Goal: Task Accomplishment & Management: Complete application form

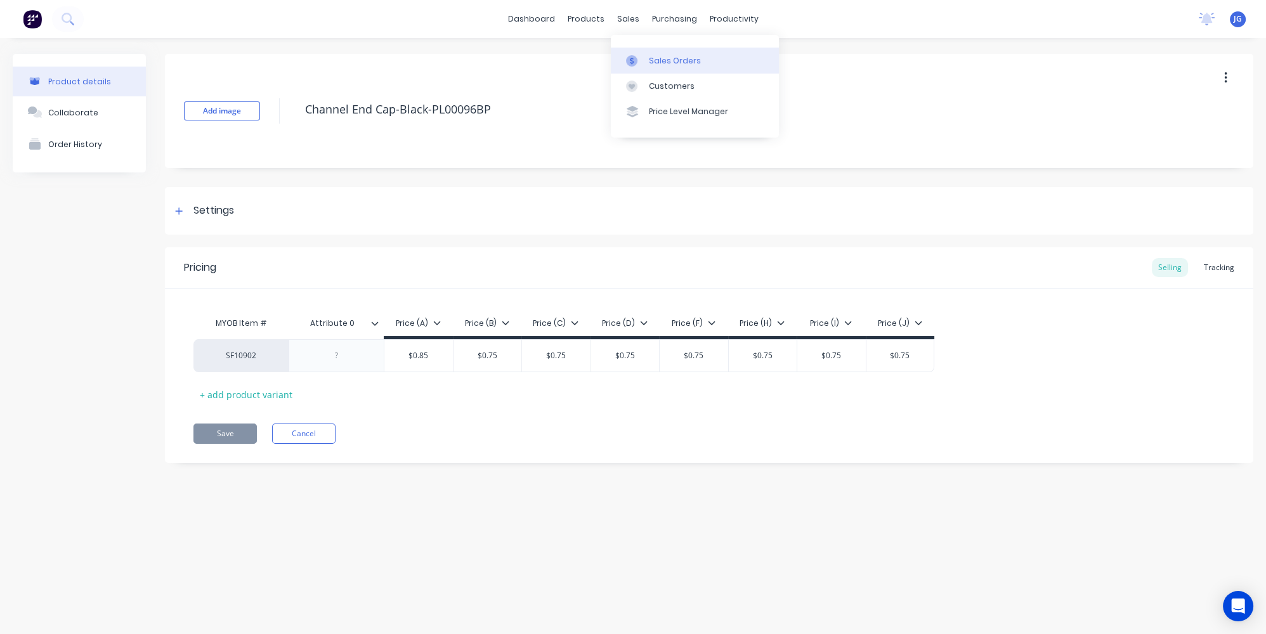
click at [650, 56] on div "Sales Orders" at bounding box center [675, 60] width 52 height 11
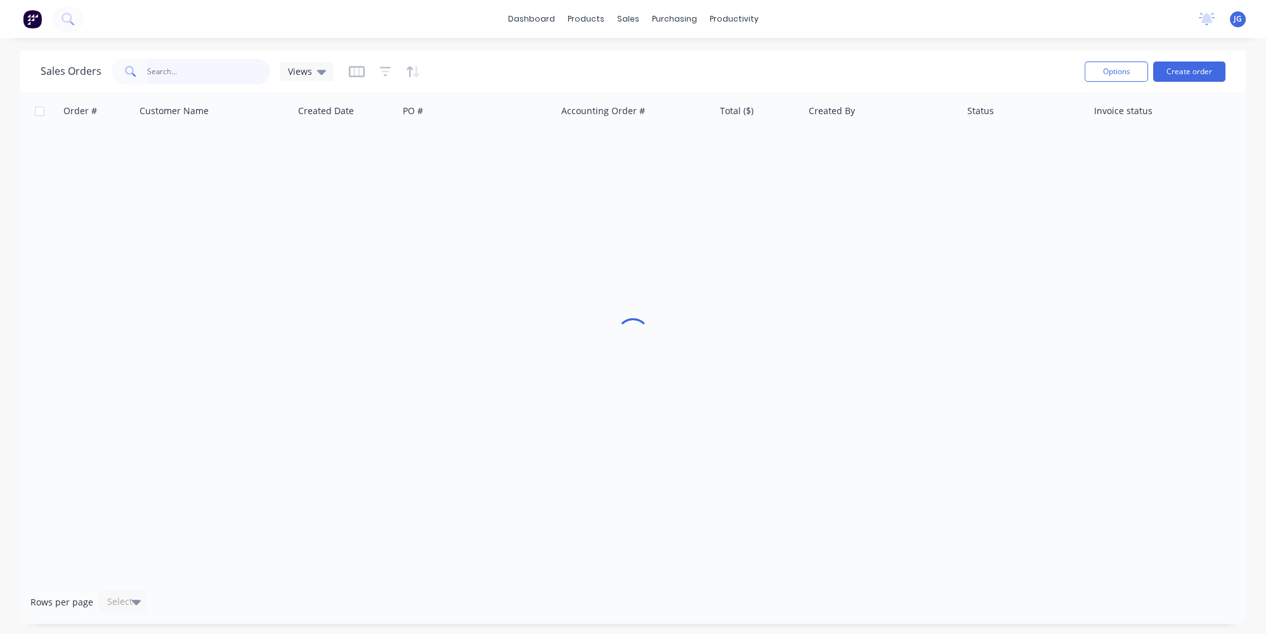
click at [223, 60] on input "text" at bounding box center [209, 71] width 124 height 25
click at [650, 82] on div "Customers" at bounding box center [672, 86] width 46 height 11
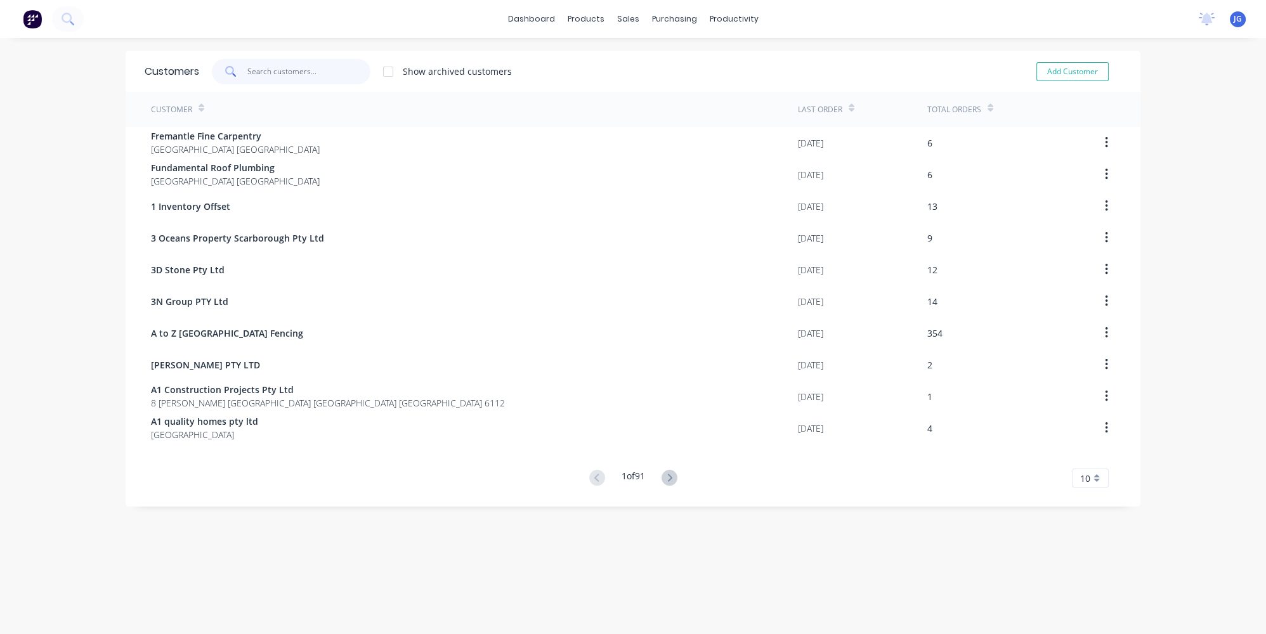
click at [303, 60] on input "text" at bounding box center [309, 71] width 124 height 25
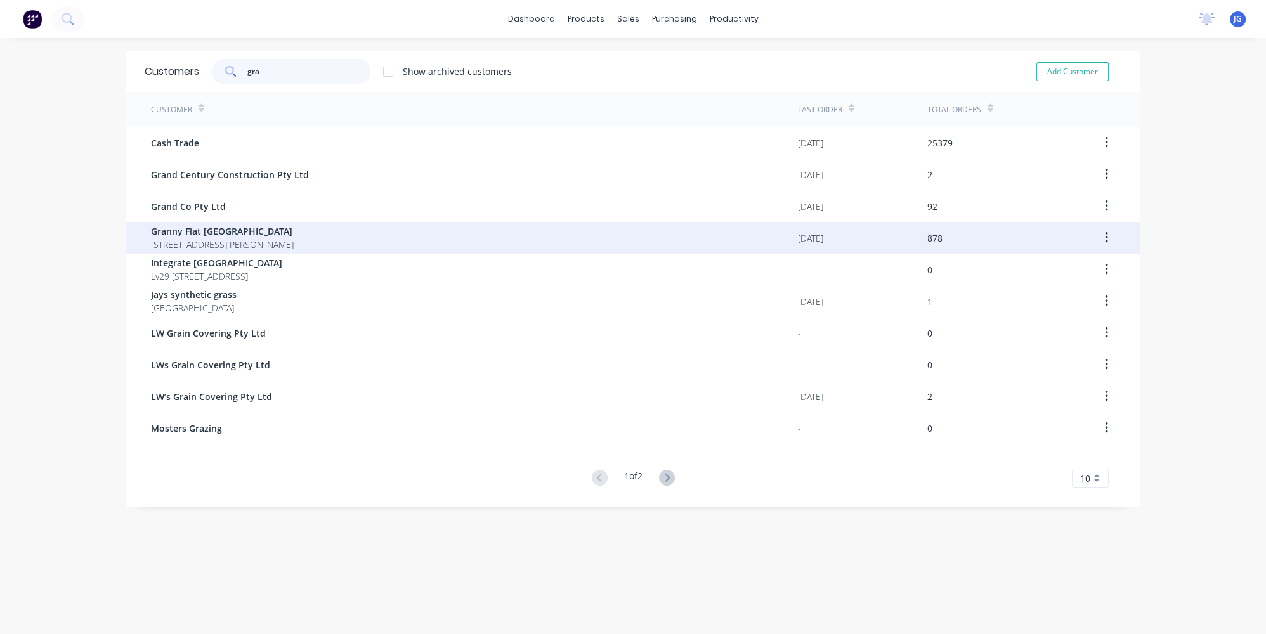
type input "gra"
click at [269, 234] on span "Granny Flat [GEOGRAPHIC_DATA]" at bounding box center [222, 231] width 143 height 13
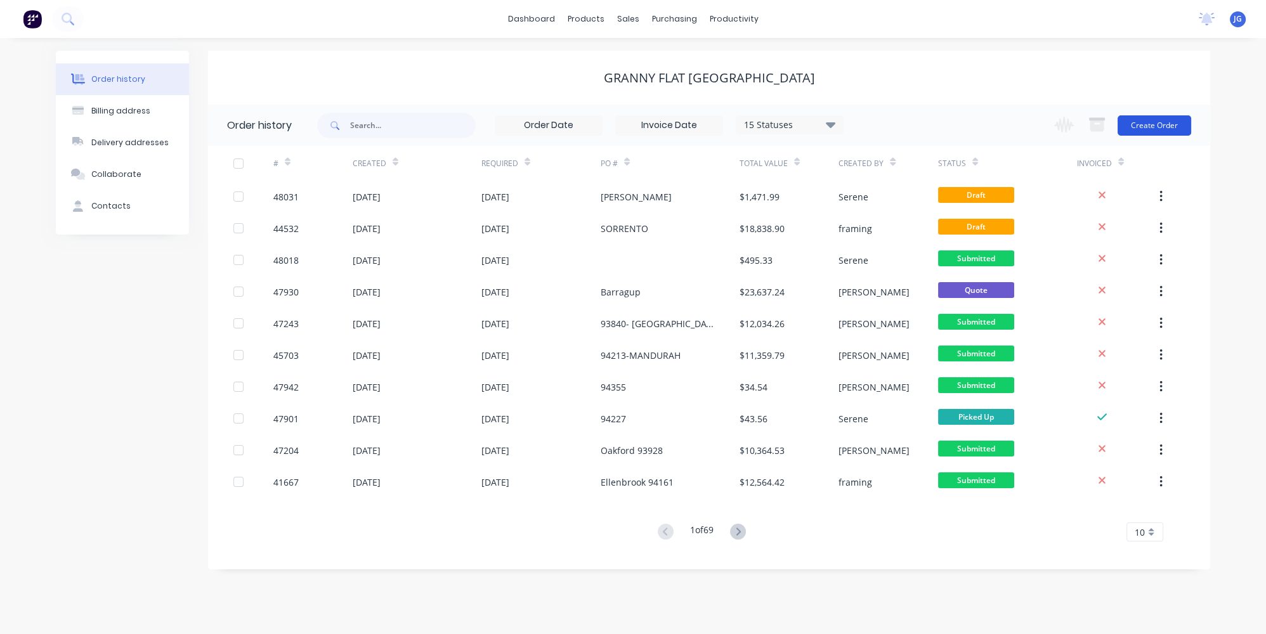
click at [1179, 125] on button "Create Order" at bounding box center [1155, 125] width 74 height 20
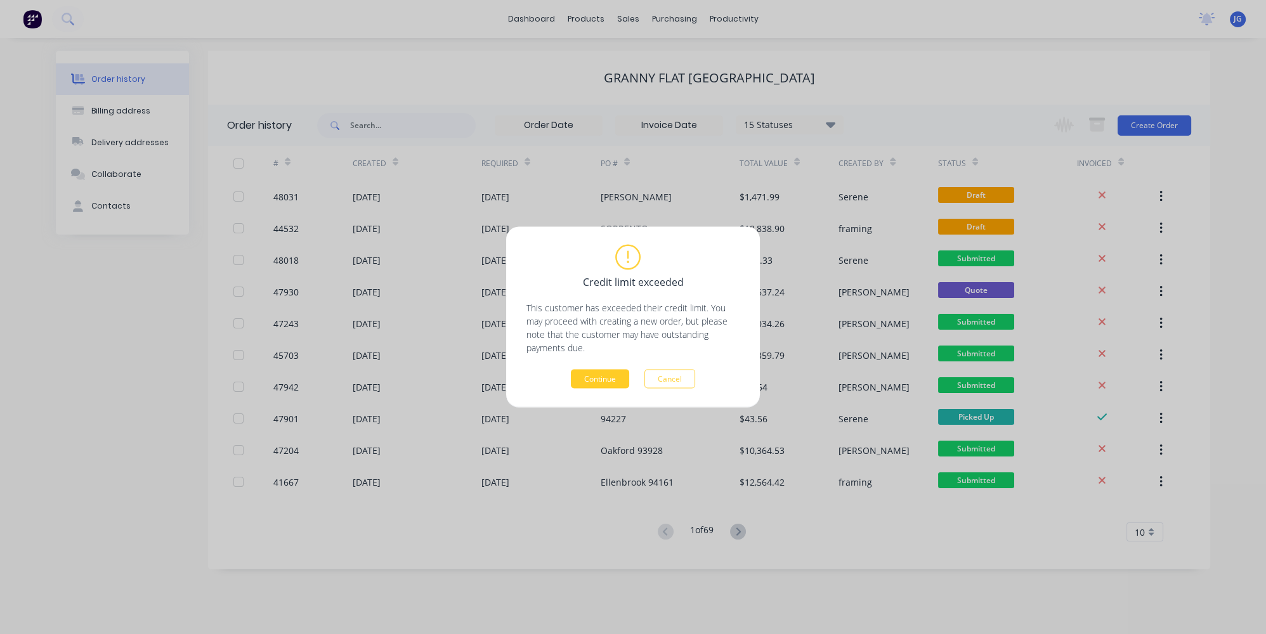
click at [578, 372] on button "Continue" at bounding box center [600, 379] width 58 height 19
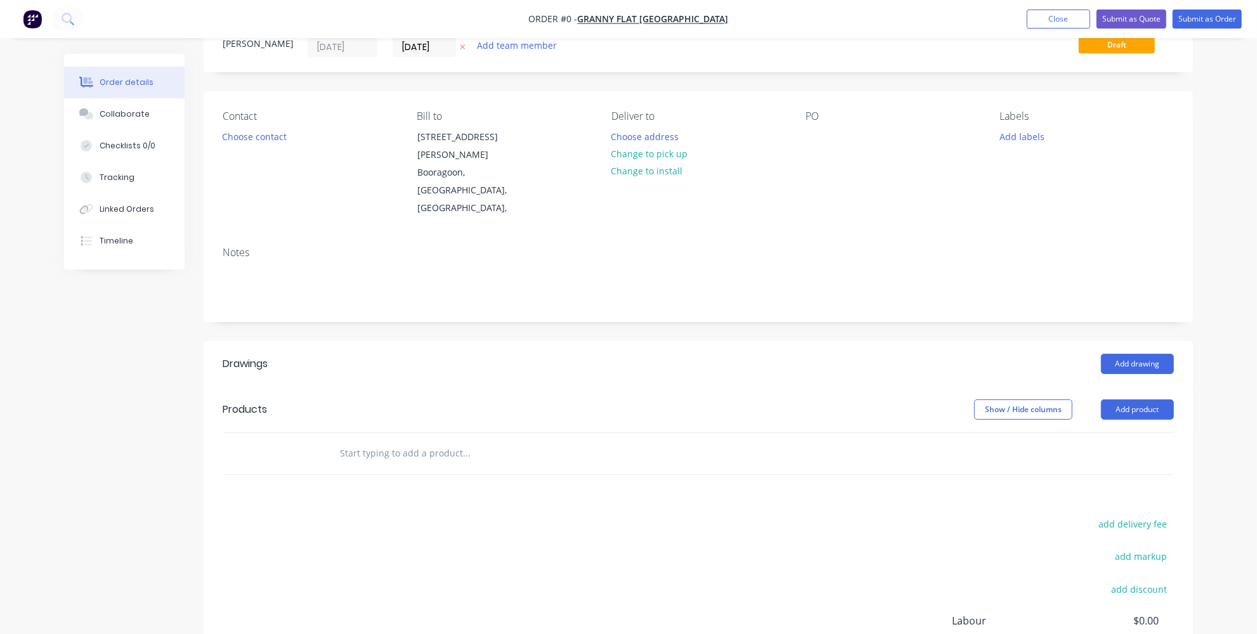
scroll to position [147, 0]
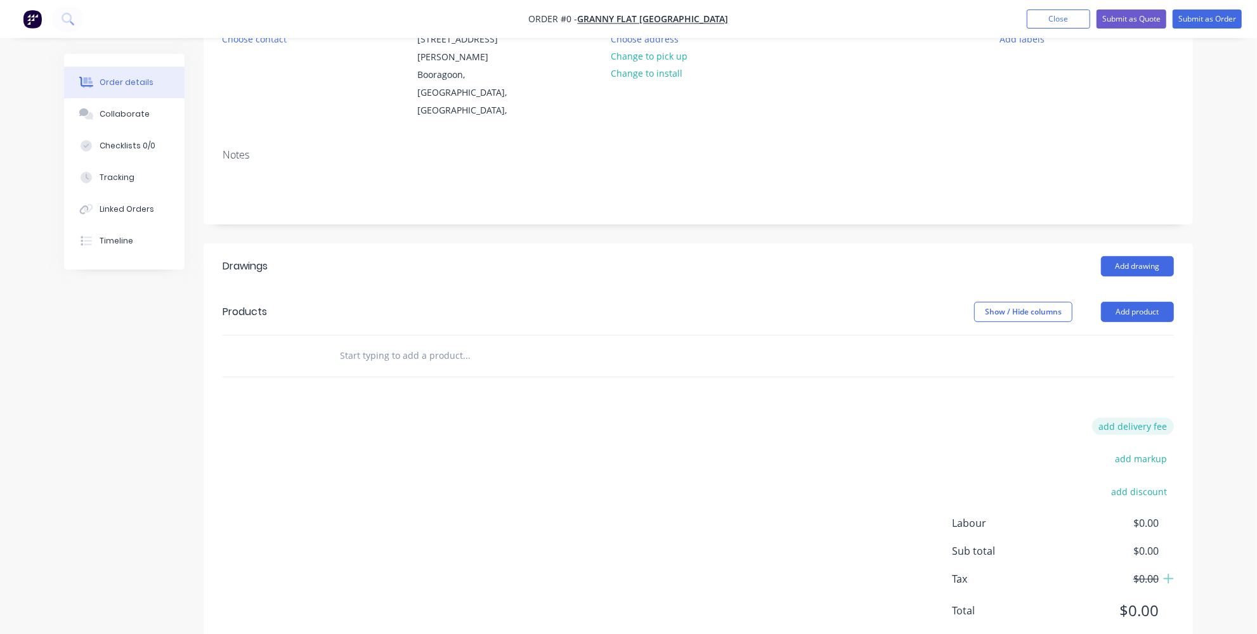
click at [1113, 418] on button "add delivery fee" at bounding box center [1133, 426] width 82 height 17
type input "267"
click at [1219, 371] on div "Order details Collaborate Checklists 0/0 Tracking Linked Orders Timeline Order …" at bounding box center [628, 264] width 1257 height 816
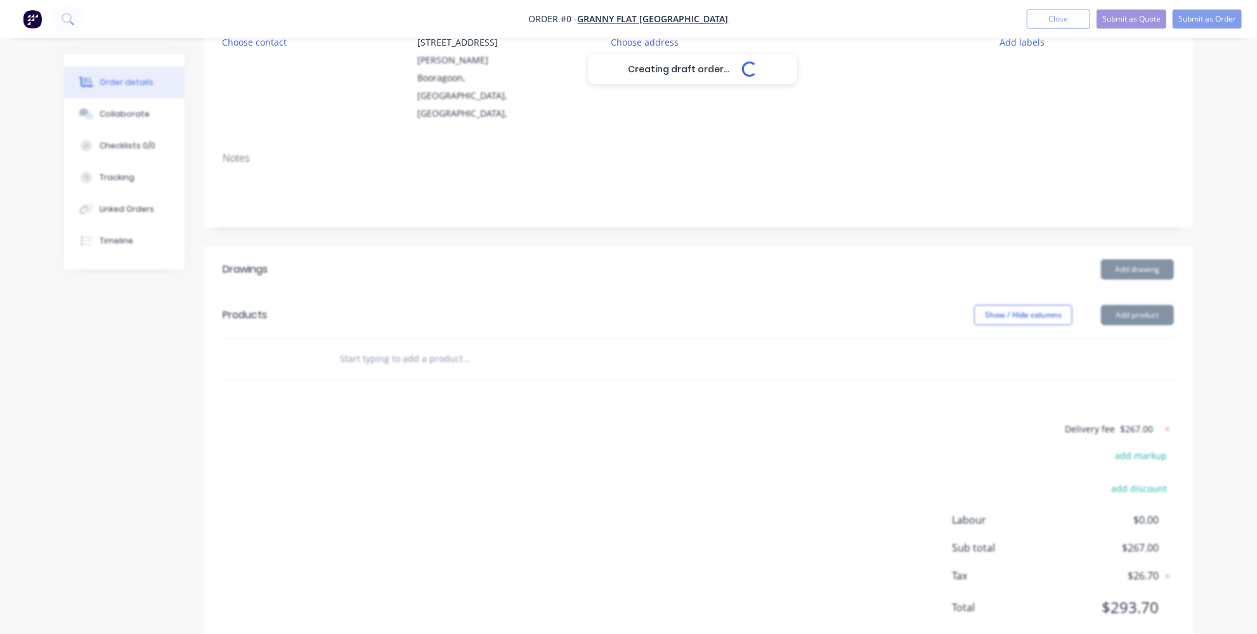
scroll to position [141, 0]
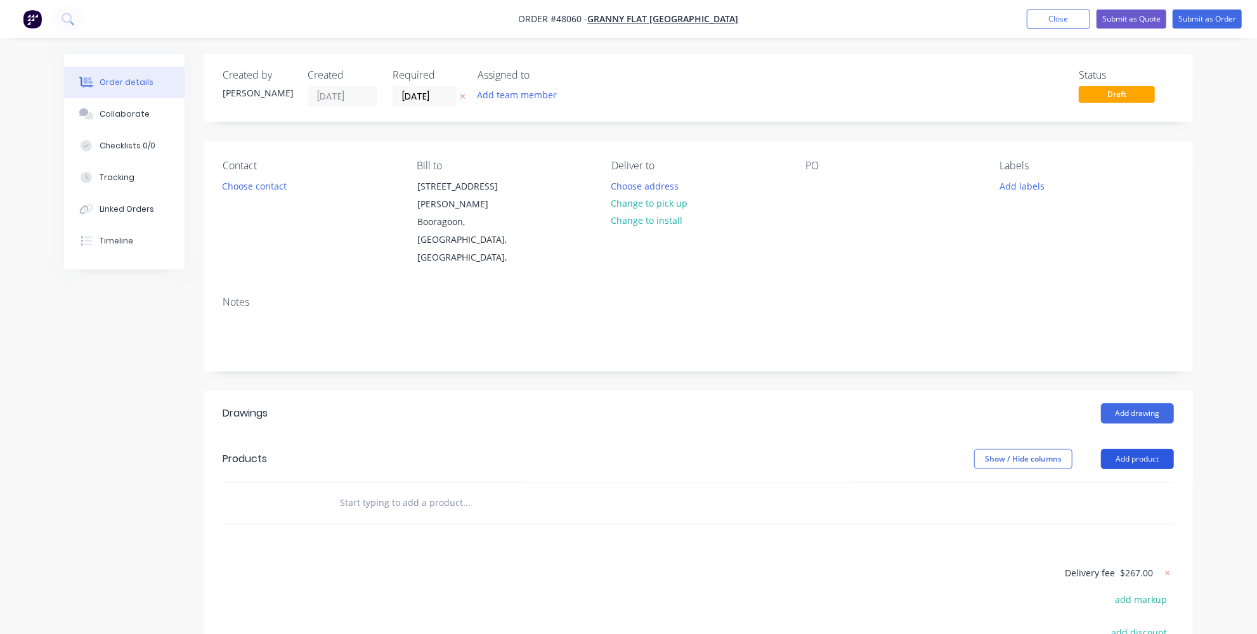
click at [1151, 449] on button "Add product" at bounding box center [1137, 459] width 73 height 20
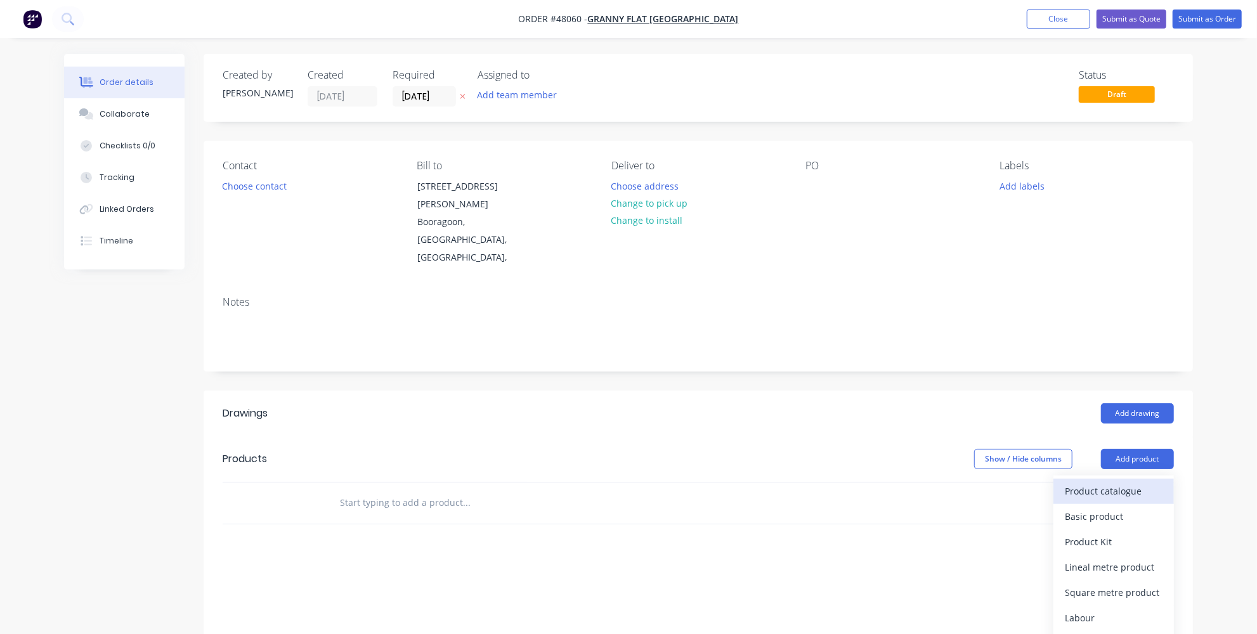
click at [1094, 482] on div "Product catalogue" at bounding box center [1114, 491] width 98 height 18
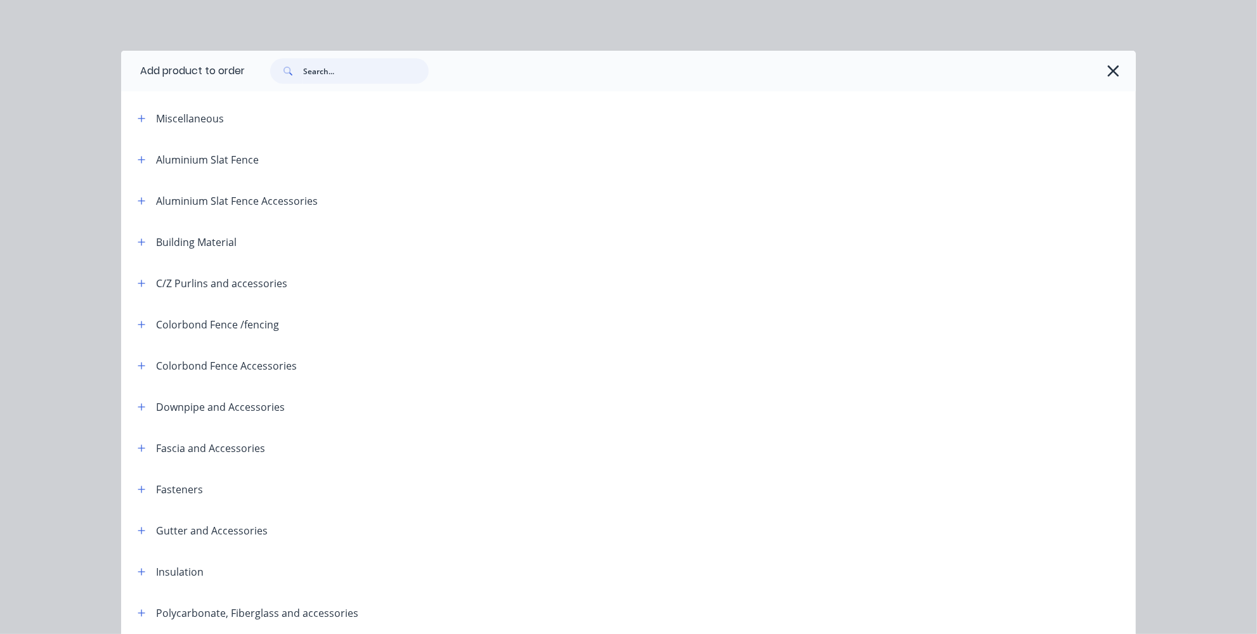
click at [320, 74] on input "text" at bounding box center [366, 70] width 126 height 25
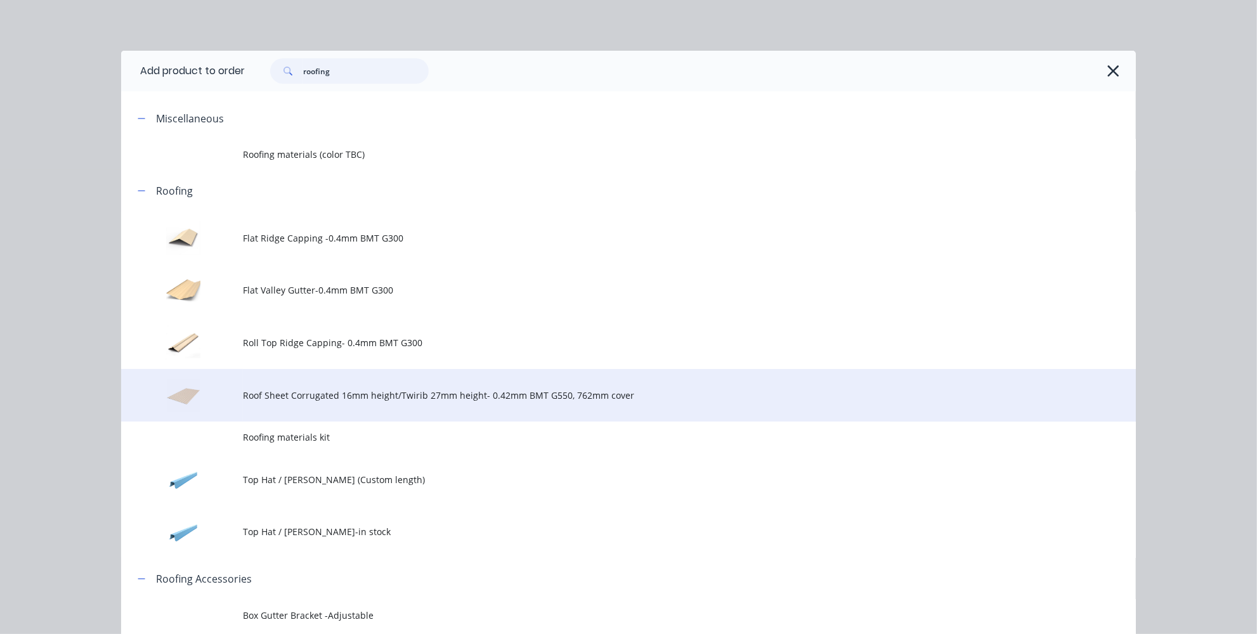
type input "roofing"
click at [338, 399] on span "Roof Sheet Corrugated 16mm height/Twirib 27mm height- 0.42mm BMT G550, 762mm co…" at bounding box center [600, 395] width 714 height 13
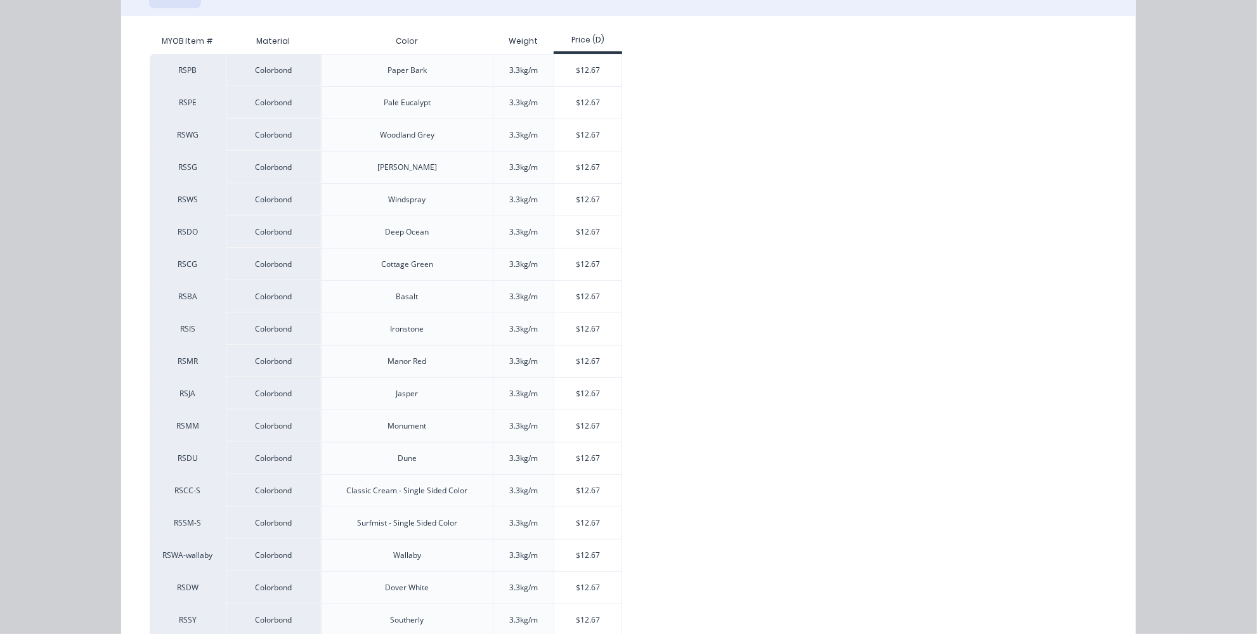
scroll to position [230, 0]
click at [578, 193] on div "$12.67" at bounding box center [588, 199] width 68 height 32
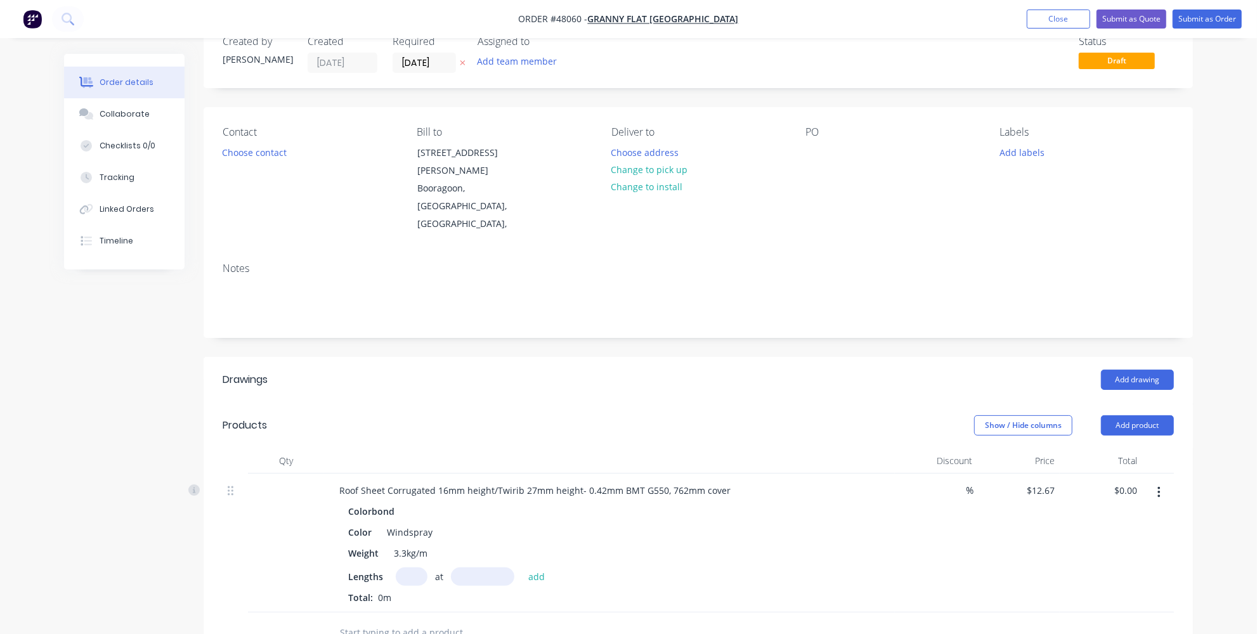
scroll to position [57, 0]
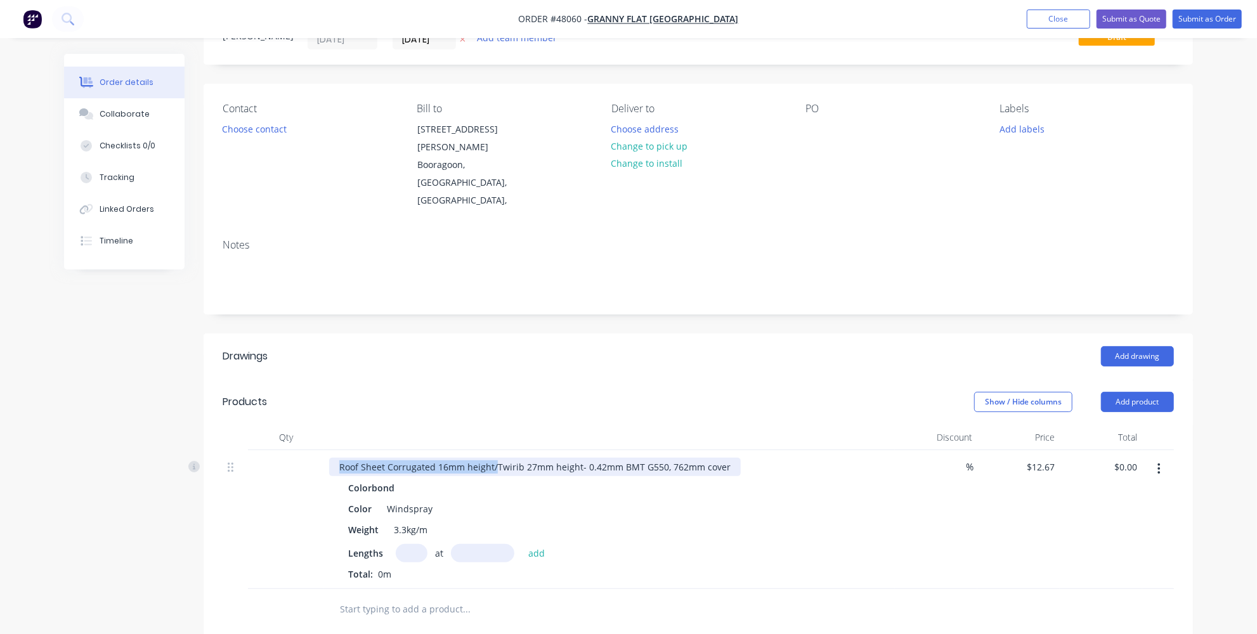
drag, startPoint x: 496, startPoint y: 427, endPoint x: 317, endPoint y: 423, distance: 179.6
click at [317, 450] on div "Roof Sheet Corrugated 16mm height/Twirib 27mm height- 0.42mm BMT G550, 762mm co…" at bounding box center [699, 519] width 952 height 139
click at [472, 458] on div "Roof Sheet Corrugated 16mm height/Twirib 27mm height- 0.42mm BMT G550, 762mm co…" at bounding box center [535, 467] width 412 height 18
drag, startPoint x: 495, startPoint y: 429, endPoint x: 388, endPoint y: 428, distance: 107.2
click at [388, 458] on div "Roof Sheet Corrugated 16mm height/Twirib 27mm height- 0.42mm BMT G550, 762mm co…" at bounding box center [535, 467] width 412 height 18
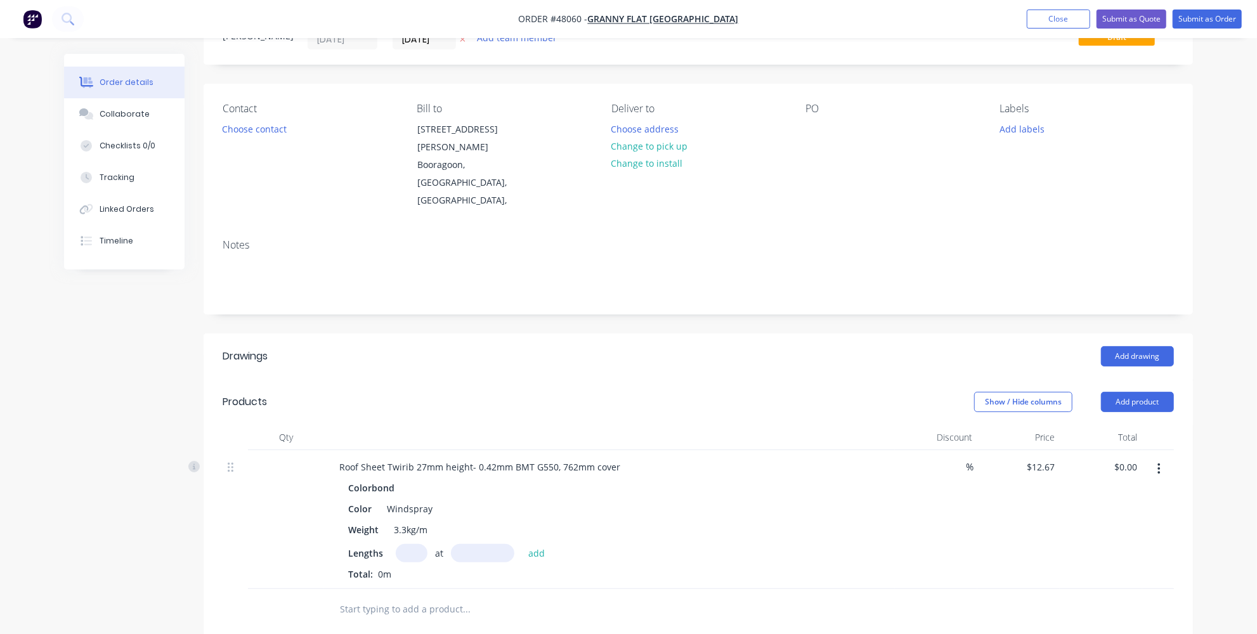
click at [416, 544] on input "text" at bounding box center [412, 553] width 32 height 18
type input "3"
click at [482, 544] on input "text" at bounding box center [482, 553] width 63 height 18
type input "8481mm"
click at [533, 544] on button "add" at bounding box center [537, 552] width 30 height 17
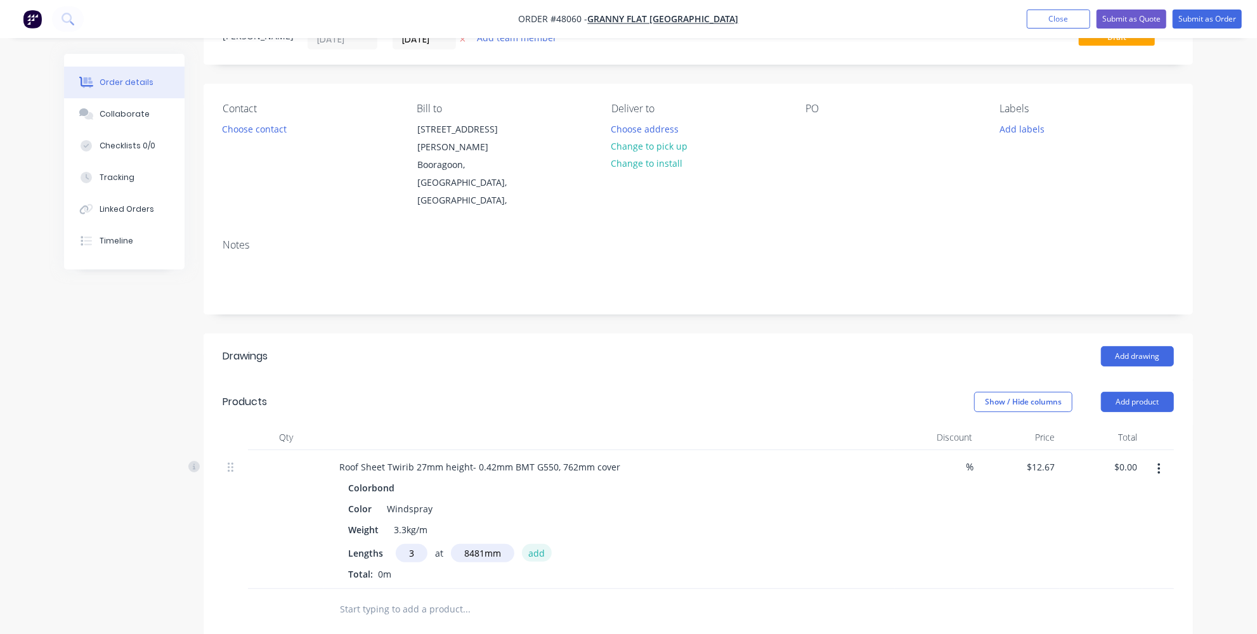
type input "$322.36"
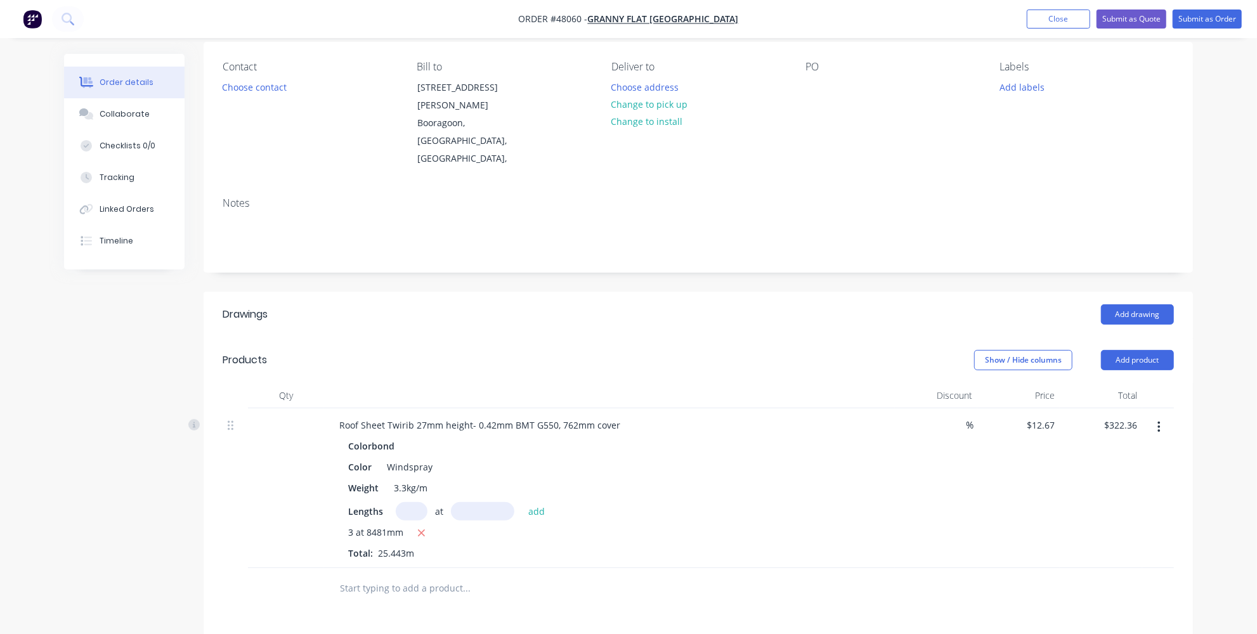
scroll to position [115, 0]
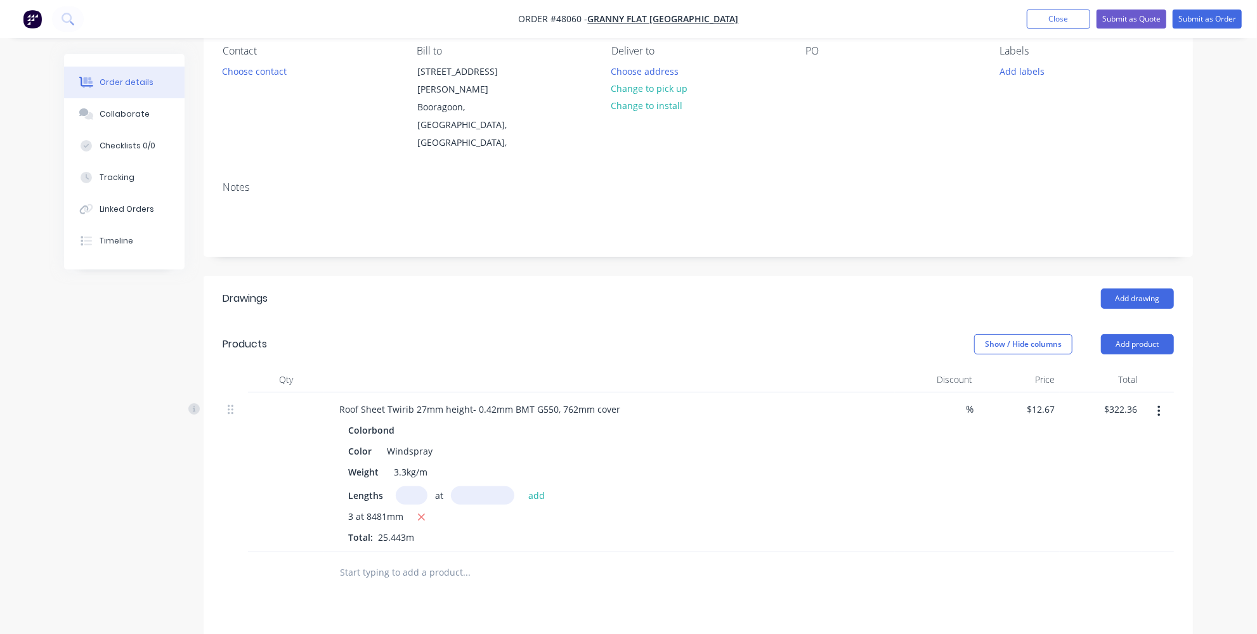
click at [624, 562] on div "Drawings Add drawing Products Show / Hide columns Add product Qty Discount Pric…" at bounding box center [699, 570] width 990 height 588
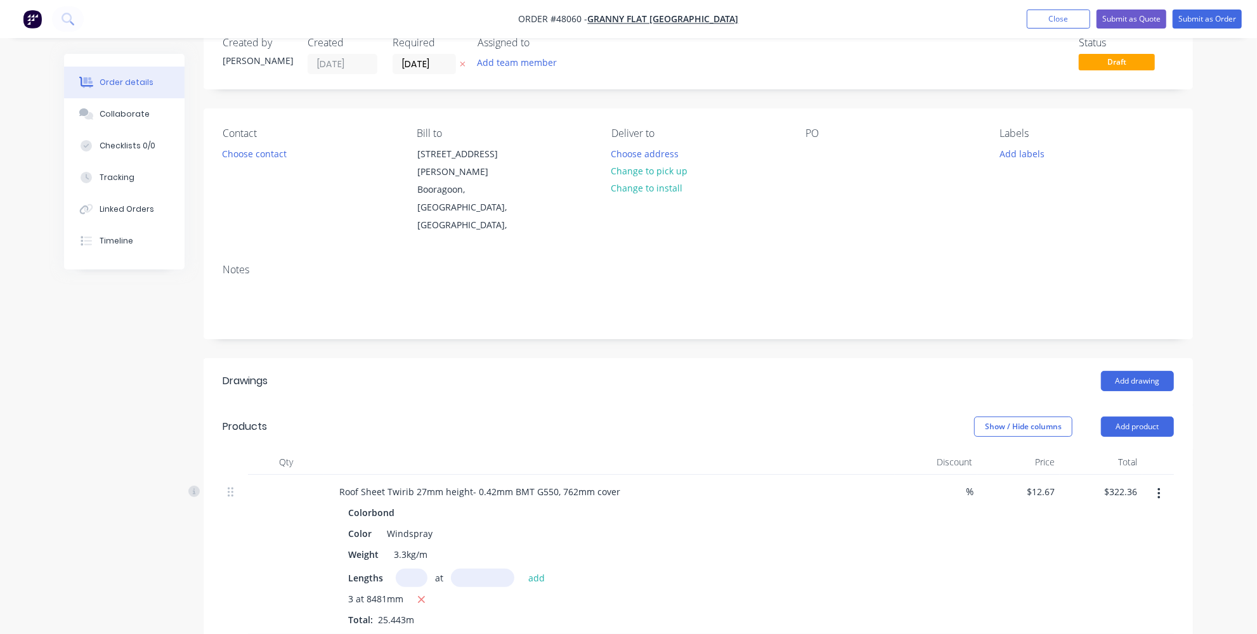
scroll to position [0, 0]
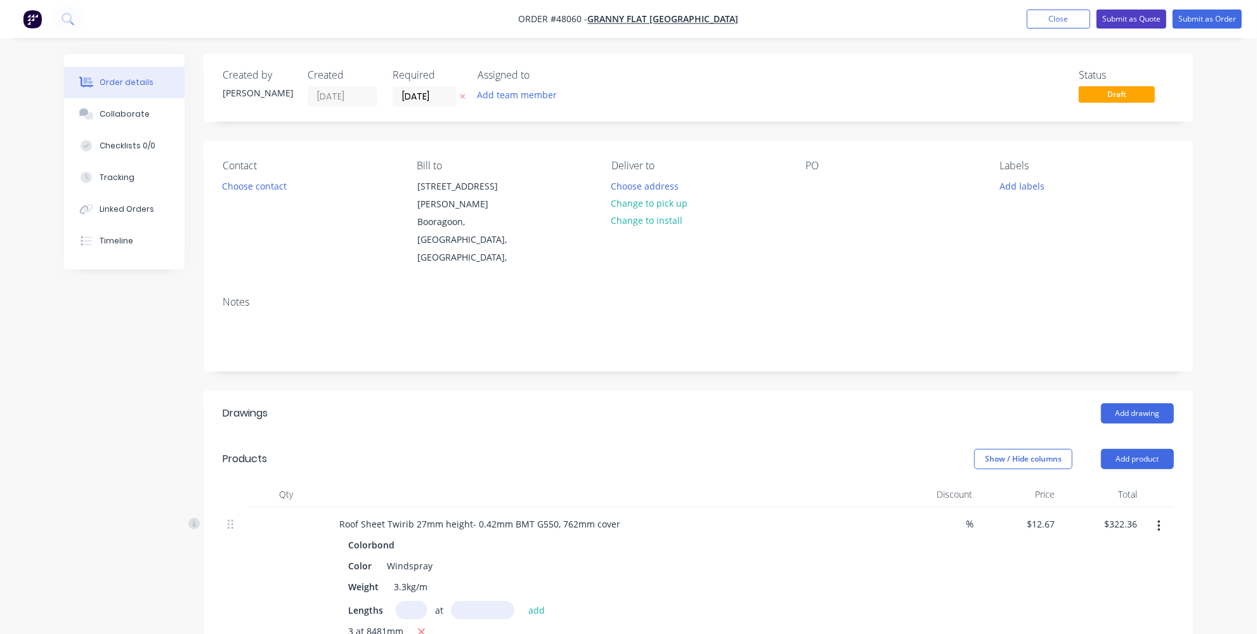
click at [1139, 23] on button "Submit as Quote" at bounding box center [1132, 19] width 70 height 19
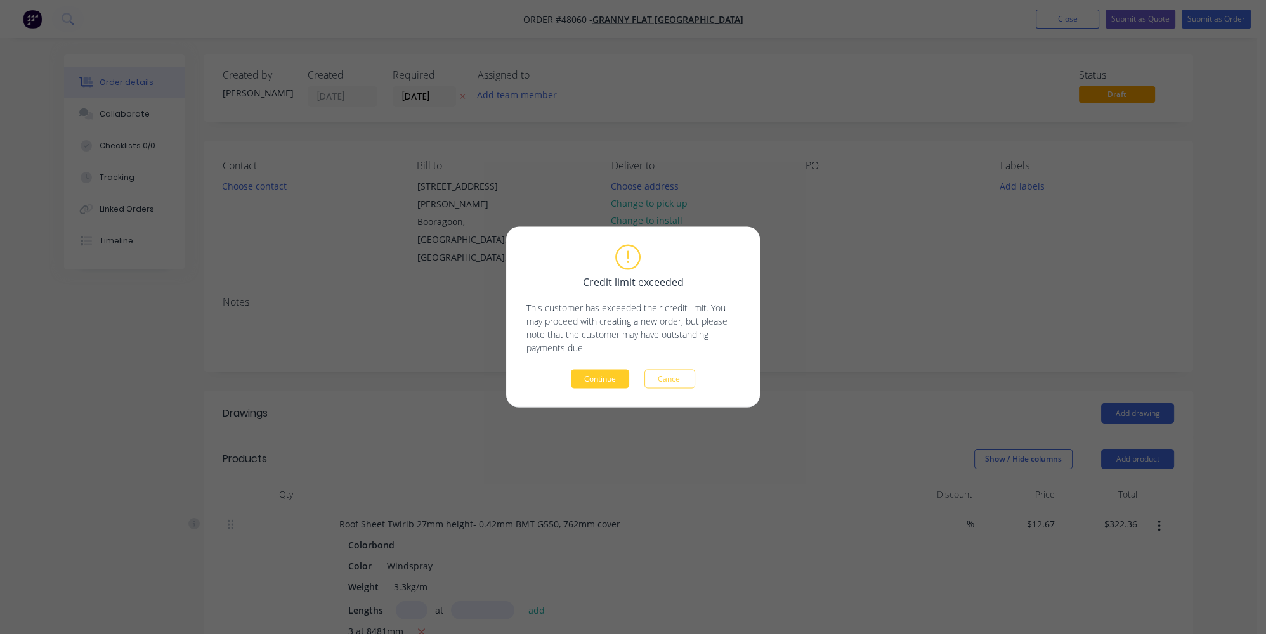
click at [609, 383] on button "Continue" at bounding box center [600, 379] width 58 height 19
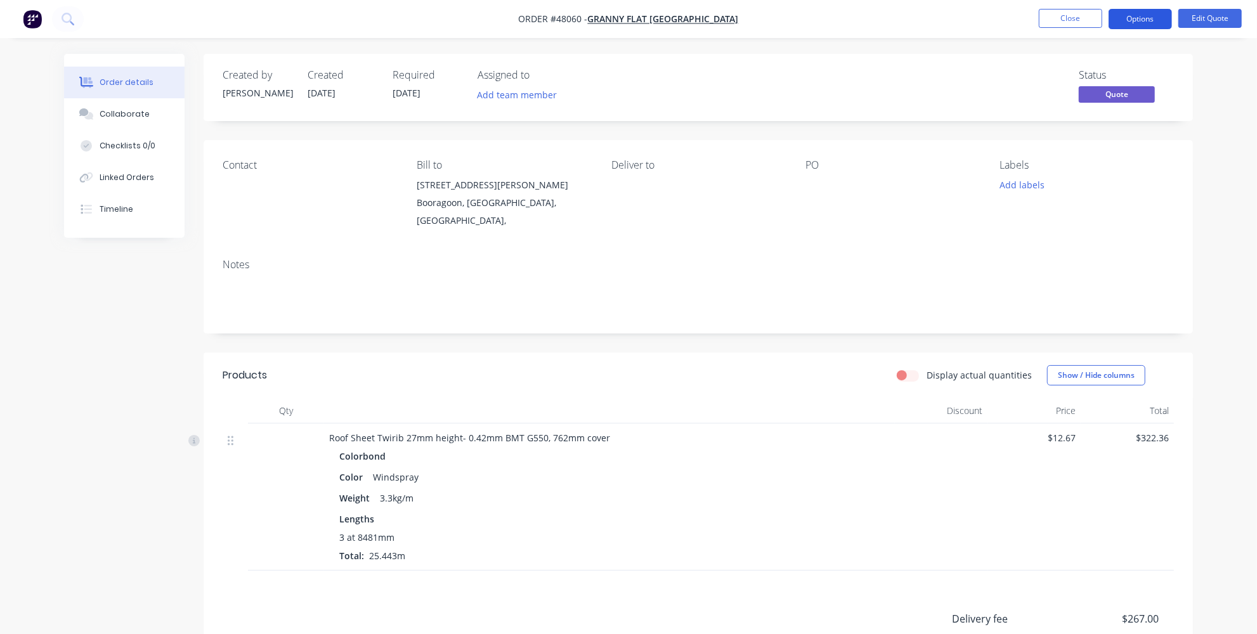
click at [1139, 13] on button "Options" at bounding box center [1140, 19] width 63 height 20
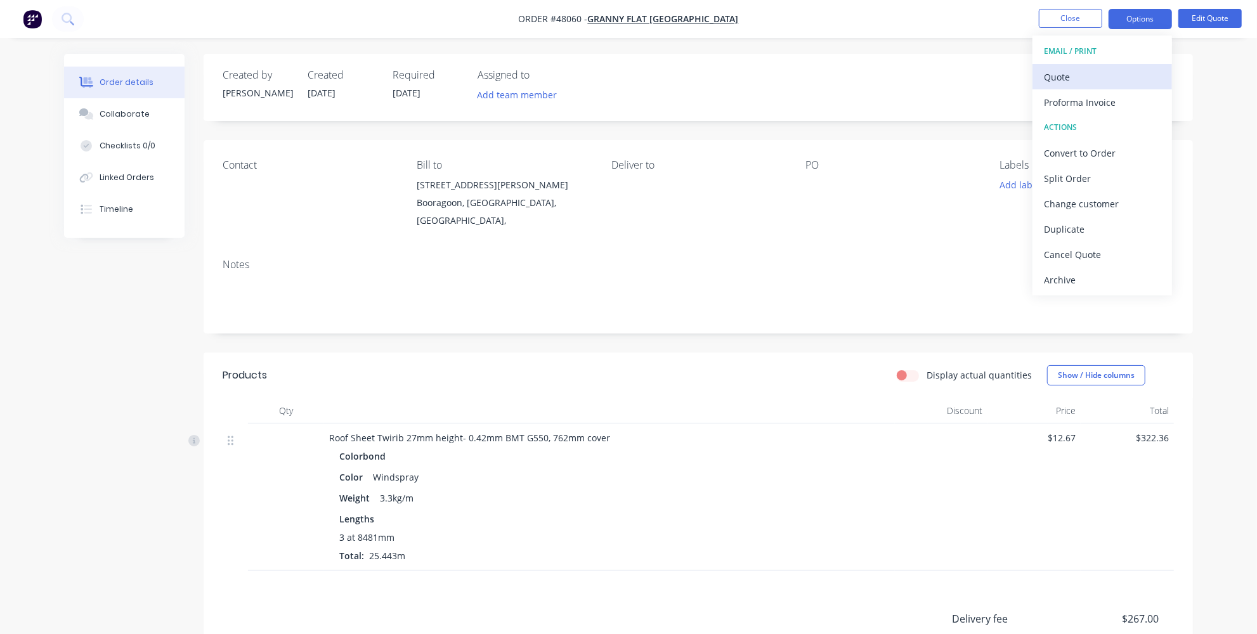
click at [1101, 72] on div "Quote" at bounding box center [1102, 77] width 117 height 18
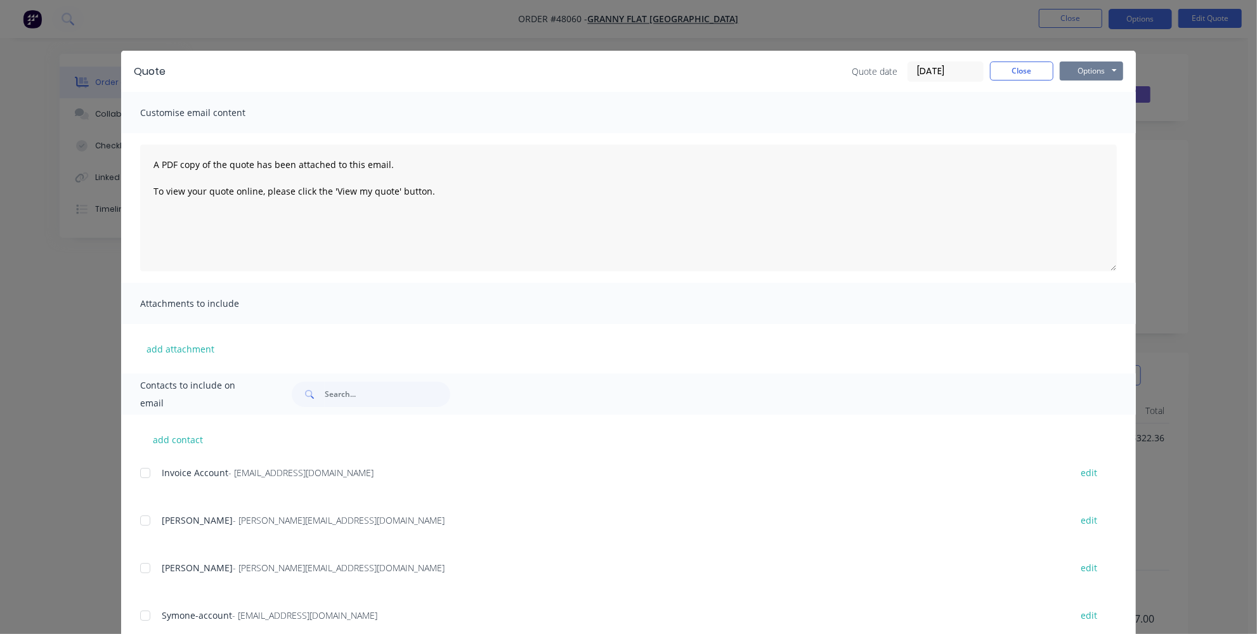
click at [1078, 74] on button "Options" at bounding box center [1091, 71] width 63 height 19
click at [1075, 113] on button "Print" at bounding box center [1100, 114] width 81 height 21
click at [1013, 68] on button "Close" at bounding box center [1021, 71] width 63 height 19
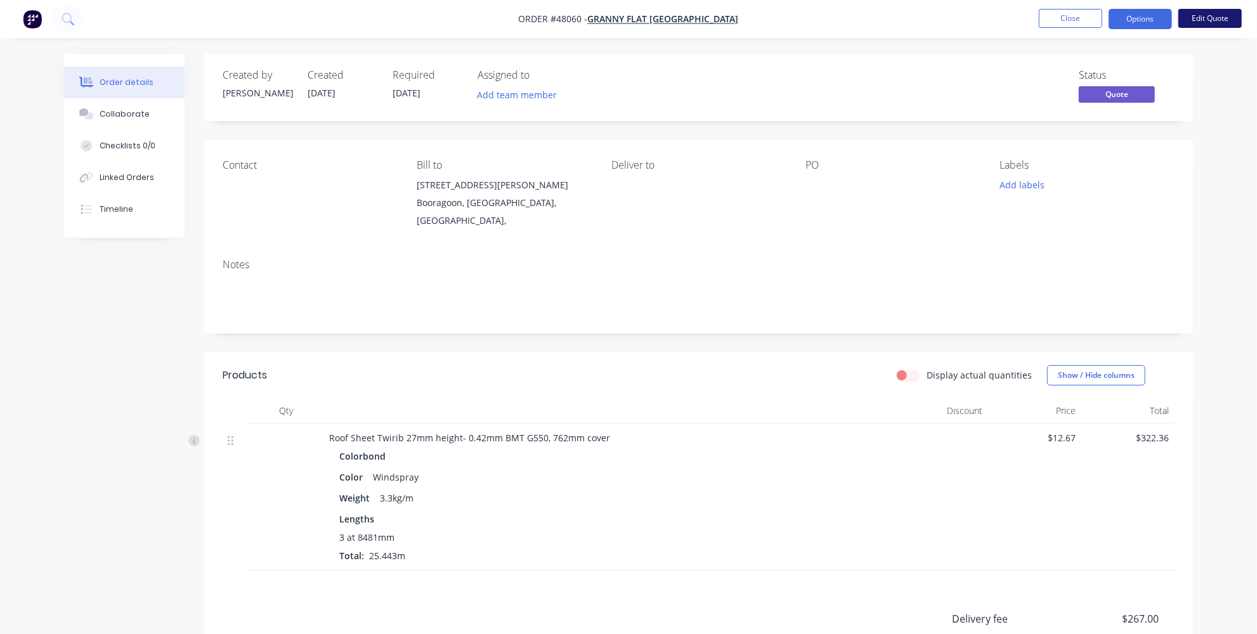
click at [1191, 20] on button "Edit Quote" at bounding box center [1210, 18] width 63 height 19
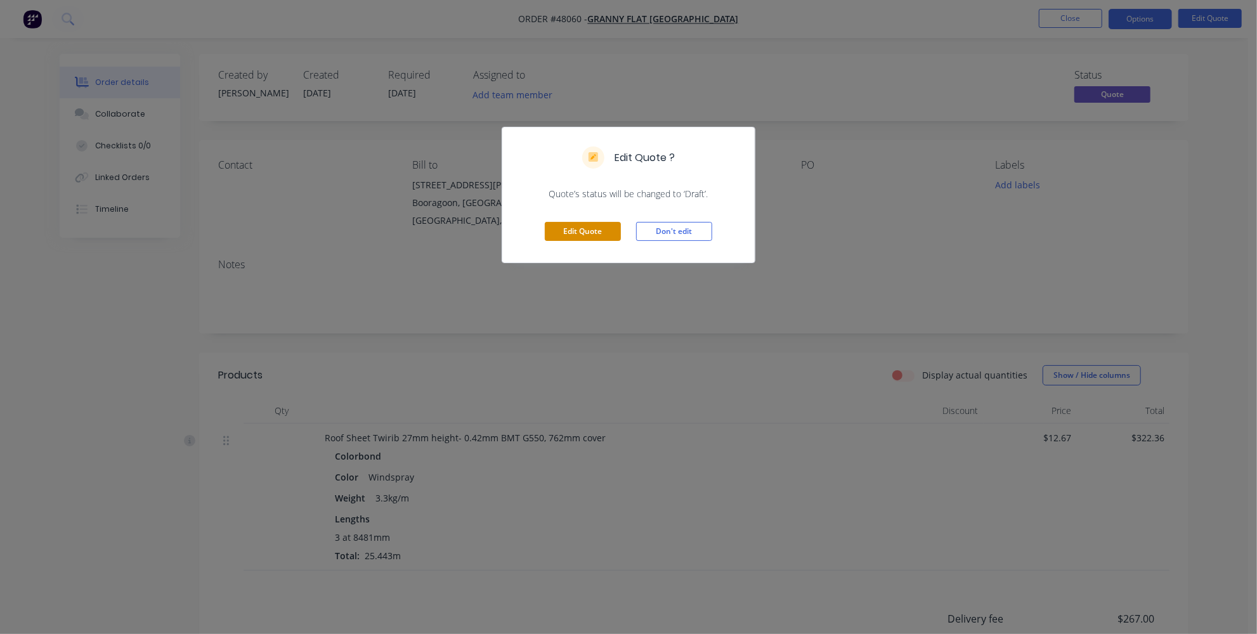
click at [573, 225] on button "Edit Quote" at bounding box center [583, 231] width 76 height 19
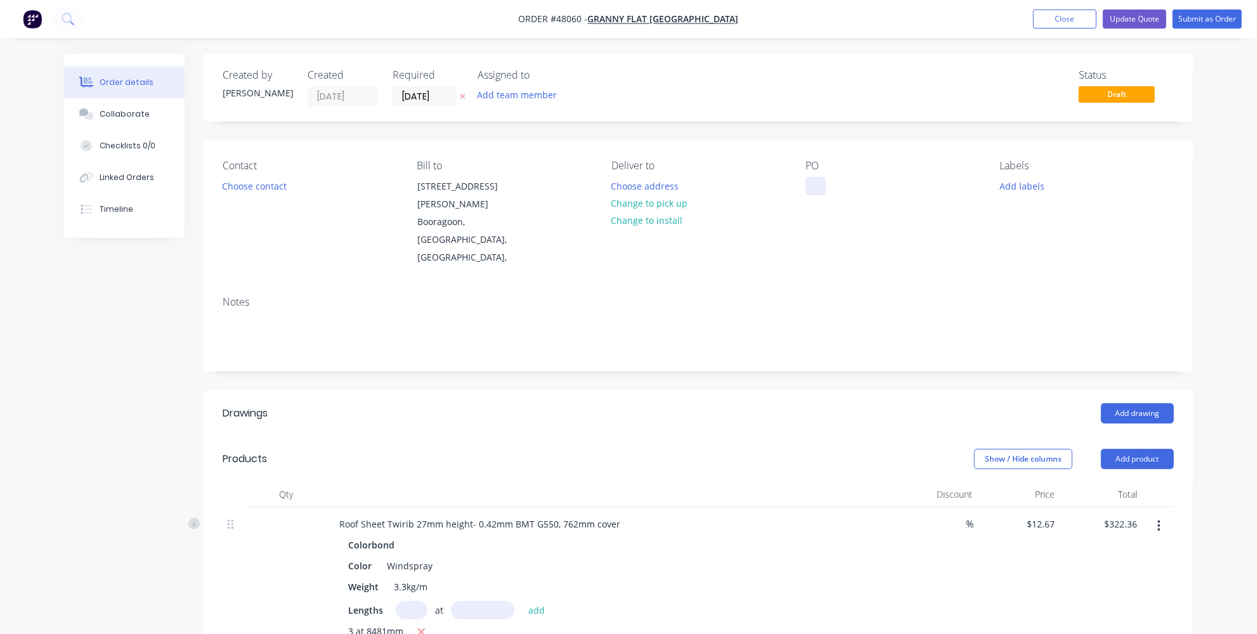
click at [813, 179] on div at bounding box center [816, 186] width 20 height 18
paste div
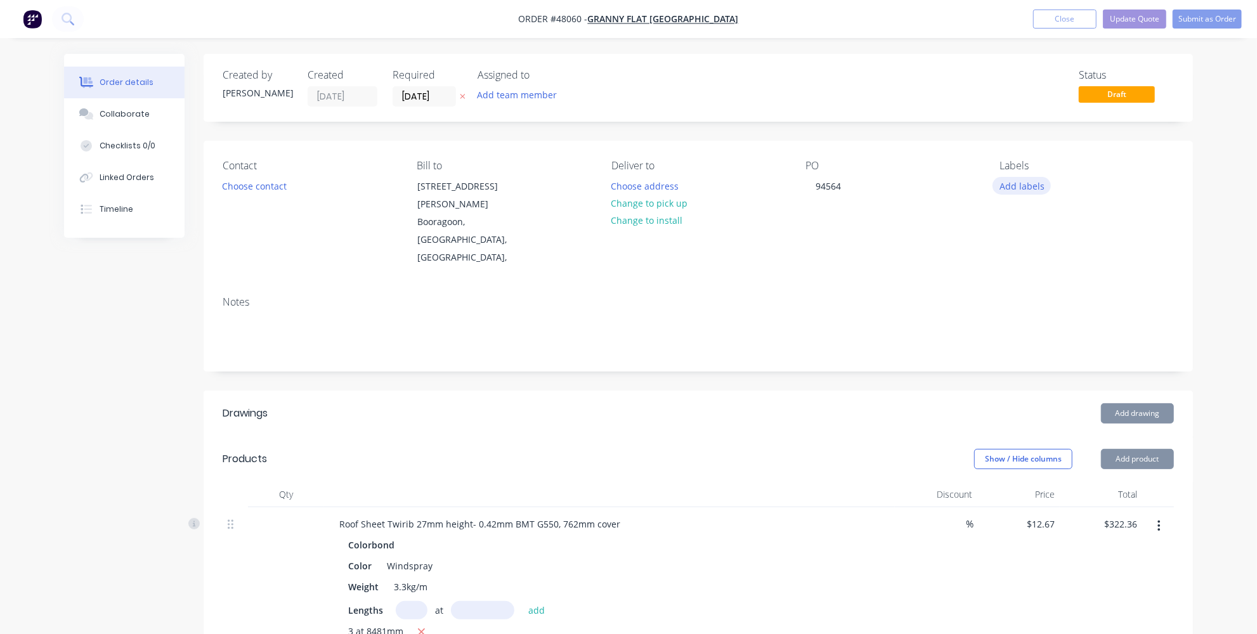
click at [1021, 188] on button "Add labels" at bounding box center [1022, 185] width 58 height 17
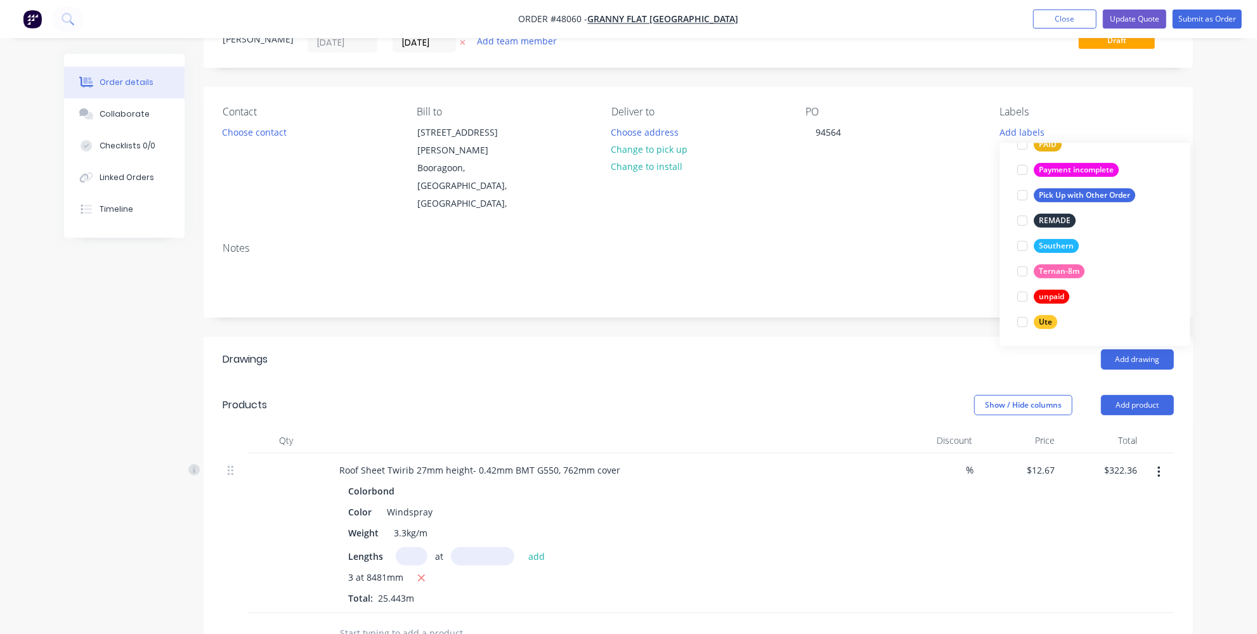
scroll to position [115, 0]
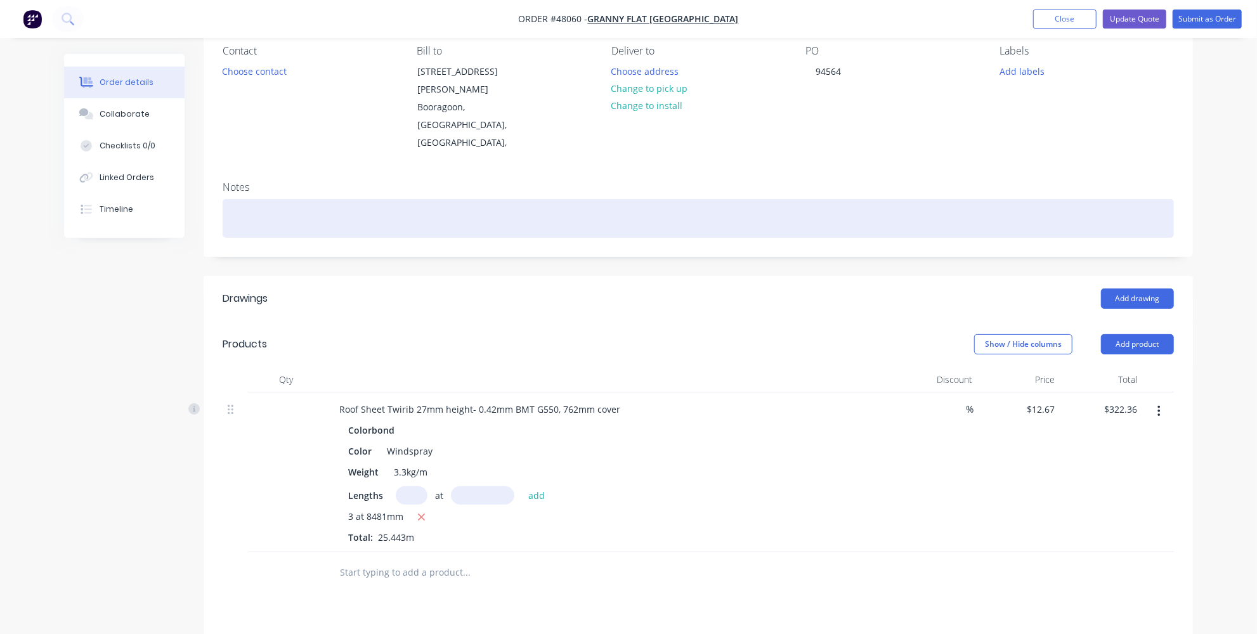
click at [556, 199] on div at bounding box center [699, 218] width 952 height 39
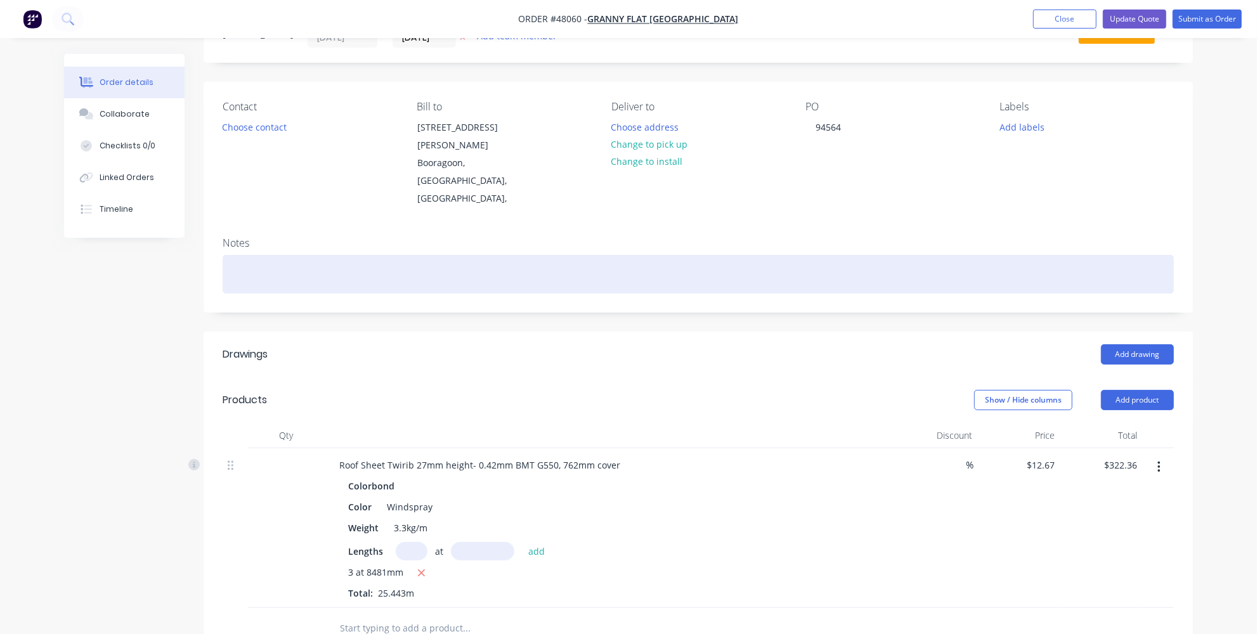
scroll to position [0, 0]
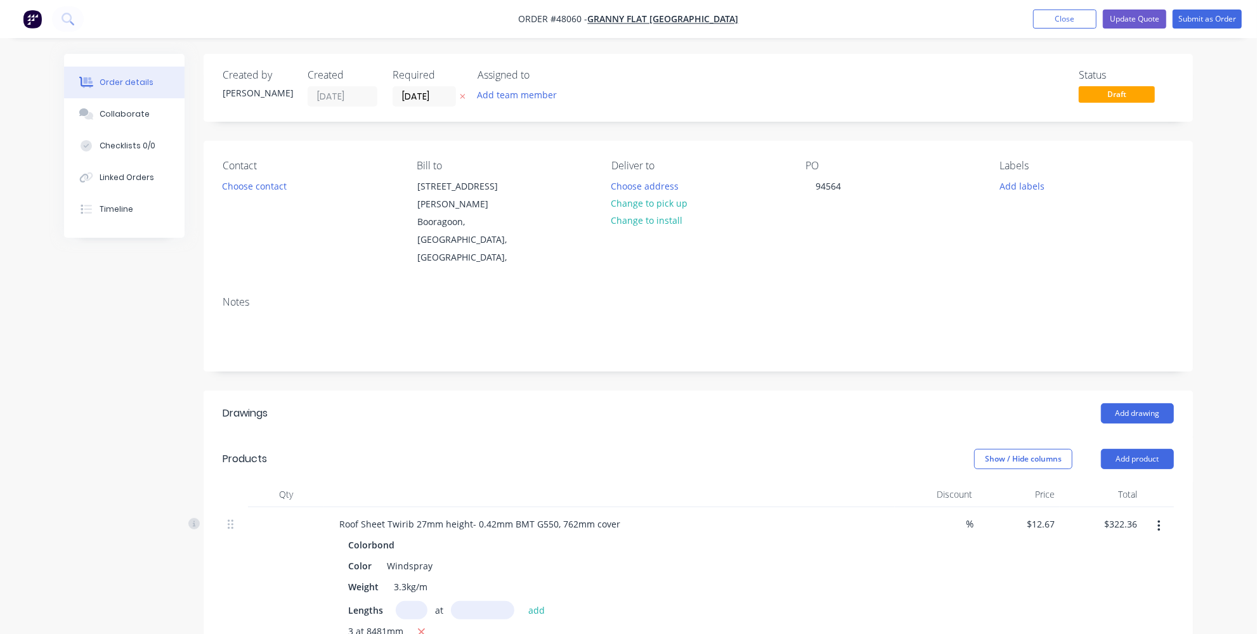
click at [424, 391] on header "Drawings Add drawing" at bounding box center [699, 414] width 990 height 46
click at [1039, 187] on button "Add labels" at bounding box center [1022, 185] width 58 height 17
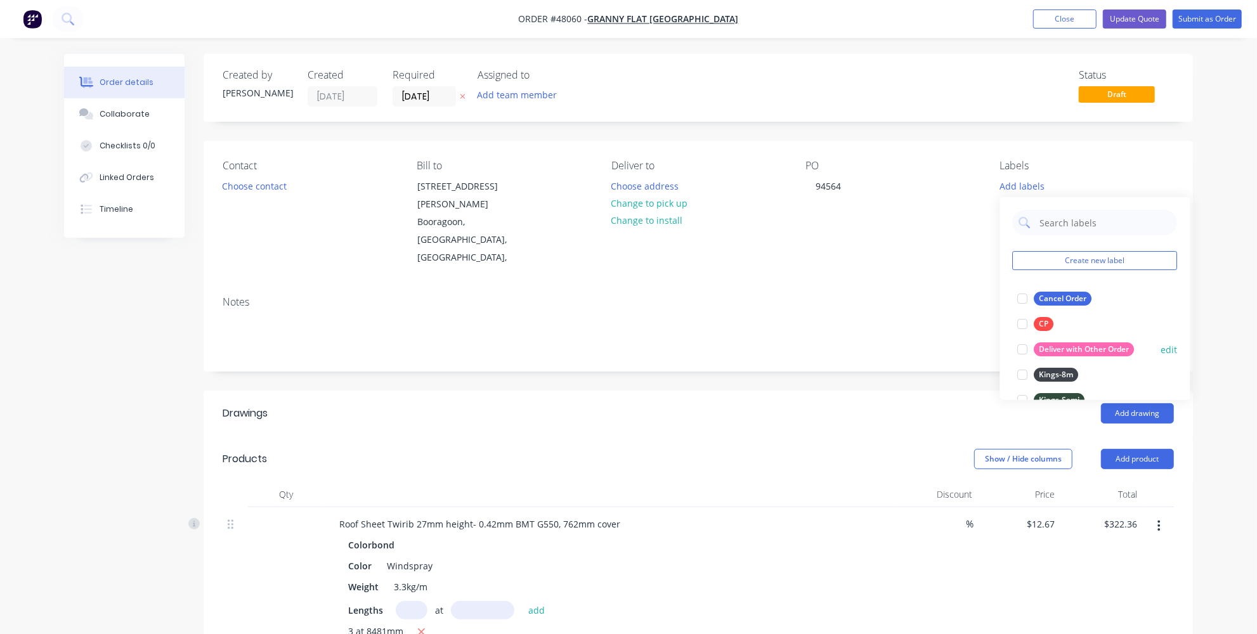
scroll to position [57, 0]
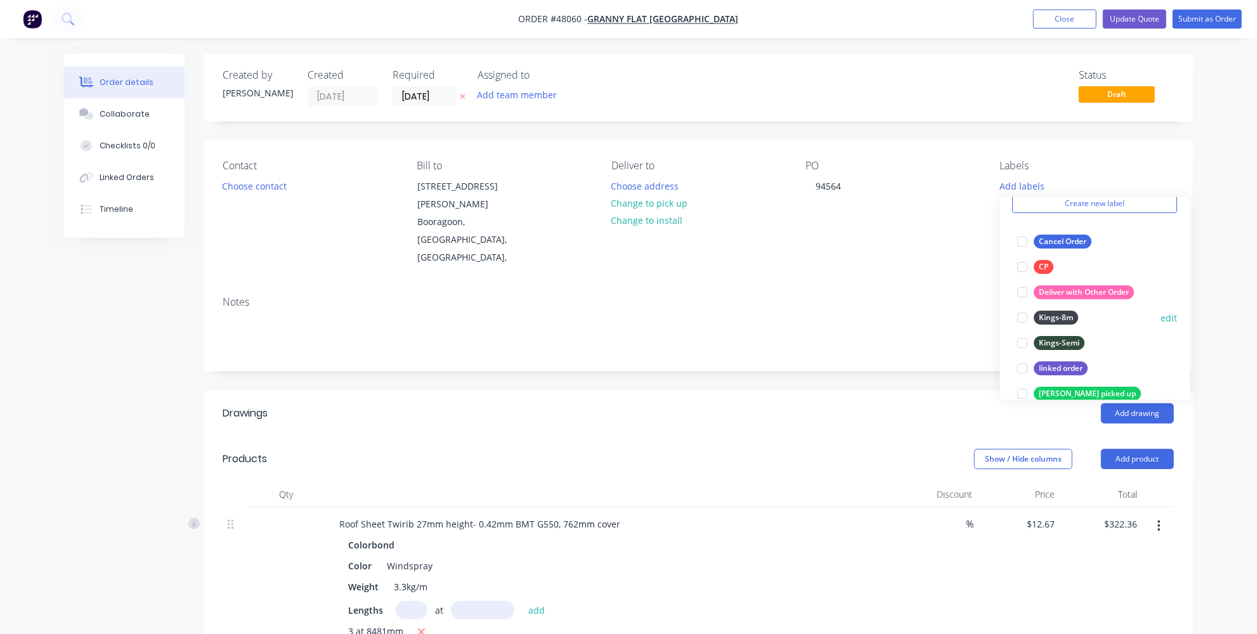
click at [1068, 316] on div "Kings-8m" at bounding box center [1057, 318] width 44 height 14
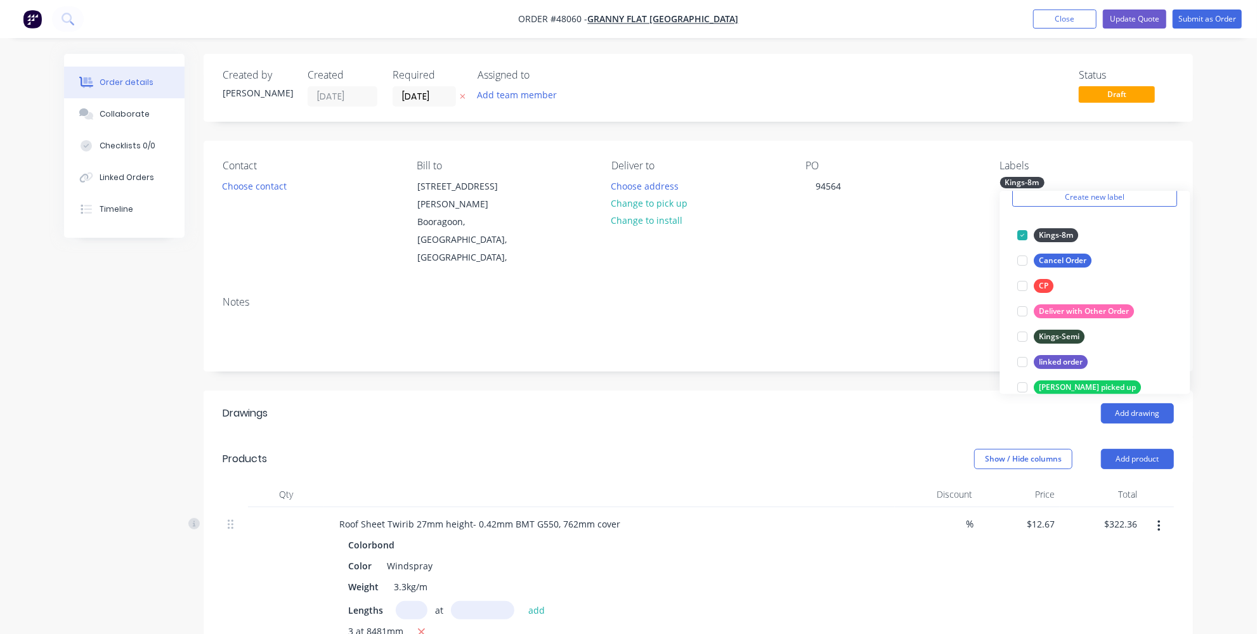
click at [799, 403] on div "Add drawing" at bounding box center [799, 413] width 749 height 20
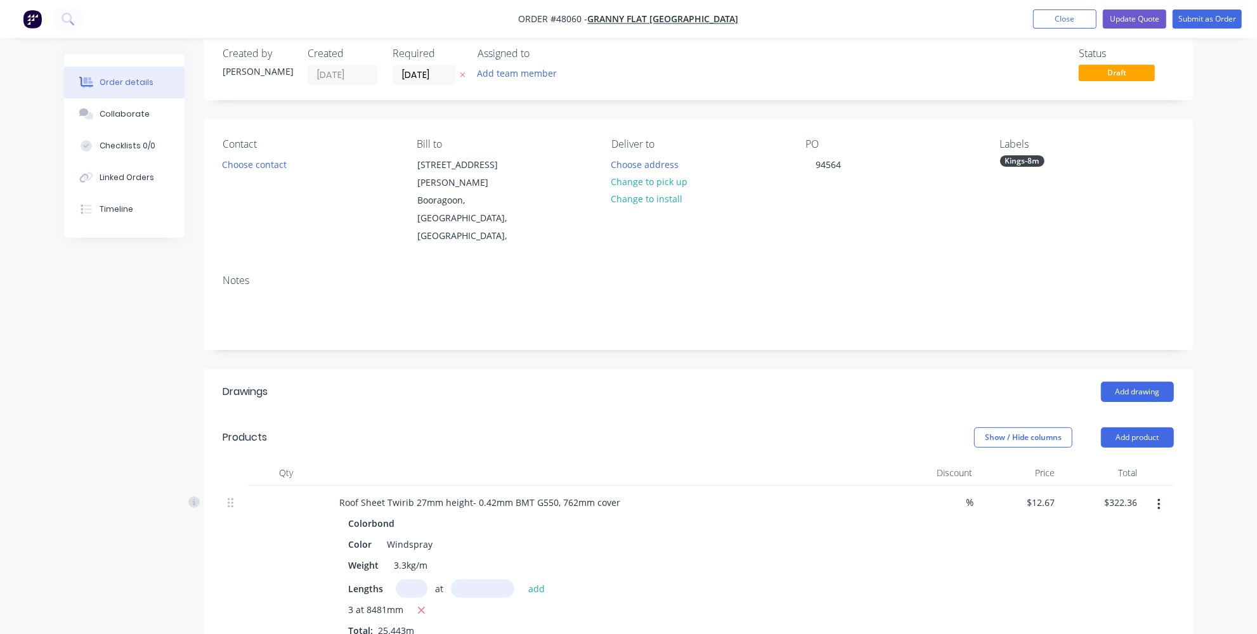
scroll to position [0, 0]
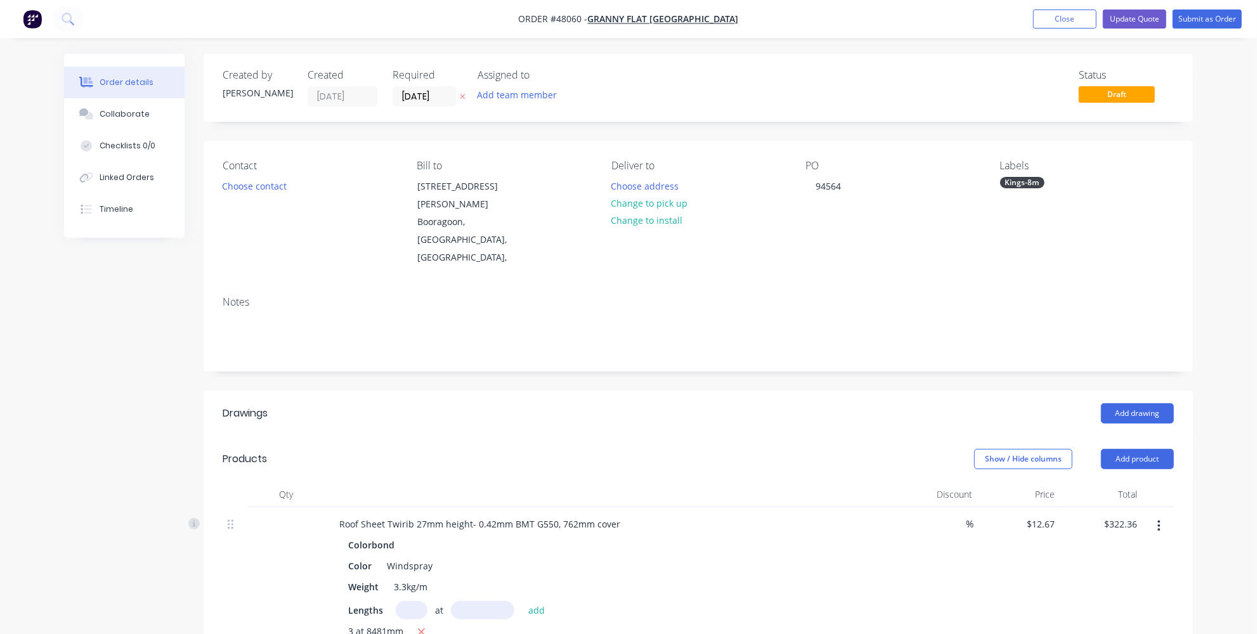
click at [1018, 179] on div "Kings-8m" at bounding box center [1022, 182] width 44 height 11
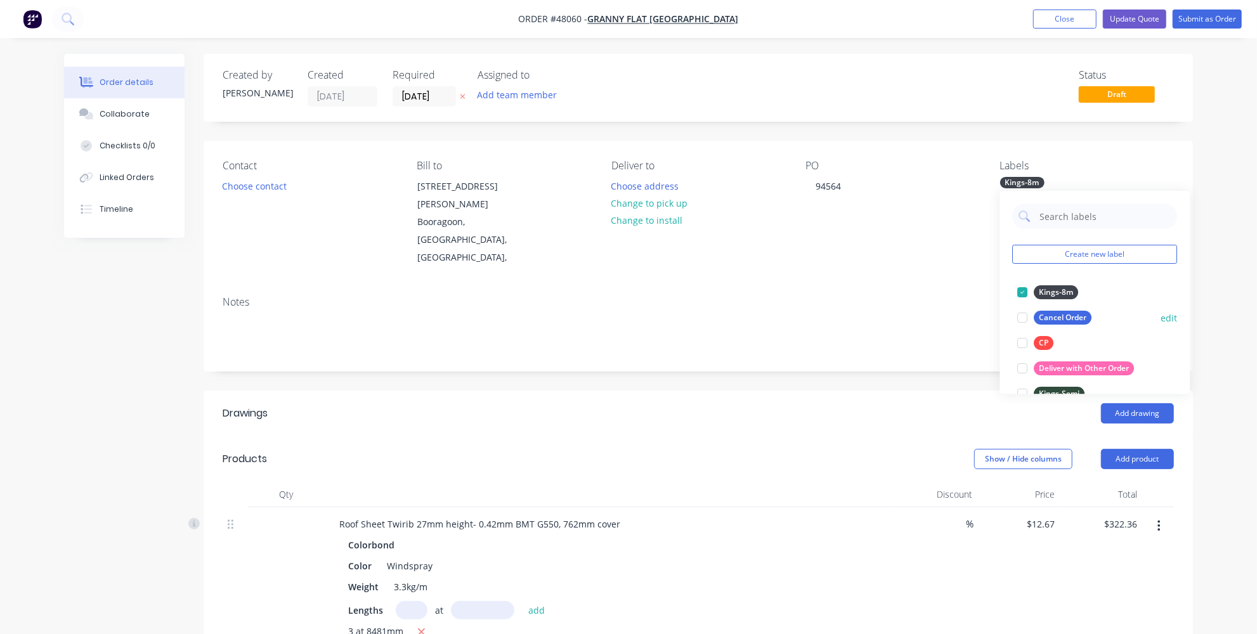
scroll to position [57, 0]
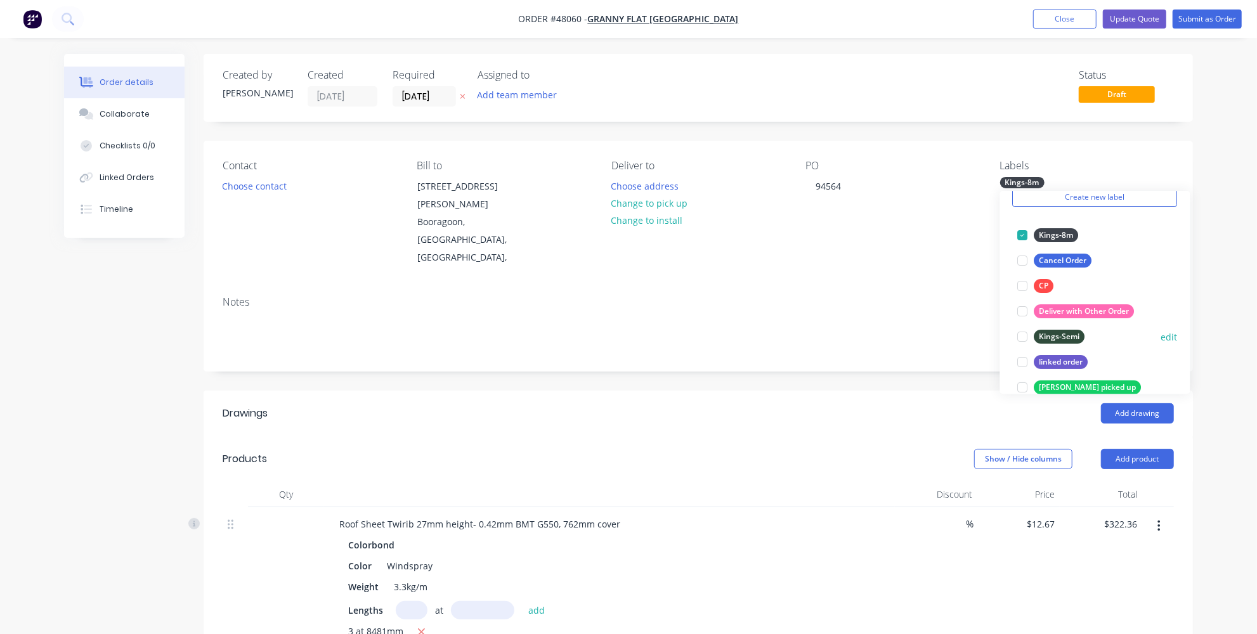
click at [1072, 334] on div "Kings-Semi" at bounding box center [1060, 337] width 51 height 14
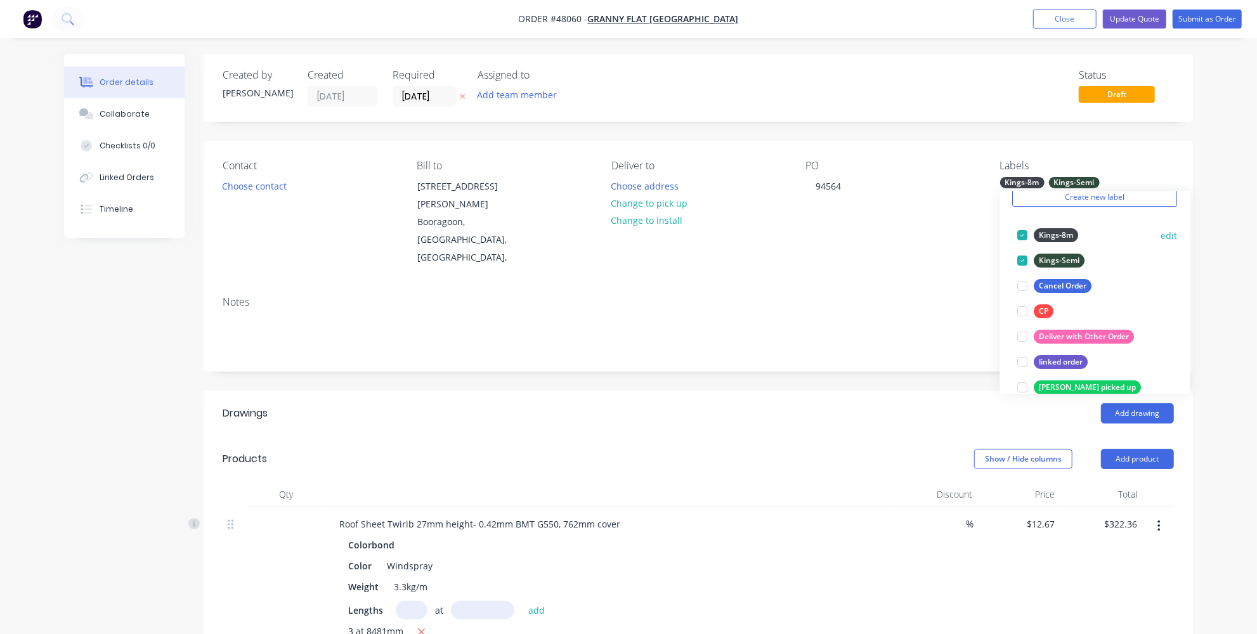
click at [1025, 230] on div at bounding box center [1023, 235] width 25 height 25
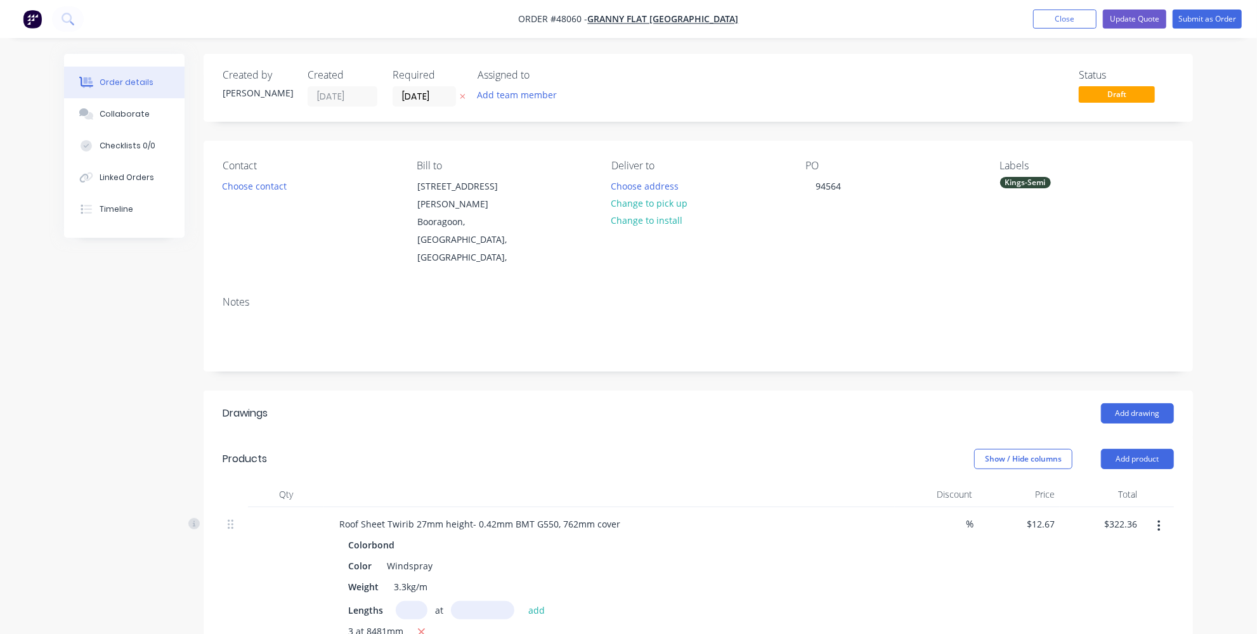
click at [861, 403] on div "Add drawing" at bounding box center [799, 413] width 749 height 20
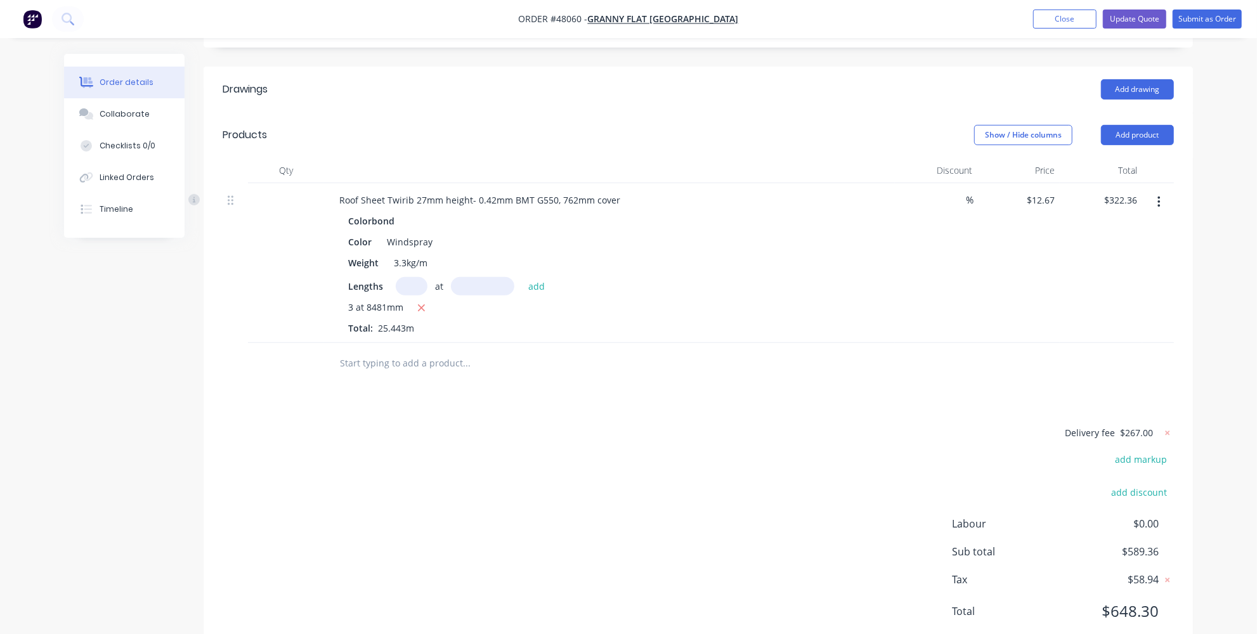
scroll to position [325, 0]
click at [1163, 426] on icon at bounding box center [1168, 432] width 13 height 13
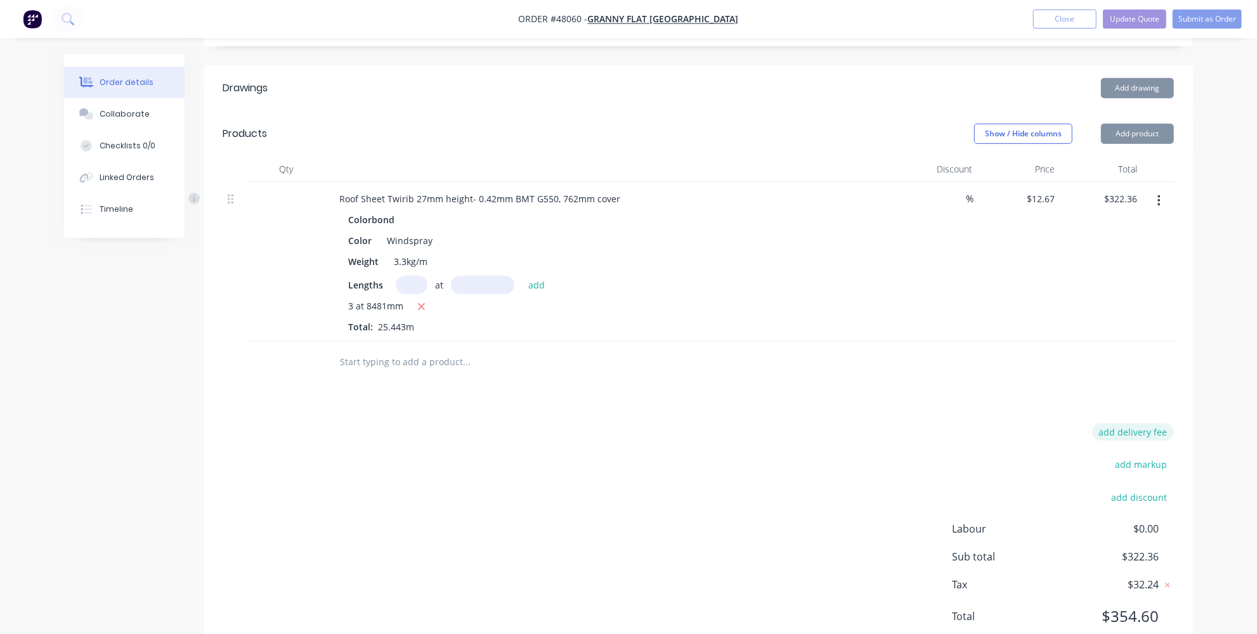
click at [1154, 424] on button "add delivery fee" at bounding box center [1133, 432] width 82 height 17
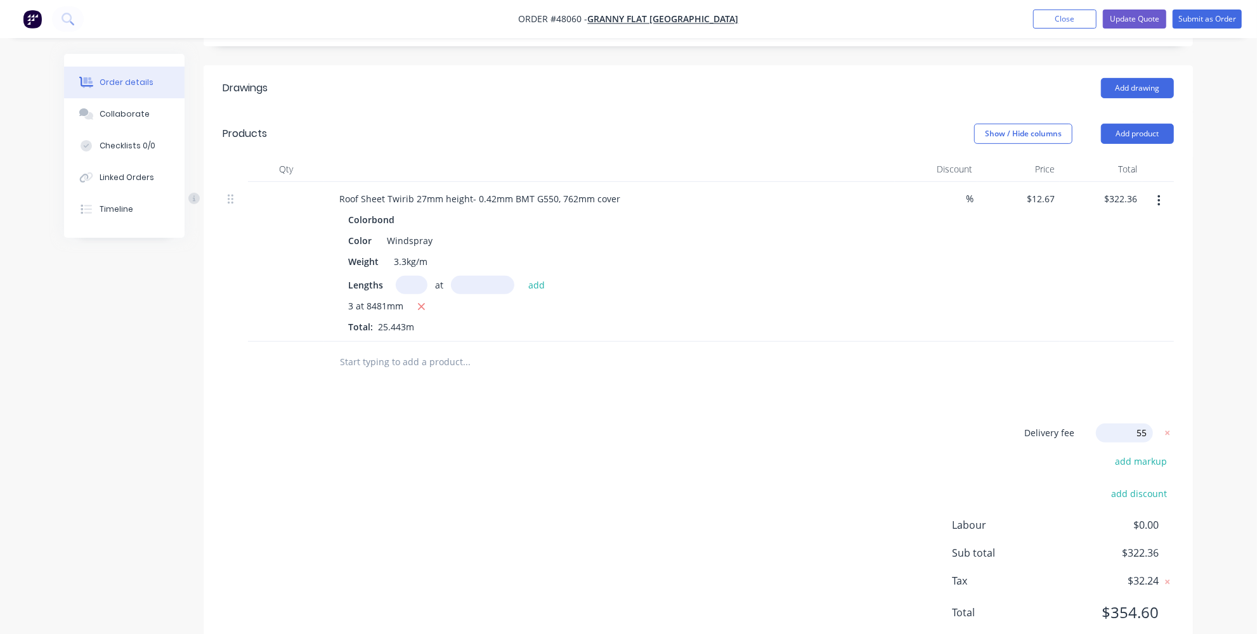
type input "5"
type input "450"
click at [1210, 355] on div "Order details Collaborate Checklists 0/0 Linked Orders Timeline Order details C…" at bounding box center [628, 175] width 1257 height 1000
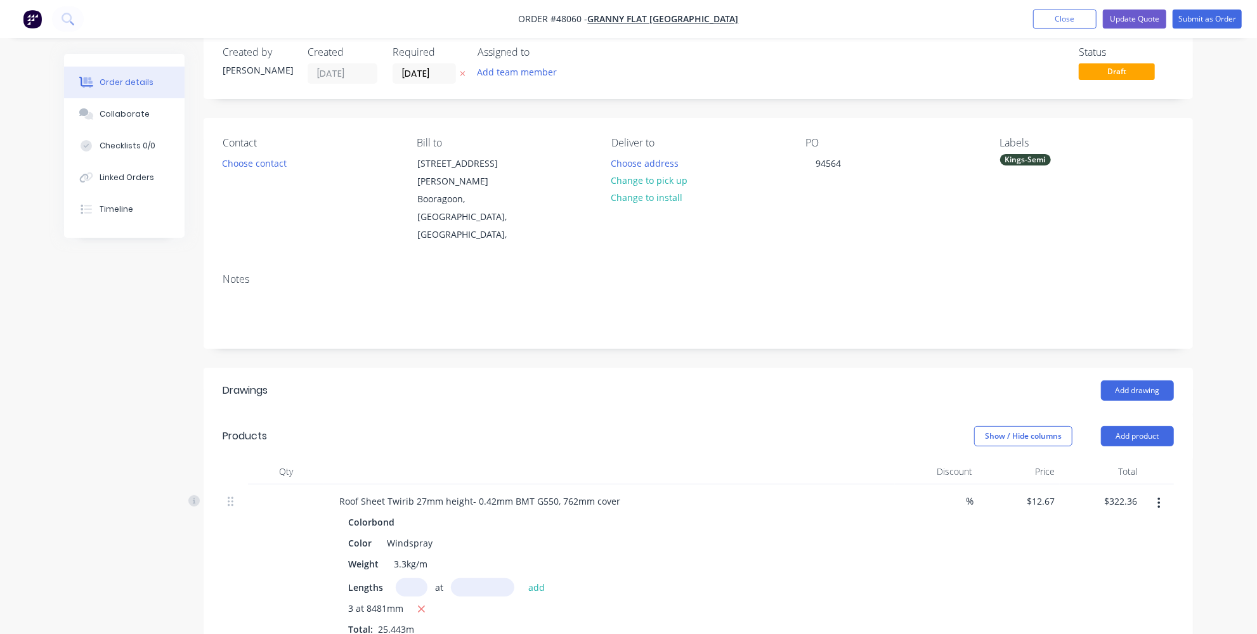
scroll to position [0, 0]
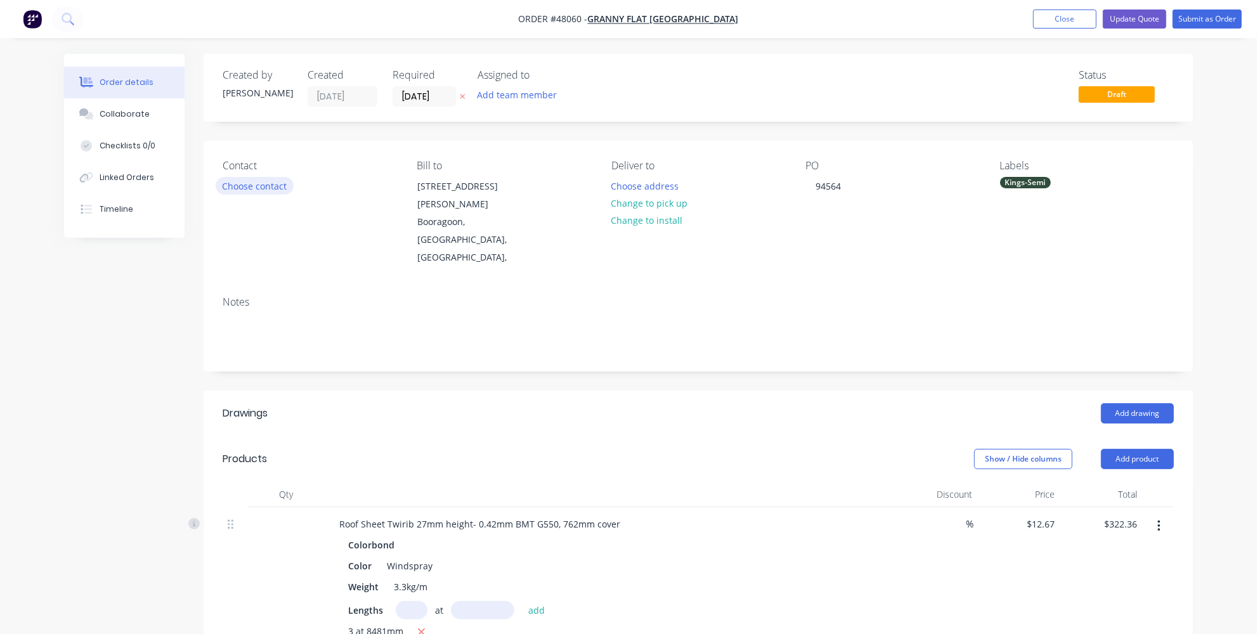
click at [262, 178] on button "Choose contact" at bounding box center [255, 185] width 78 height 17
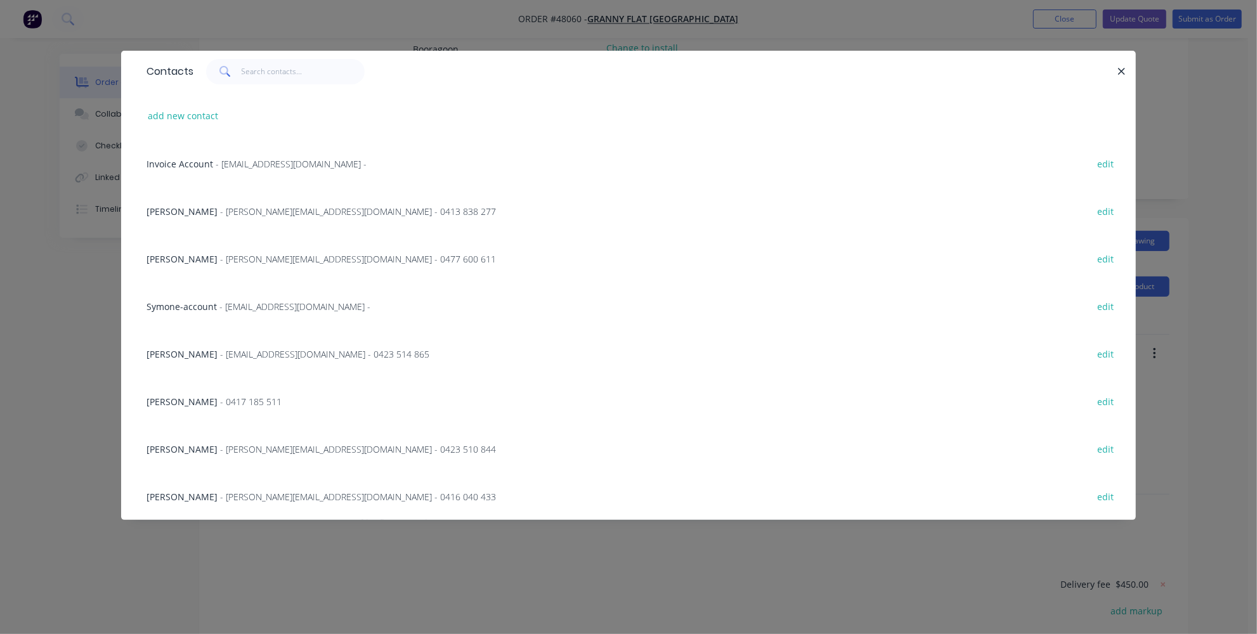
click at [244, 308] on span "- [EMAIL_ADDRESS][DOMAIN_NAME] -" at bounding box center [295, 307] width 151 height 12
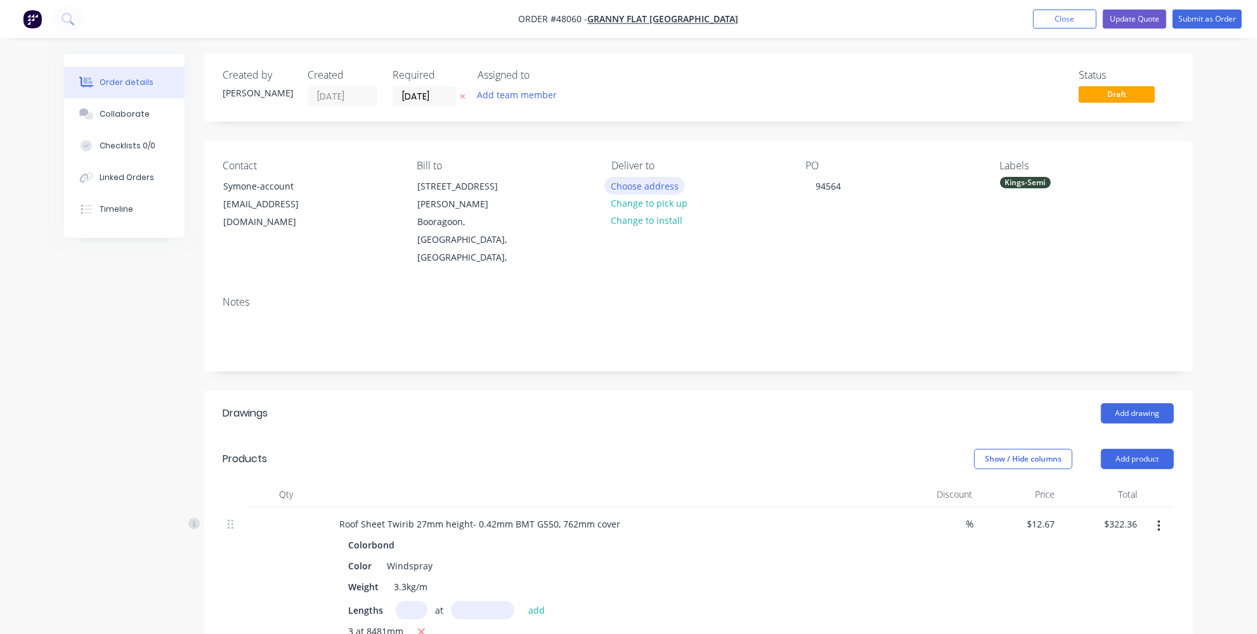
click at [645, 185] on button "Choose address" at bounding box center [645, 185] width 81 height 17
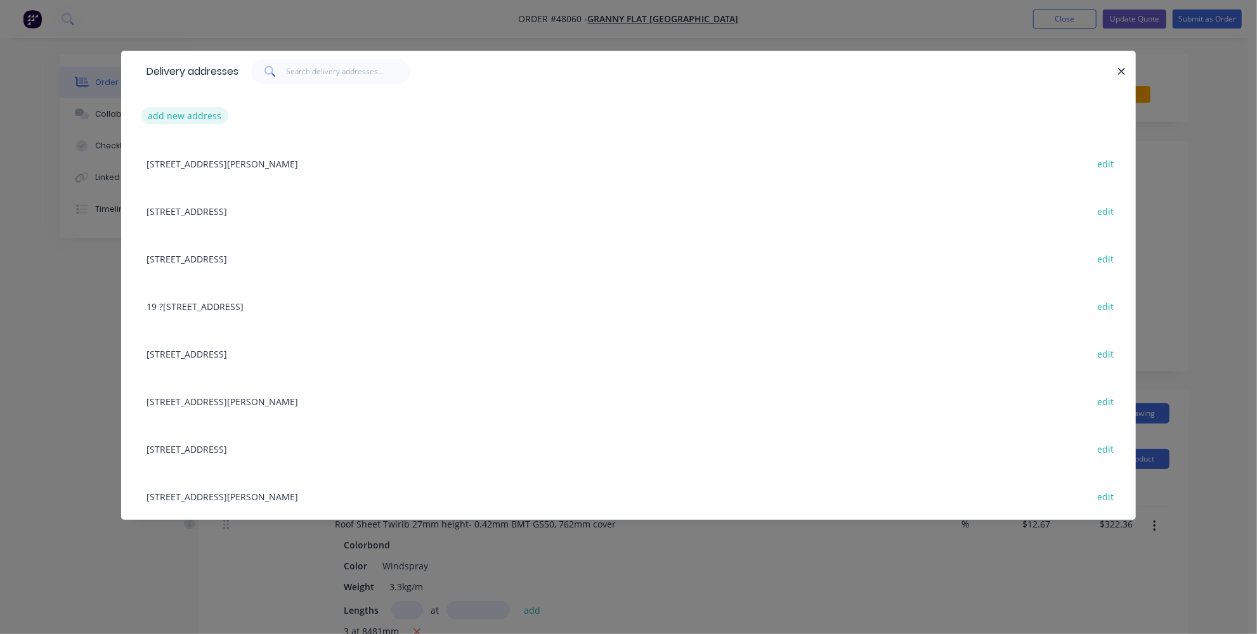
click at [206, 110] on button "add new address" at bounding box center [184, 115] width 87 height 17
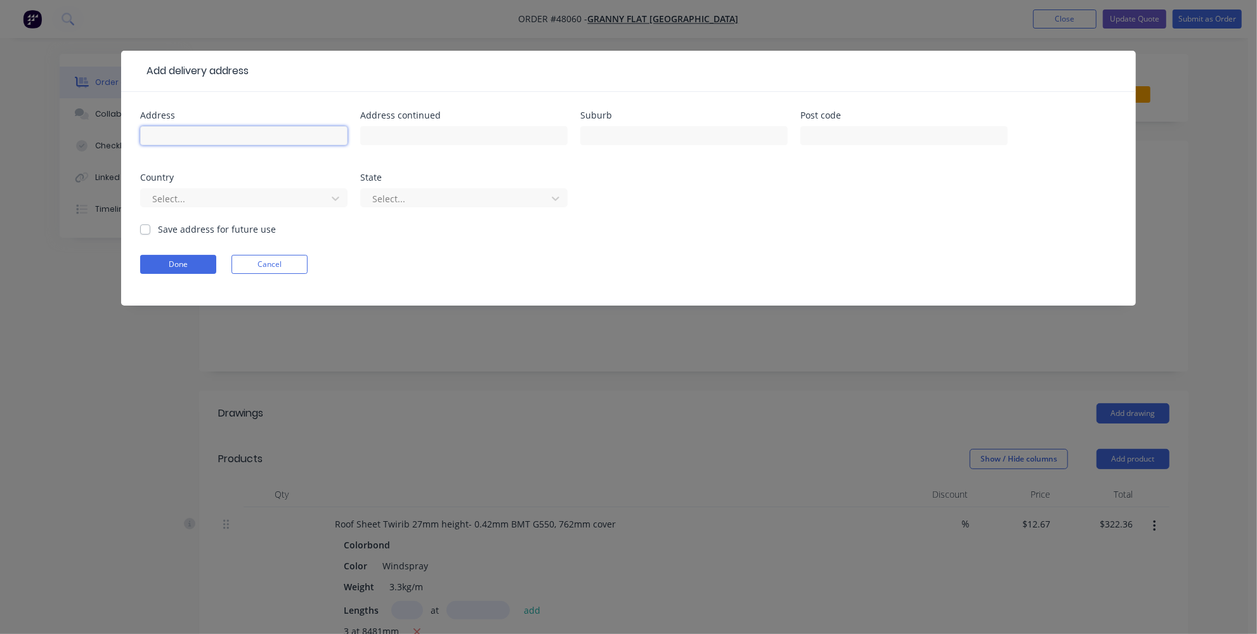
click at [211, 129] on input "text" at bounding box center [243, 135] width 207 height 19
paste input "16 (Lot 1 of parent Lot 2 on [STREET_ADDRESS]"
type input "16 (Lot 1 of parent Lot 2 on [STREET_ADDRESS]"
click at [614, 133] on input "text" at bounding box center [683, 135] width 207 height 19
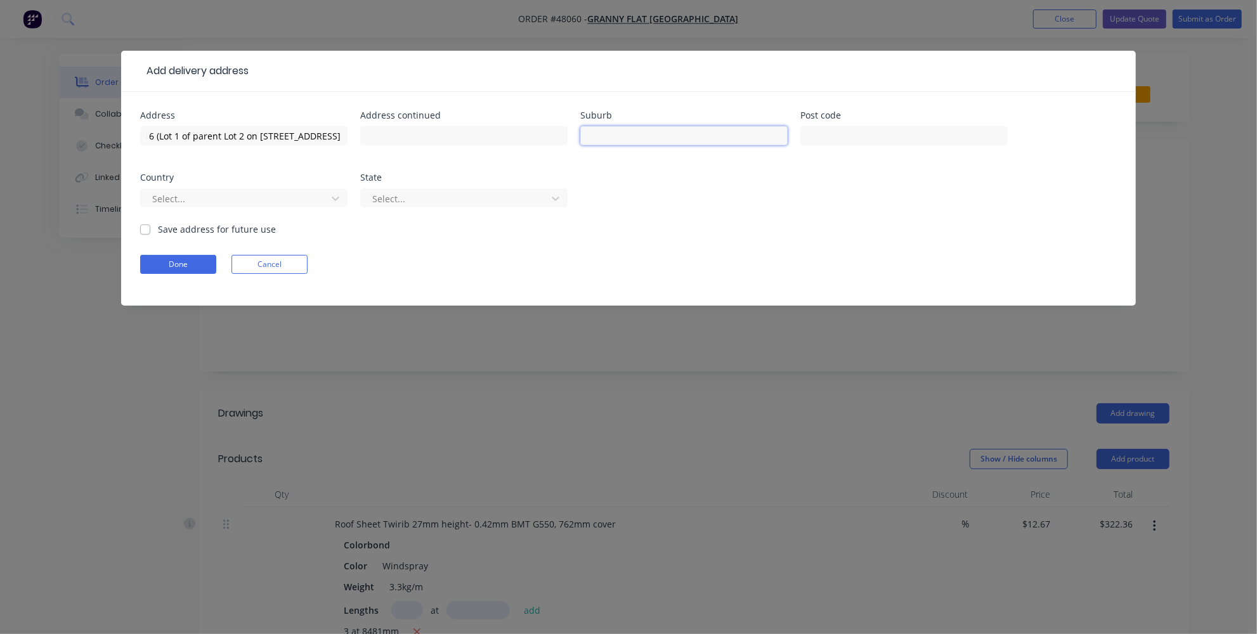
scroll to position [0, 0]
type input "Nollamara"
click at [848, 130] on input "text" at bounding box center [904, 135] width 207 height 19
type input "6061"
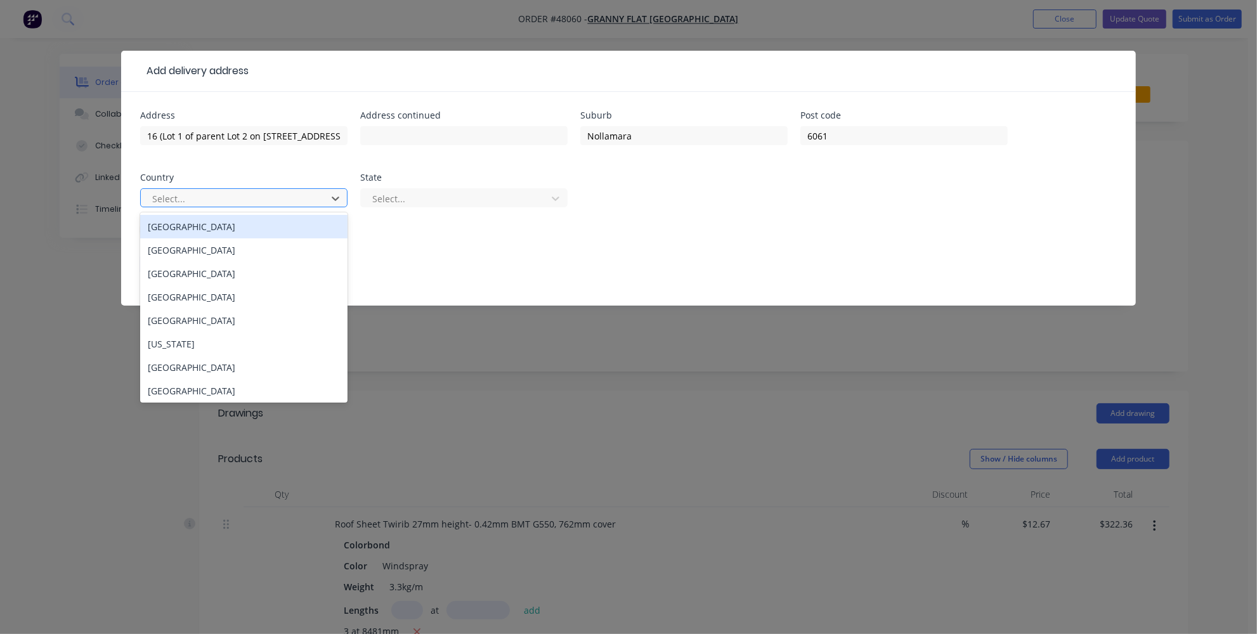
click at [178, 193] on div at bounding box center [235, 199] width 169 height 16
click at [173, 231] on div "[GEOGRAPHIC_DATA]" at bounding box center [243, 226] width 207 height 23
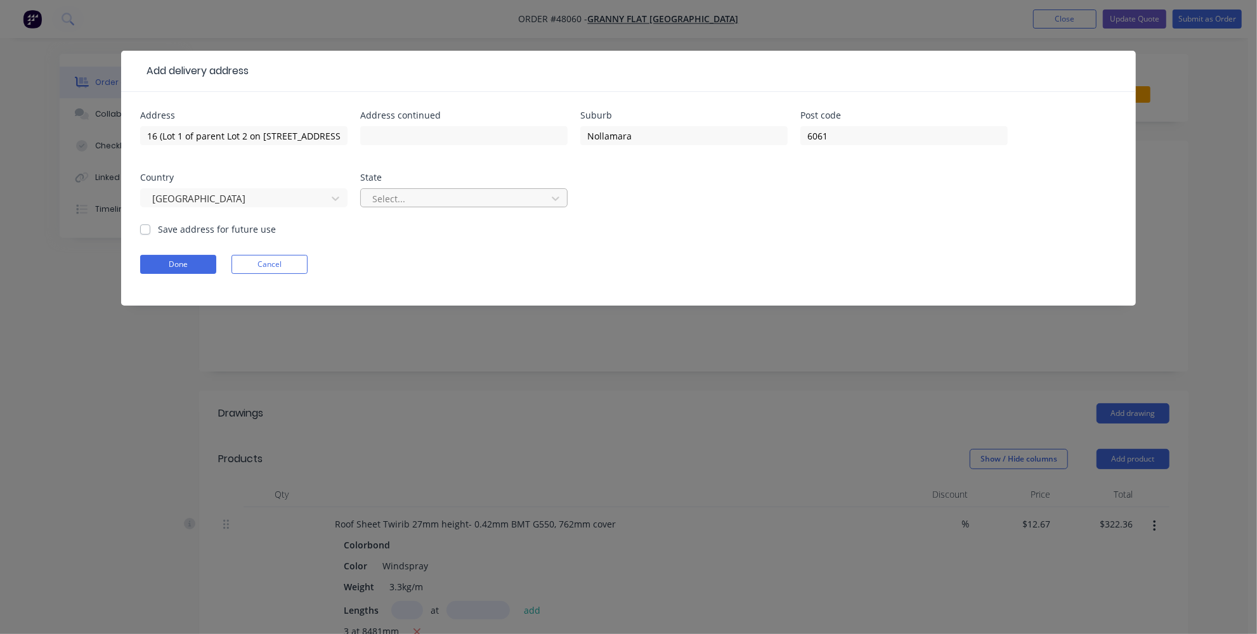
click at [414, 199] on div at bounding box center [455, 199] width 169 height 16
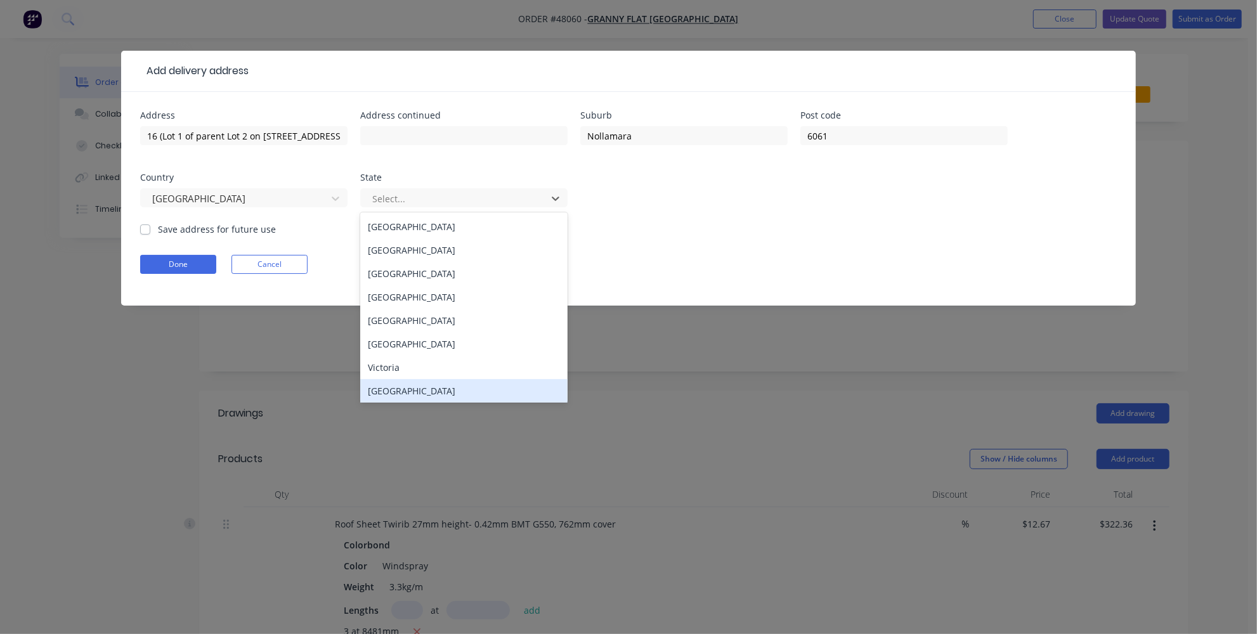
click at [396, 386] on div "[GEOGRAPHIC_DATA]" at bounding box center [463, 390] width 207 height 23
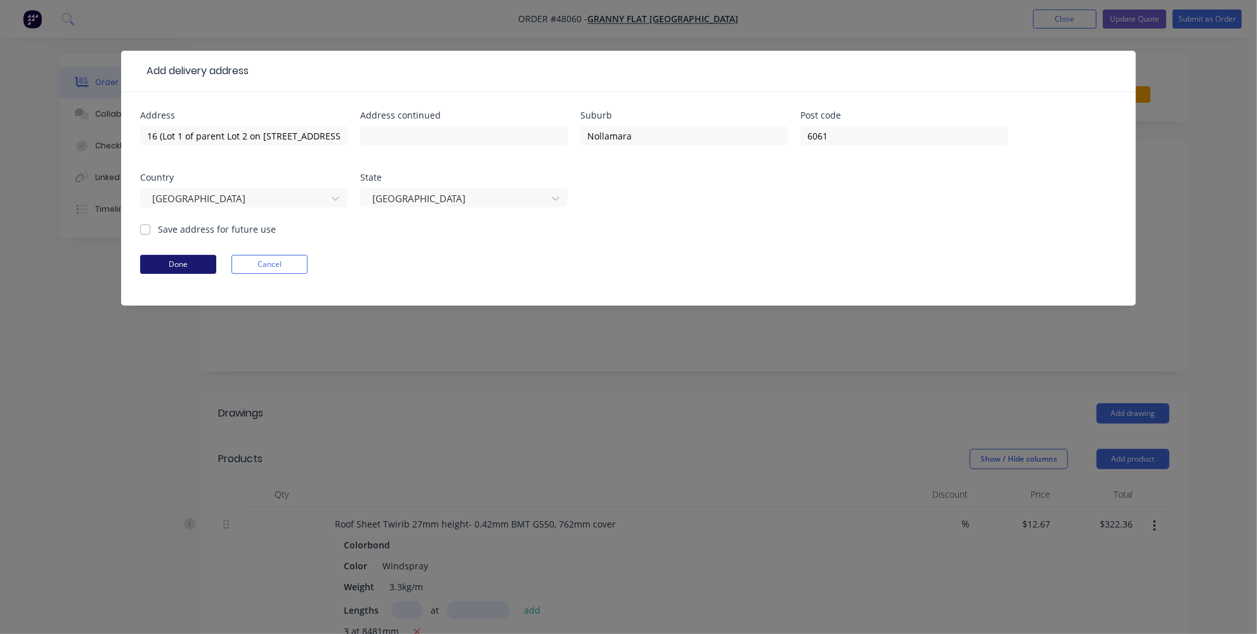
click at [209, 266] on button "Done" at bounding box center [178, 264] width 76 height 19
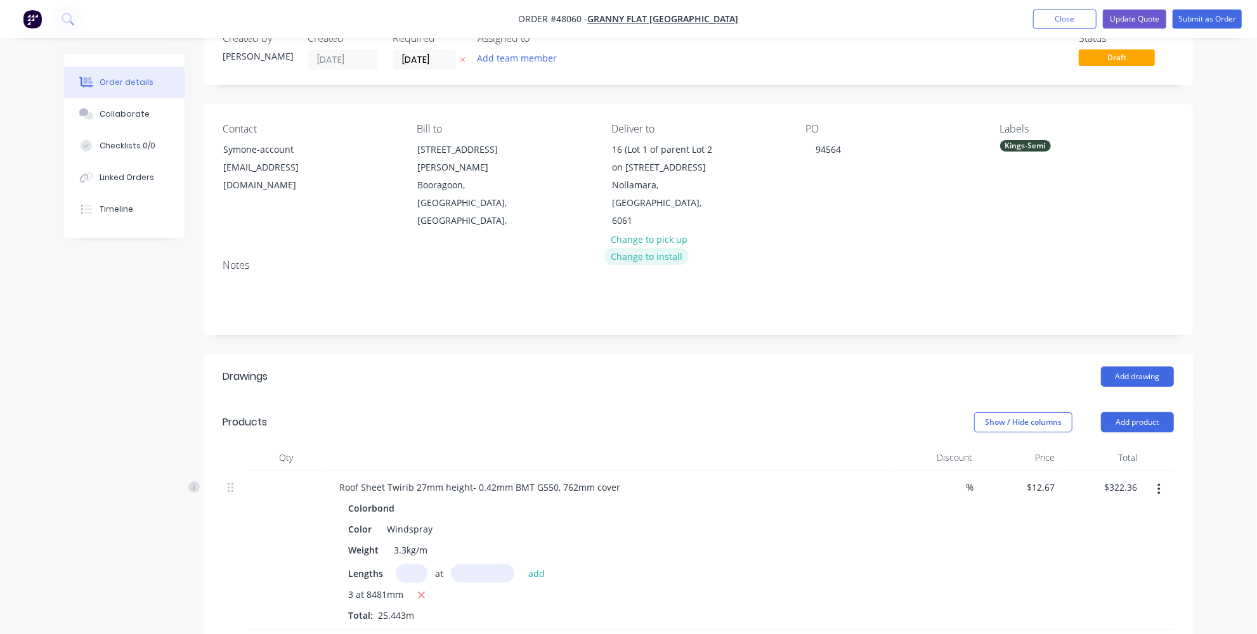
scroll to position [15, 0]
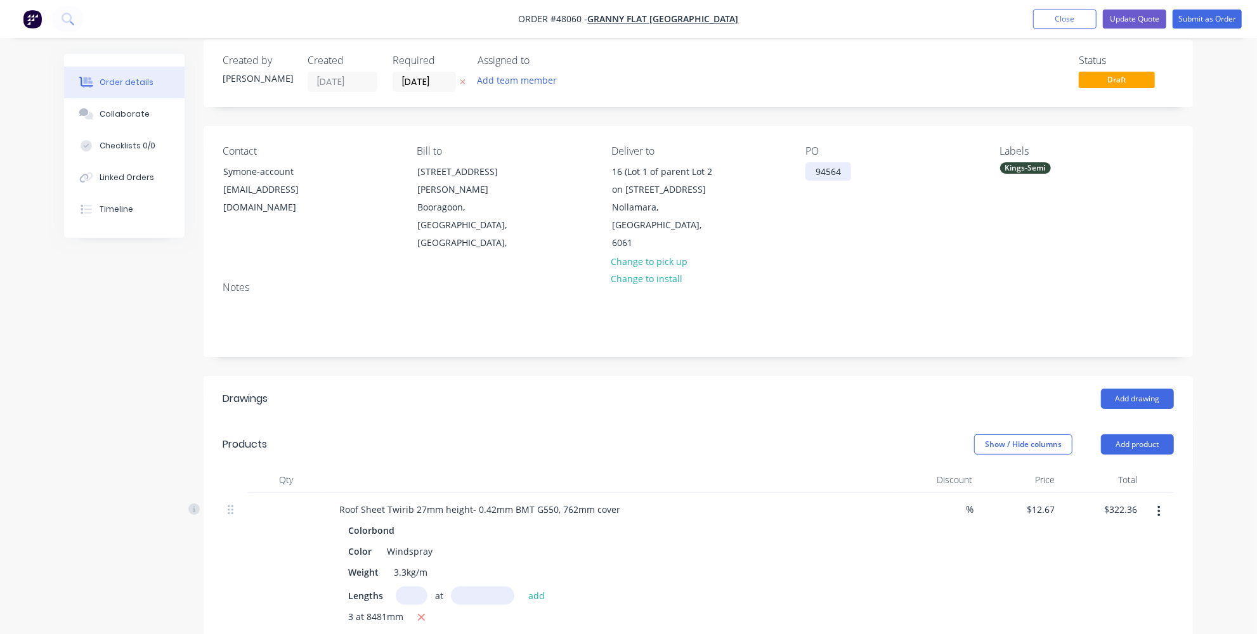
click at [816, 171] on div "94564" at bounding box center [829, 171] width 46 height 18
click at [845, 168] on div "94564" at bounding box center [829, 171] width 46 height 18
click at [818, 170] on div "94564" at bounding box center [829, 171] width 46 height 18
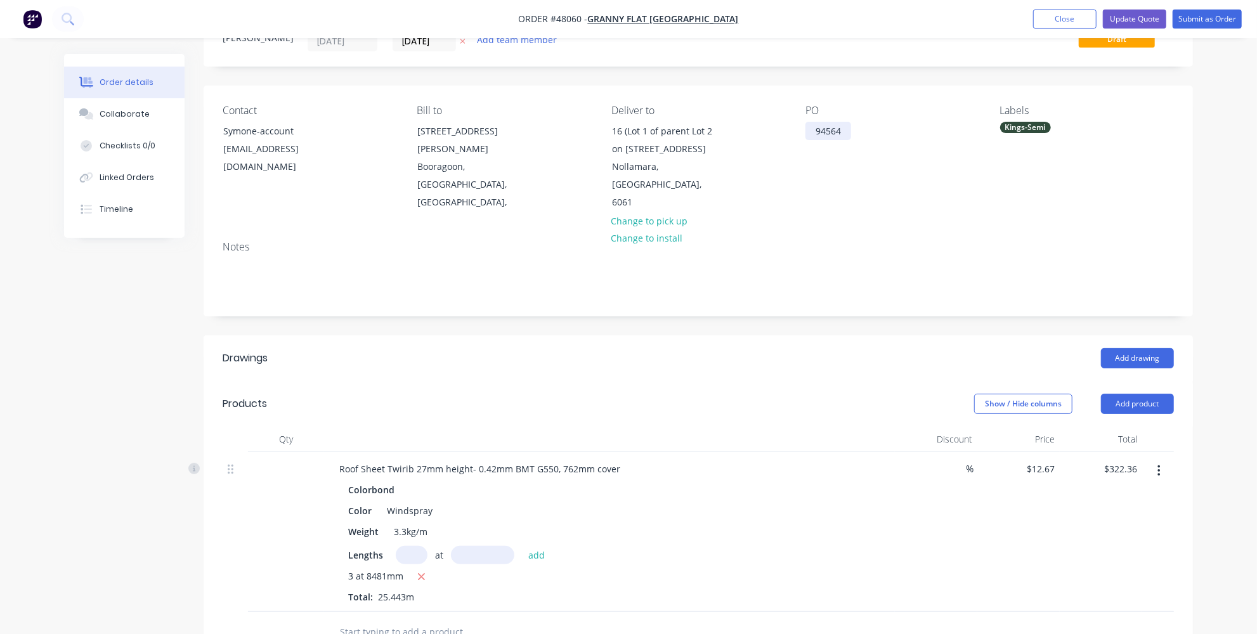
scroll to position [0, 0]
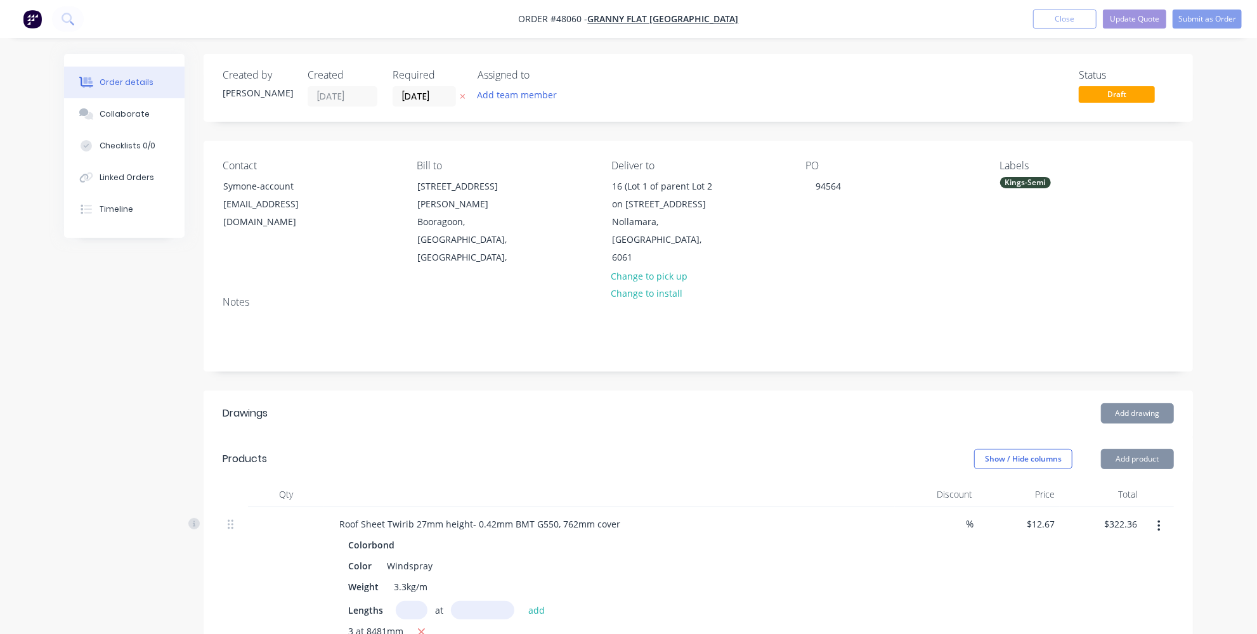
click at [417, 436] on header "Products Show / Hide columns Add product" at bounding box center [699, 459] width 990 height 46
click at [1143, 19] on button "Update Quote" at bounding box center [1134, 19] width 63 height 19
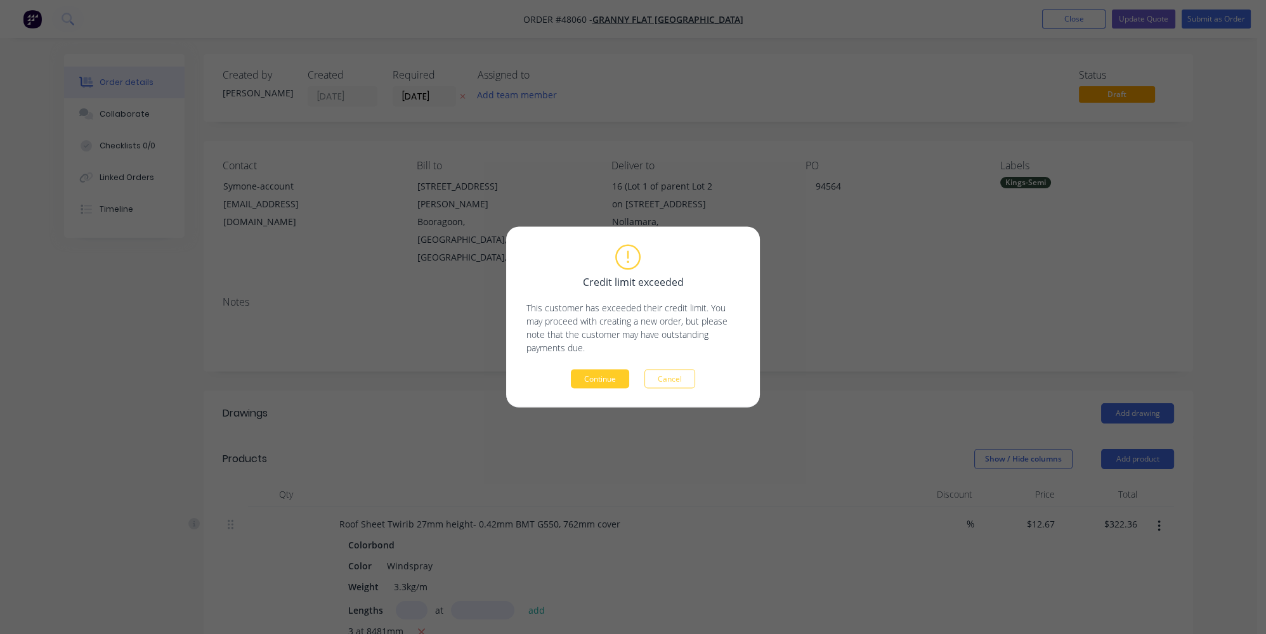
click at [613, 382] on button "Continue" at bounding box center [600, 379] width 58 height 19
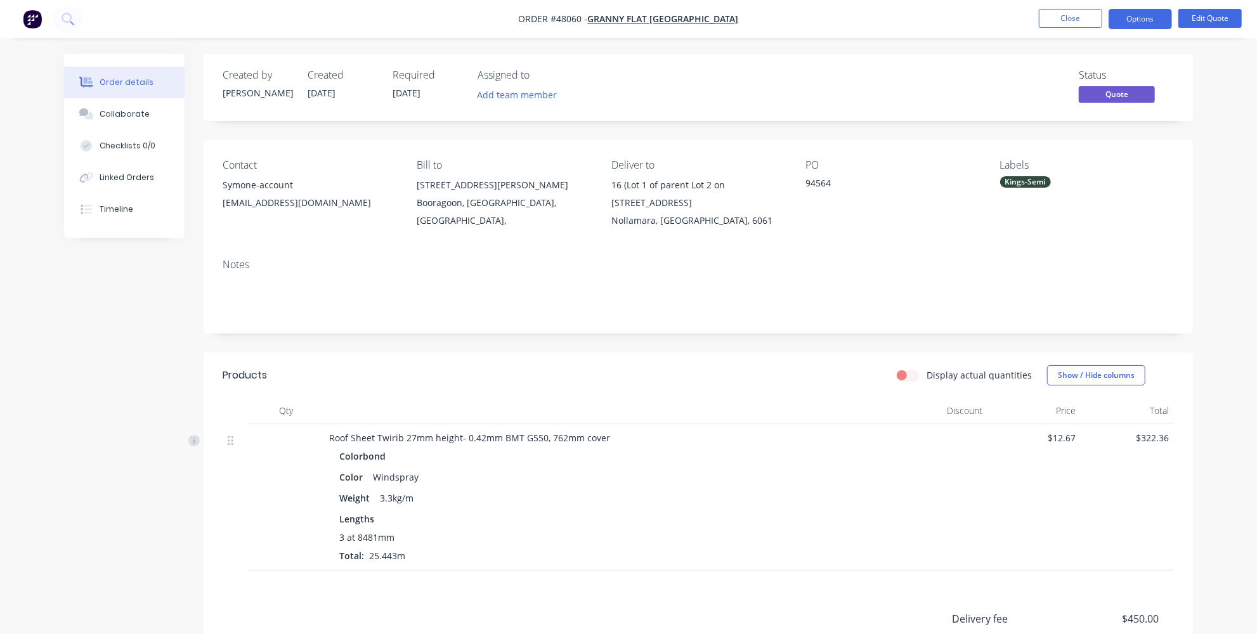
click at [26, 22] on img "button" at bounding box center [32, 19] width 19 height 19
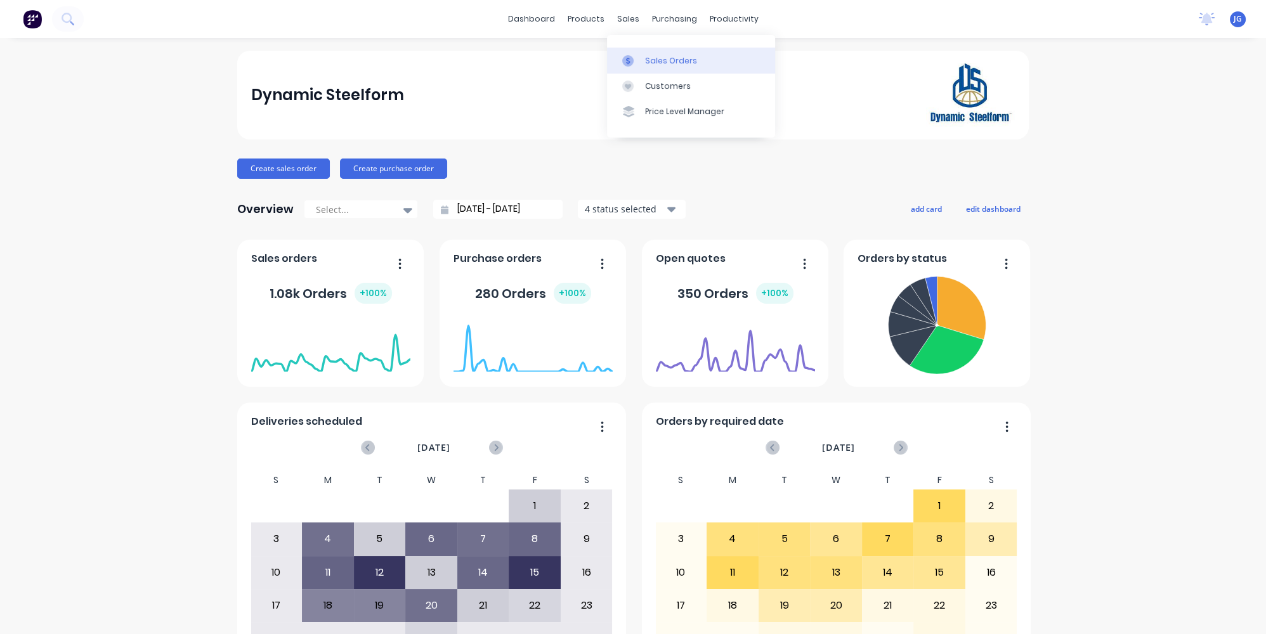
click at [624, 60] on icon at bounding box center [627, 60] width 11 height 11
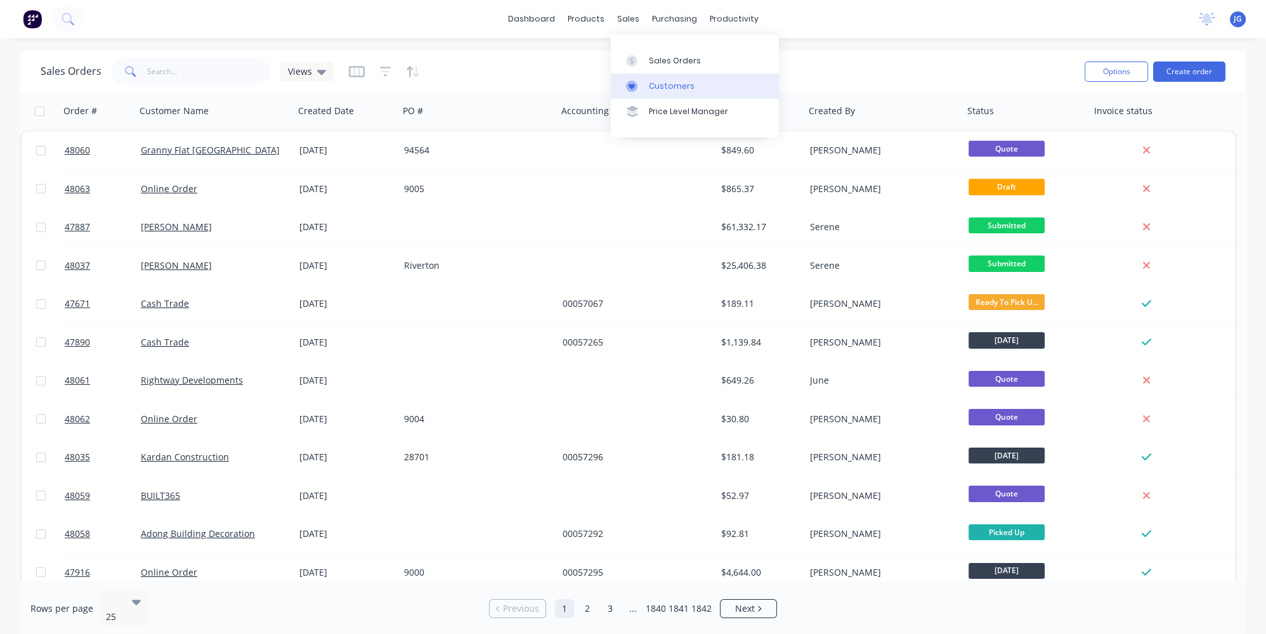
click at [638, 81] on div at bounding box center [635, 86] width 19 height 11
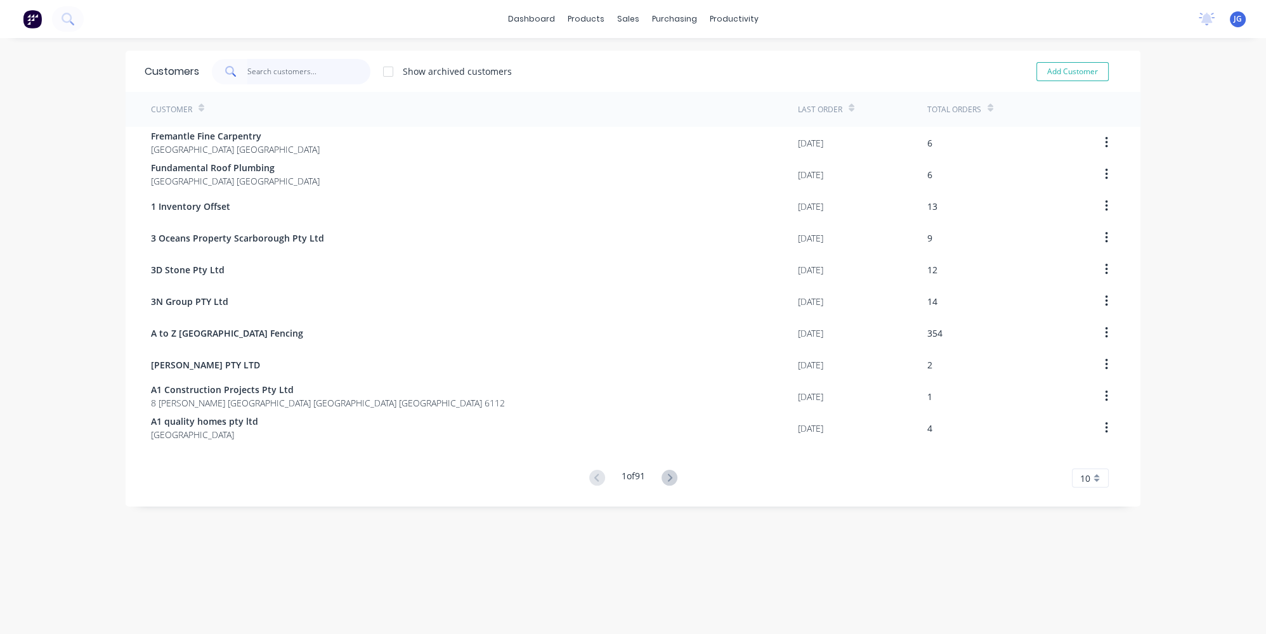
click at [260, 71] on input "text" at bounding box center [309, 71] width 124 height 25
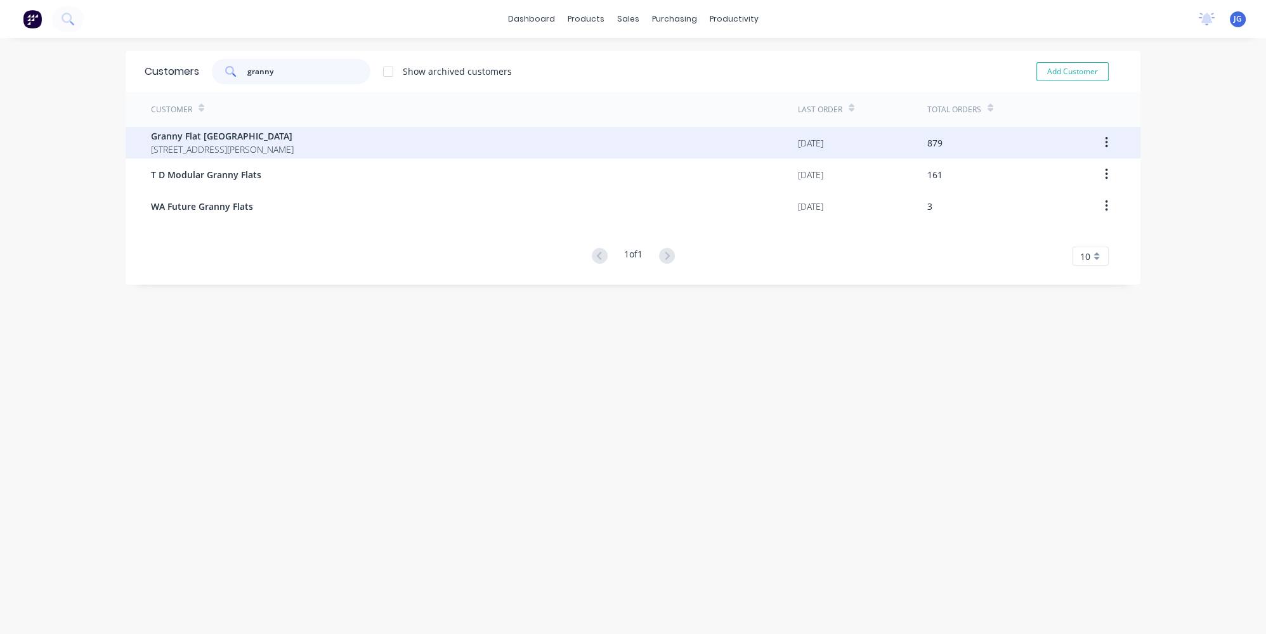
type input "granny"
click at [284, 127] on div "Granny Flat [GEOGRAPHIC_DATA] [STREET_ADDRESS][PERSON_NAME]" at bounding box center [474, 143] width 647 height 32
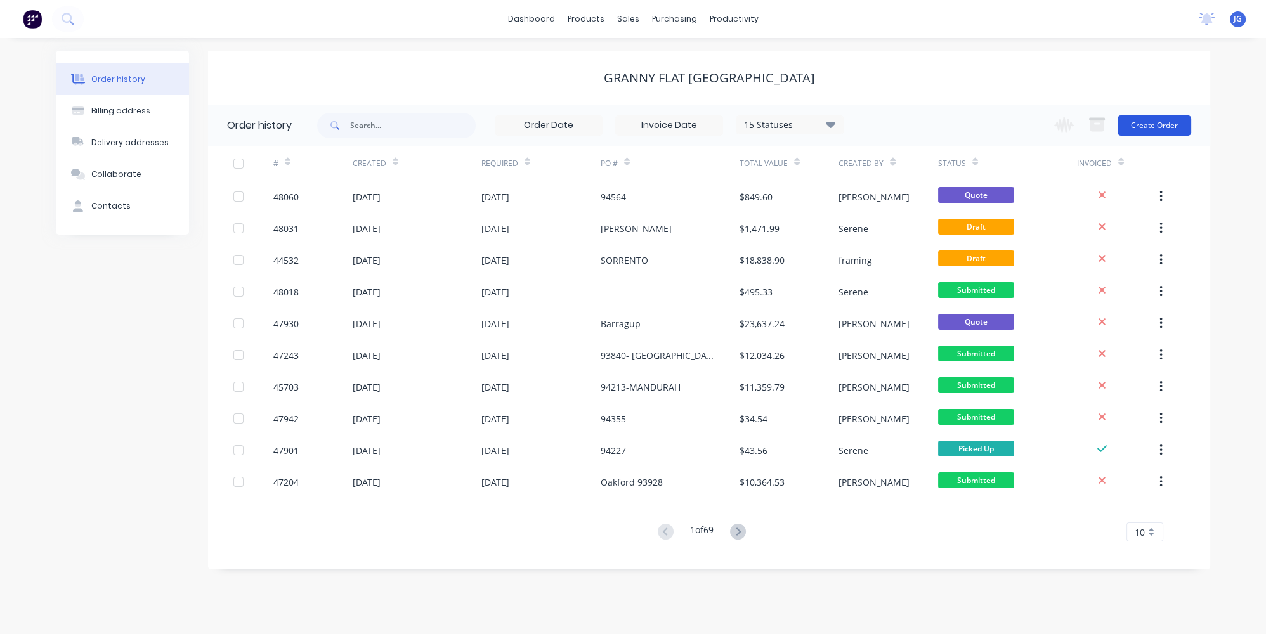
click at [1149, 123] on button "Create Order" at bounding box center [1155, 125] width 74 height 20
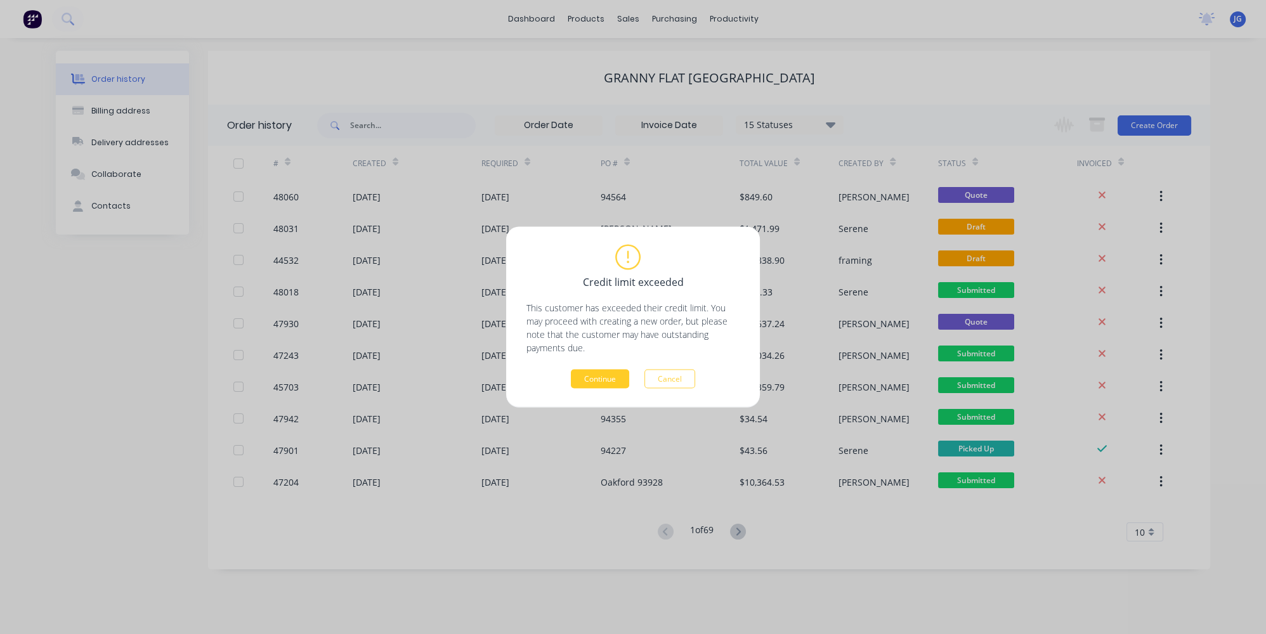
click at [598, 385] on button "Continue" at bounding box center [600, 379] width 58 height 19
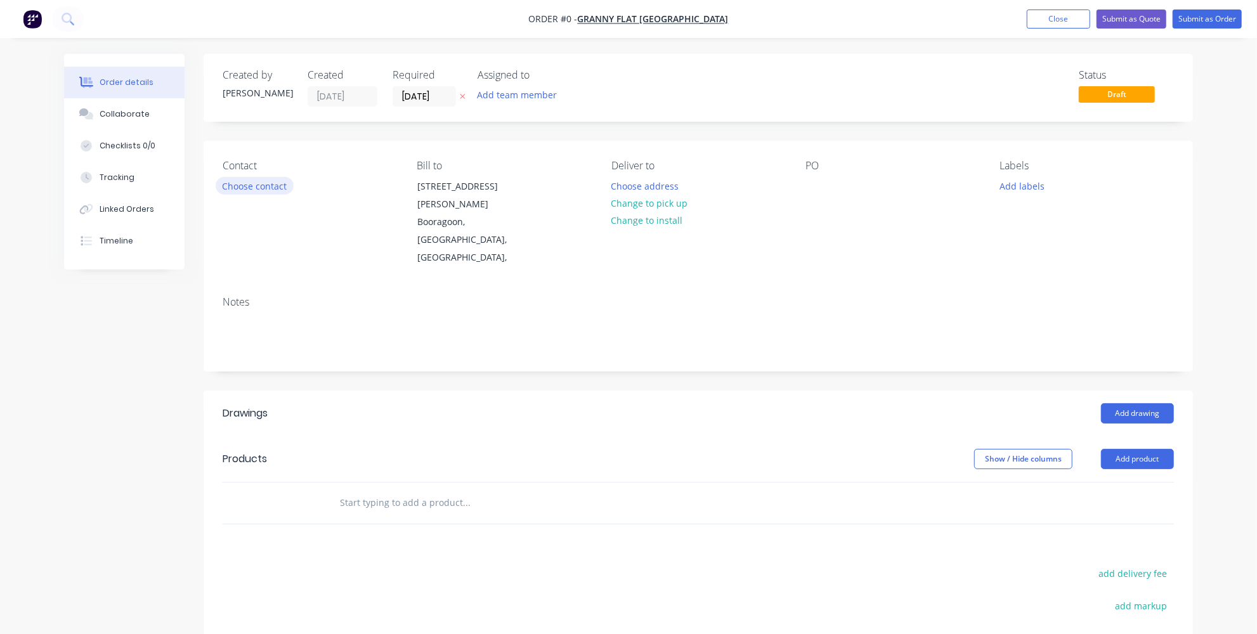
click at [274, 185] on button "Choose contact" at bounding box center [255, 185] width 78 height 17
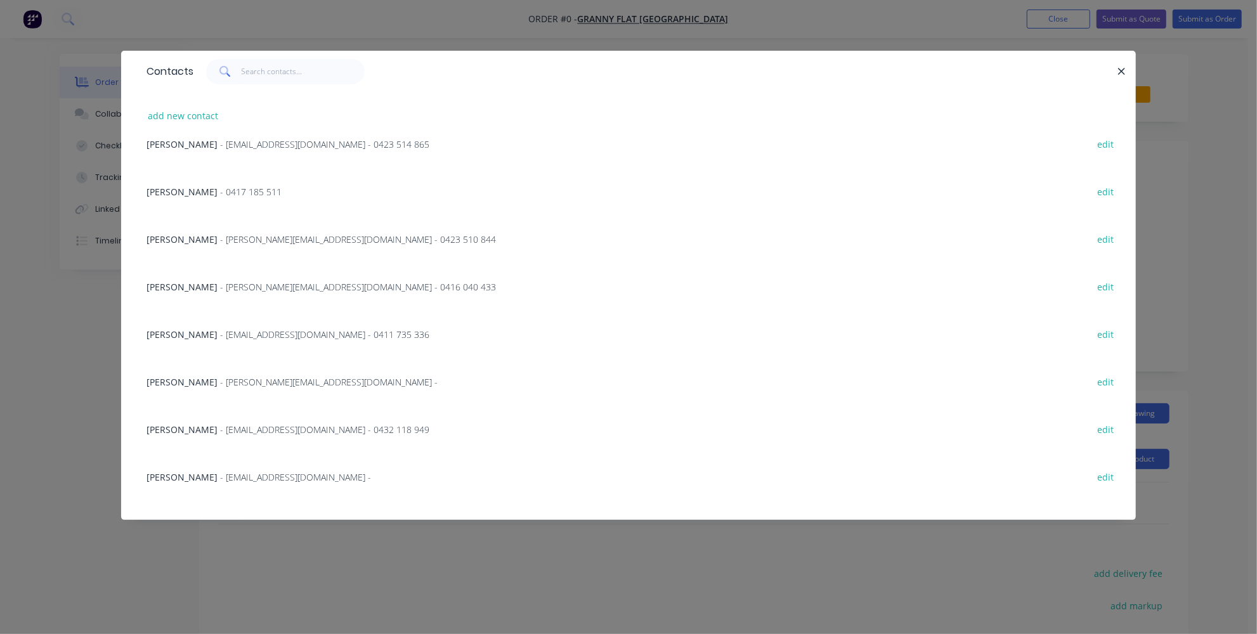
scroll to position [238, 0]
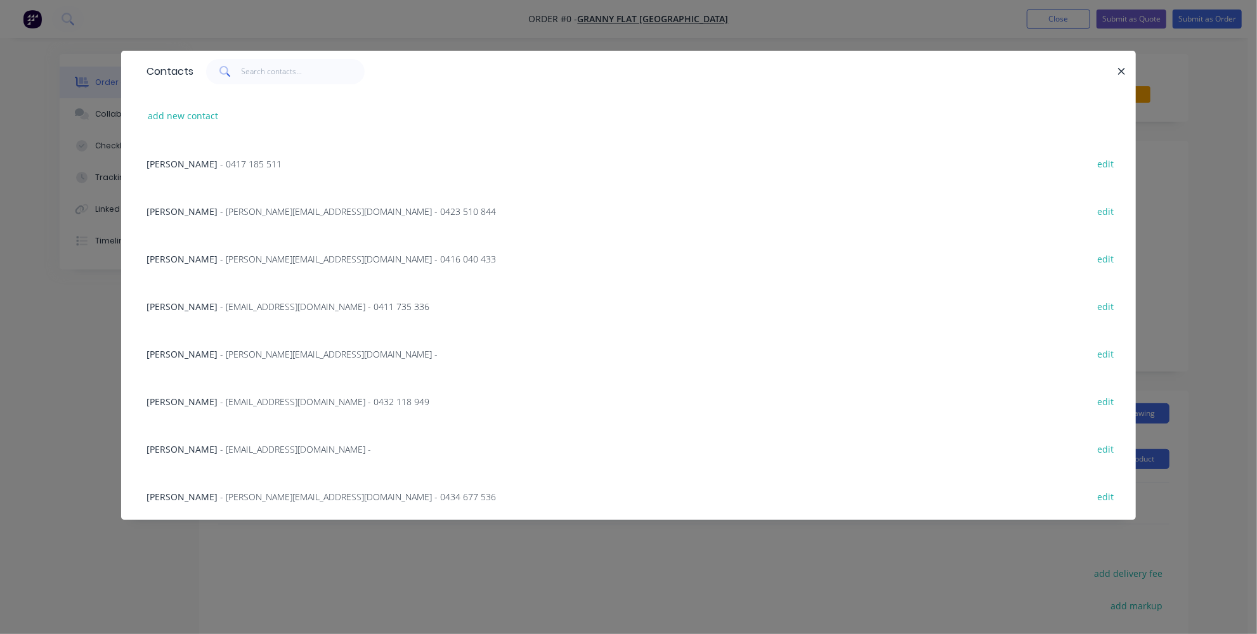
click at [241, 401] on span "- [EMAIL_ADDRESS][DOMAIN_NAME] - 0432 118 949" at bounding box center [324, 402] width 209 height 12
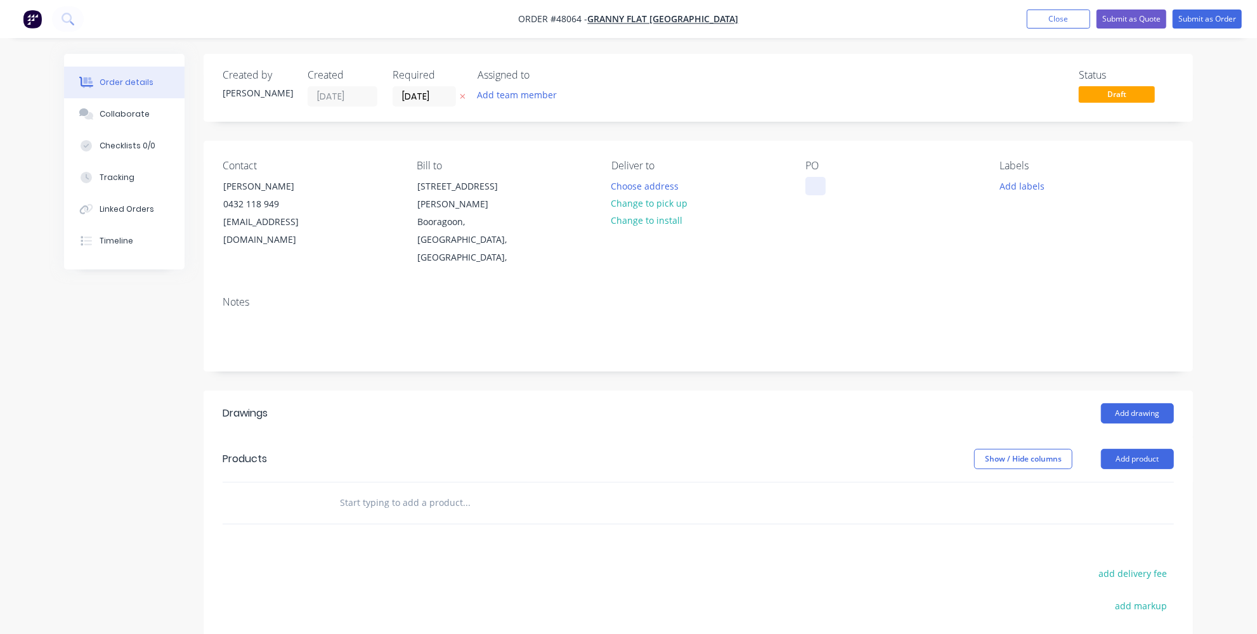
click at [812, 187] on div at bounding box center [816, 186] width 20 height 18
paste div
click at [631, 189] on button "Choose address" at bounding box center [645, 185] width 81 height 17
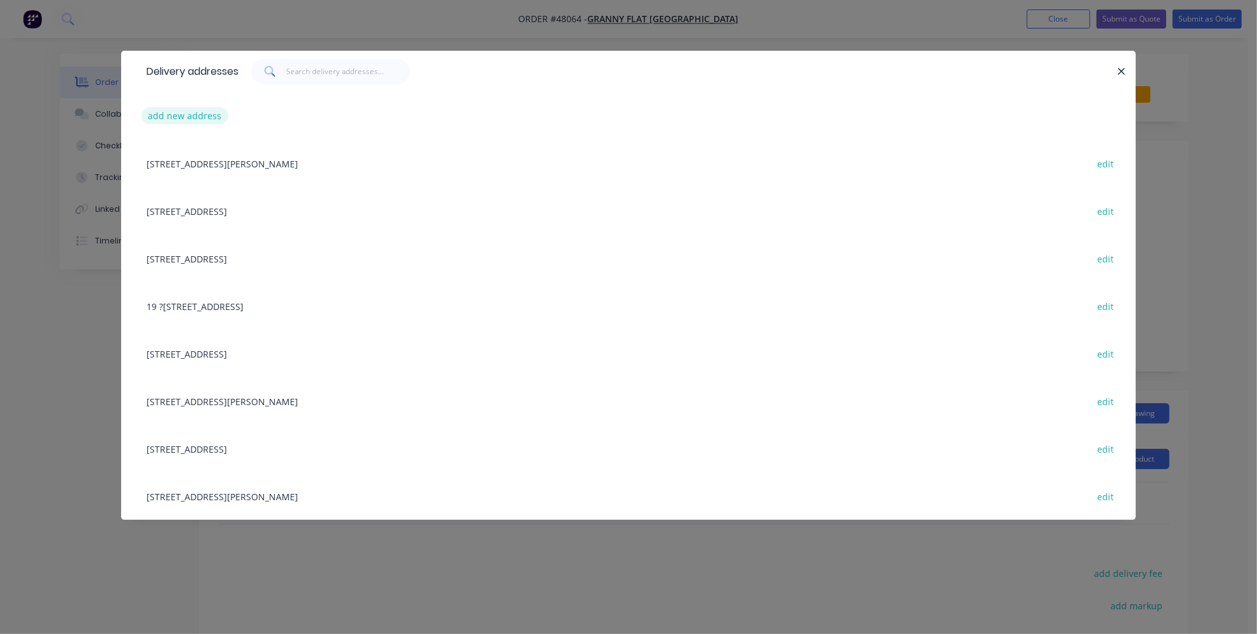
click at [190, 121] on button "add new address" at bounding box center [184, 115] width 87 height 17
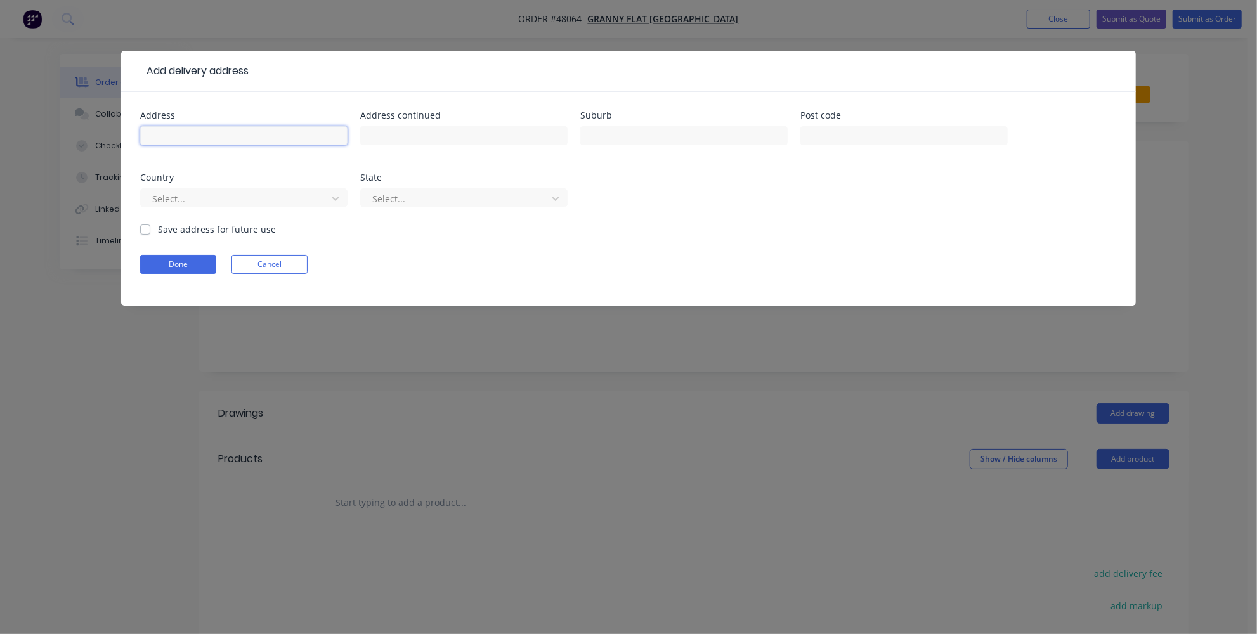
click at [265, 135] on input "text" at bounding box center [243, 135] width 207 height 19
type input "9 (lot 5001 ) [PERSON_NAME][GEOGRAPHIC_DATA]"
click at [721, 141] on input "text" at bounding box center [683, 135] width 207 height 19
type input "High Wycombe"
click at [855, 140] on input "text" at bounding box center [904, 135] width 207 height 19
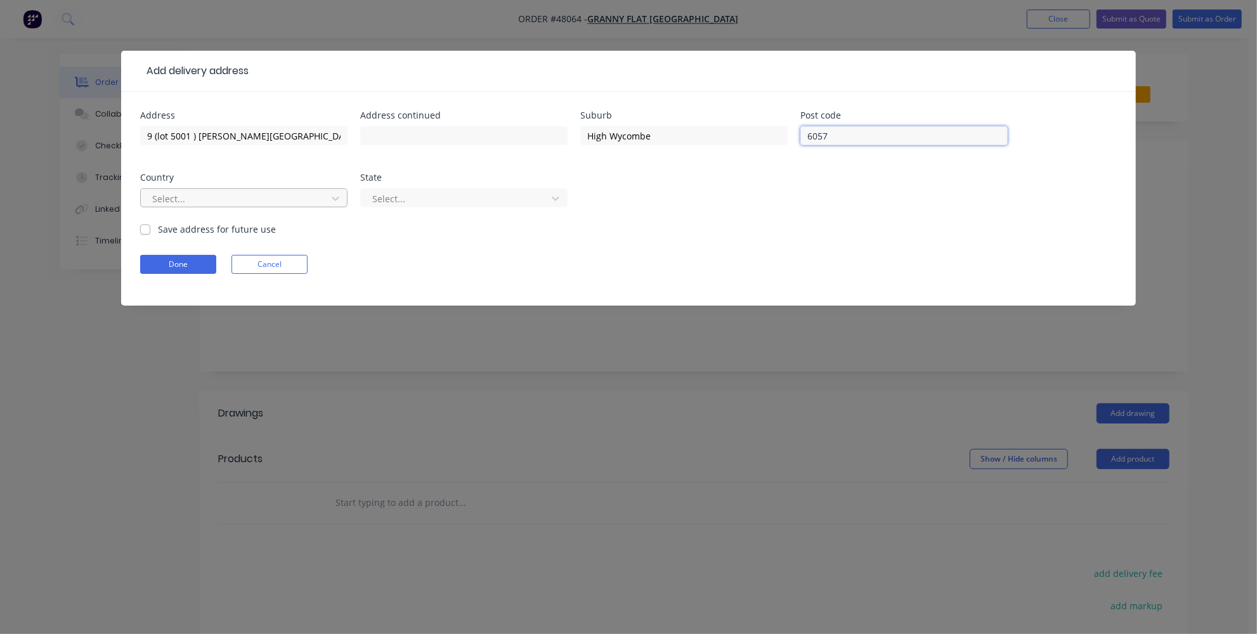
type input "6057"
click at [260, 192] on div at bounding box center [235, 199] width 169 height 16
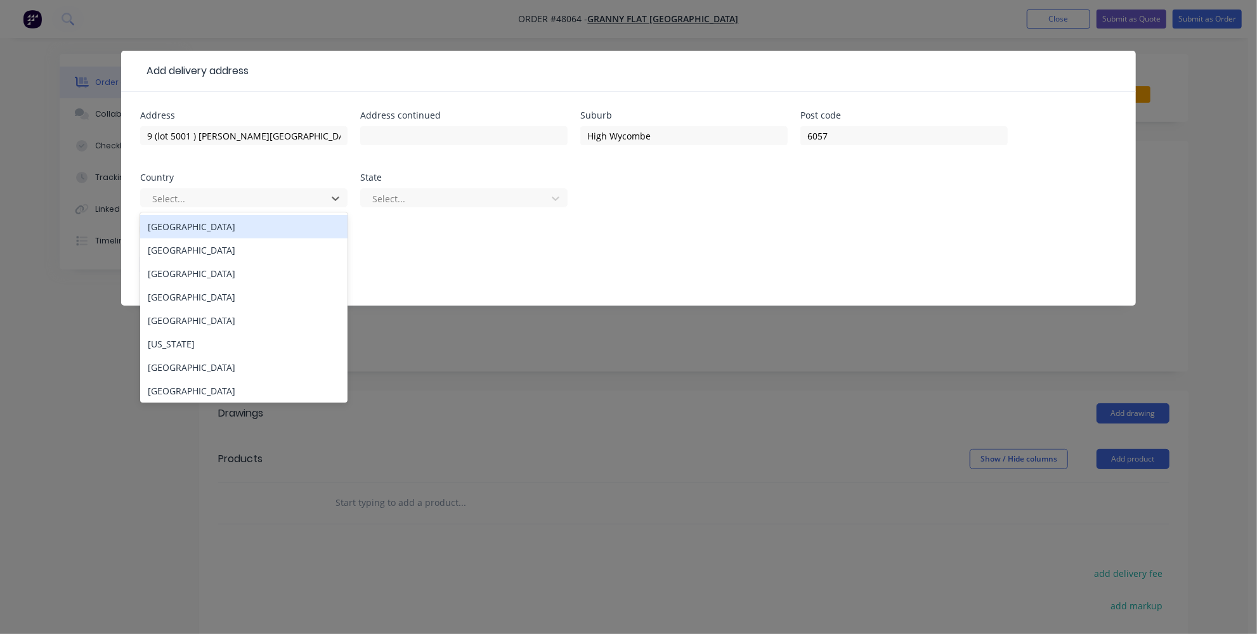
click at [233, 237] on div "[GEOGRAPHIC_DATA]" at bounding box center [243, 226] width 207 height 23
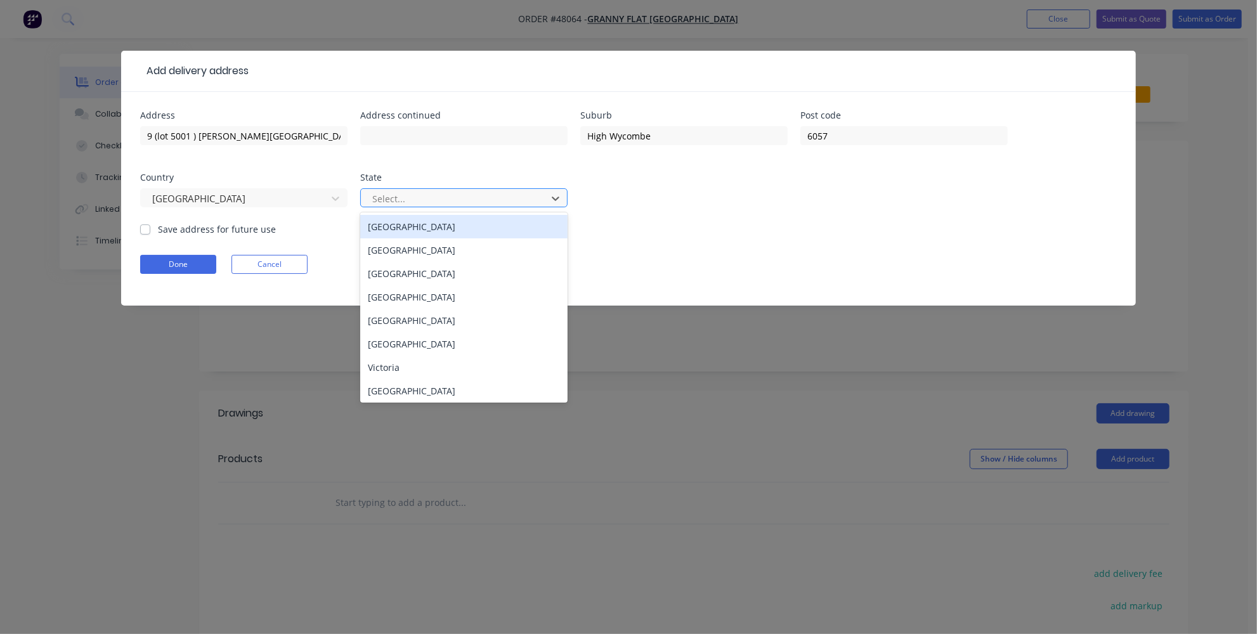
click at [414, 192] on div at bounding box center [455, 199] width 169 height 16
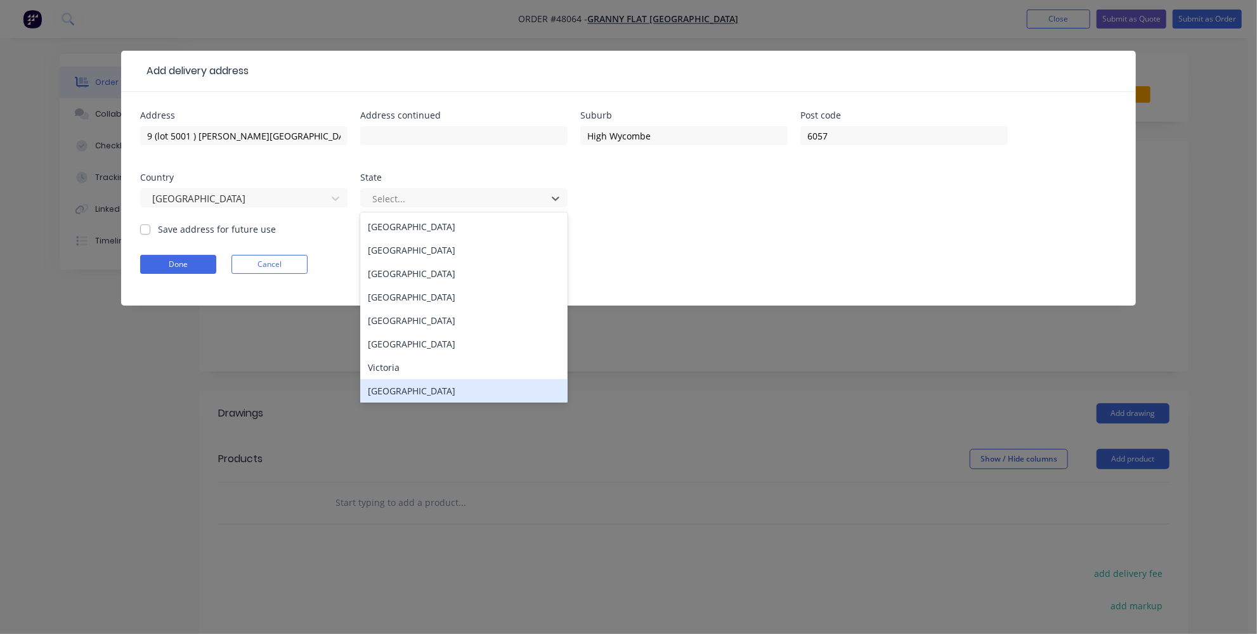
click at [410, 389] on div "[GEOGRAPHIC_DATA]" at bounding box center [463, 390] width 207 height 23
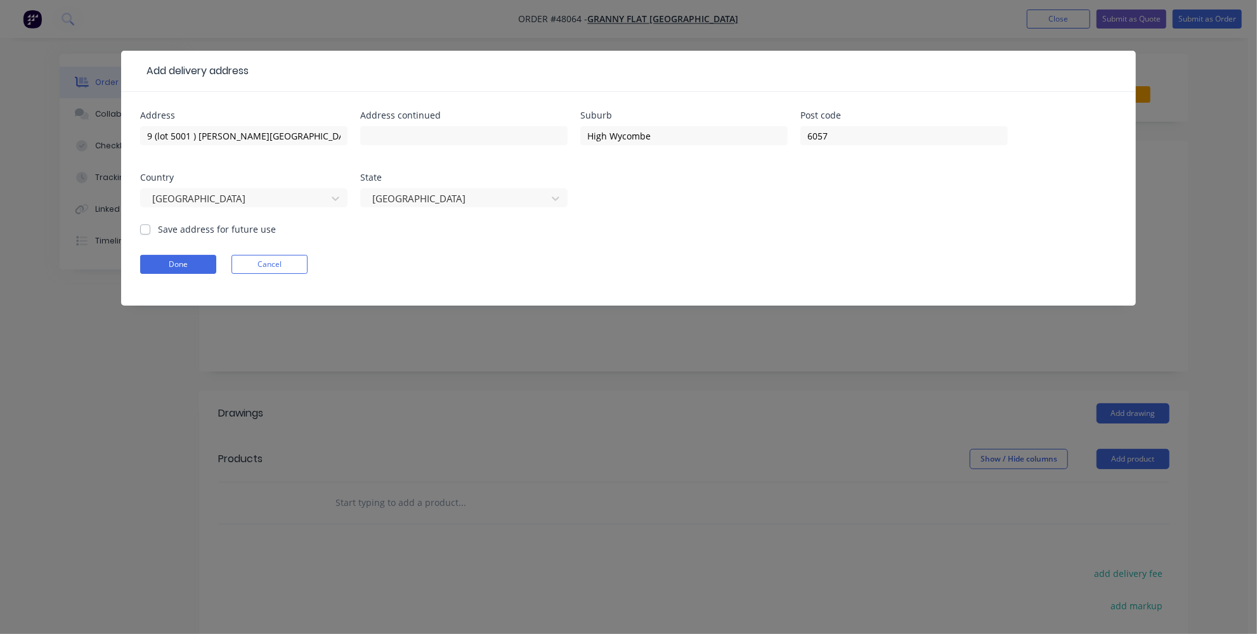
click at [376, 245] on form "Address 9 (lot 5001 ) [PERSON_NAME] Road Address [GEOGRAPHIC_DATA] code [GEOGRA…" at bounding box center [628, 208] width 977 height 195
click at [841, 135] on input "6057" at bounding box center [904, 135] width 207 height 19
click at [802, 199] on div "Address 9 (lot 5001 ) [PERSON_NAME] Road Address [GEOGRAPHIC_DATA] code [GEOGRA…" at bounding box center [628, 167] width 977 height 112
click at [187, 265] on button "Done" at bounding box center [178, 264] width 76 height 19
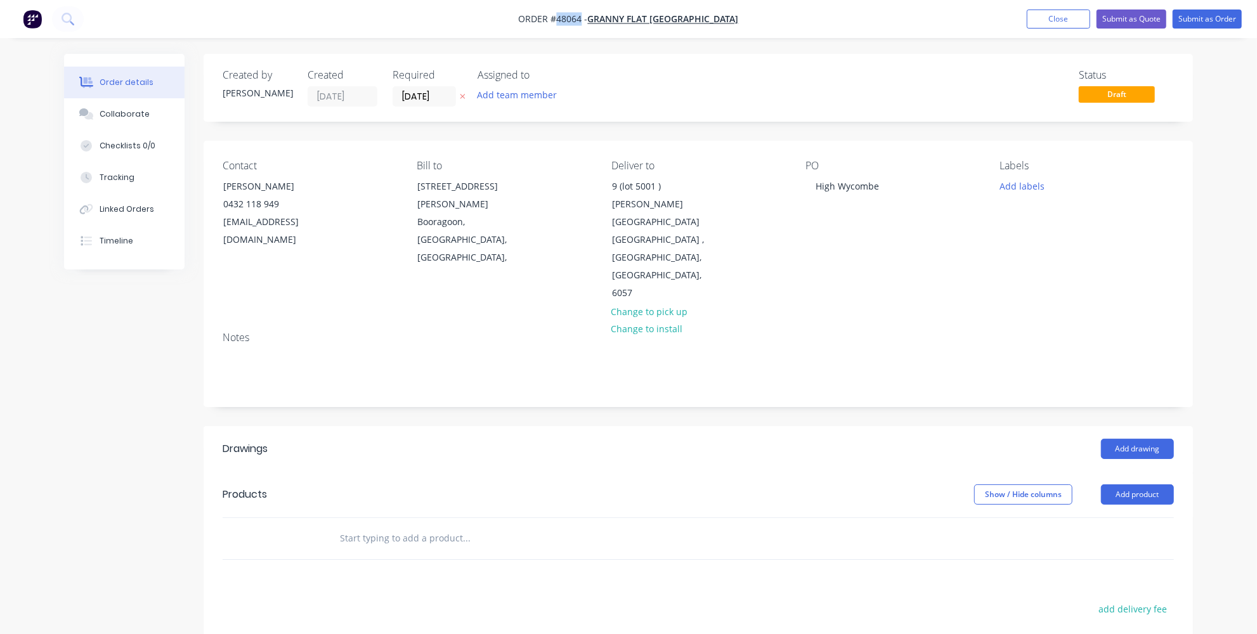
drag, startPoint x: 619, startPoint y: 17, endPoint x: 594, endPoint y: 20, distance: 24.2
click at [588, 20] on span "Order #48064 -" at bounding box center [553, 19] width 69 height 12
copy span "48064"
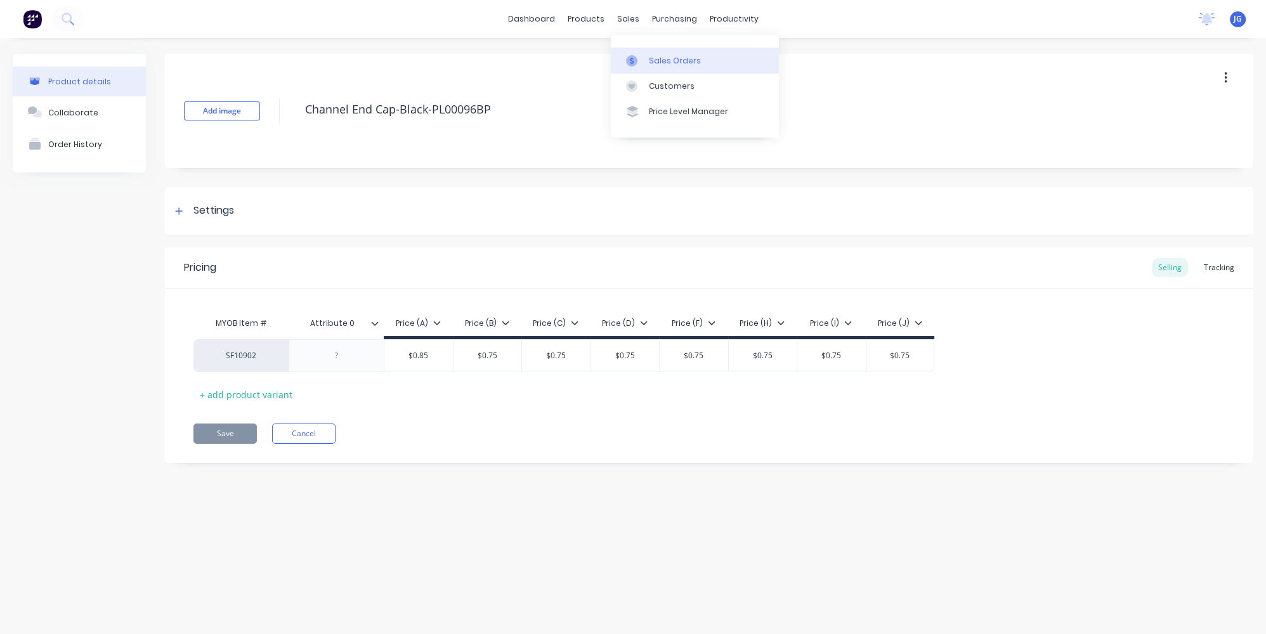
click at [630, 60] on icon at bounding box center [632, 60] width 4 height 7
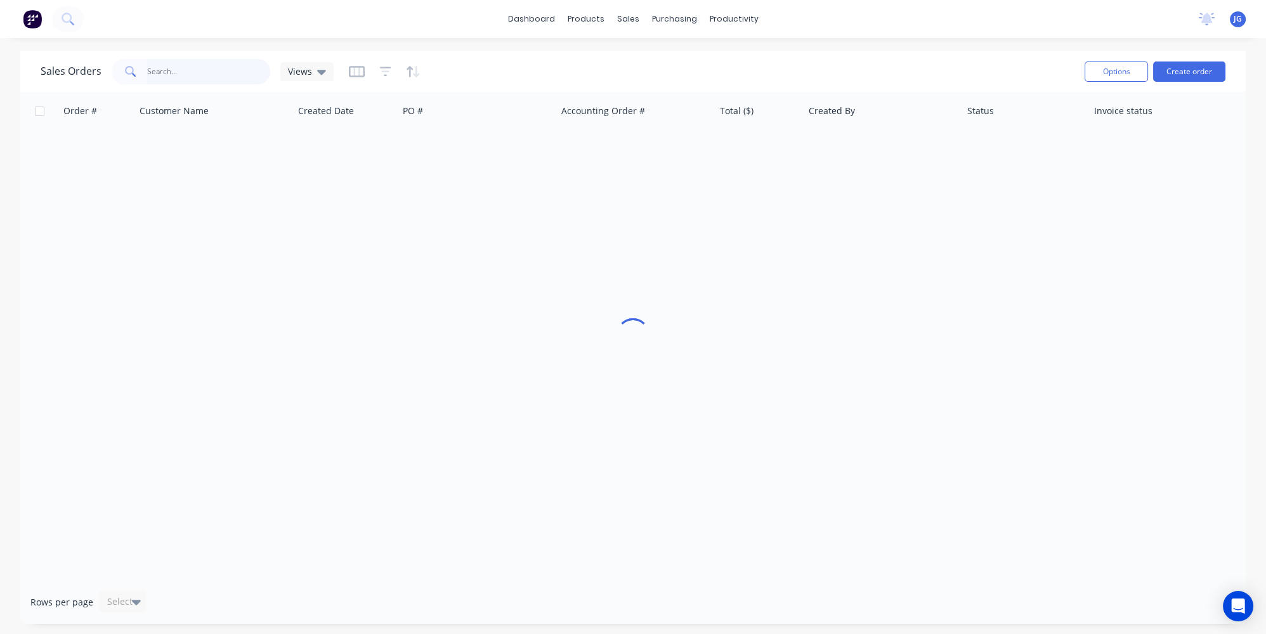
click at [200, 75] on input "text" at bounding box center [209, 71] width 124 height 25
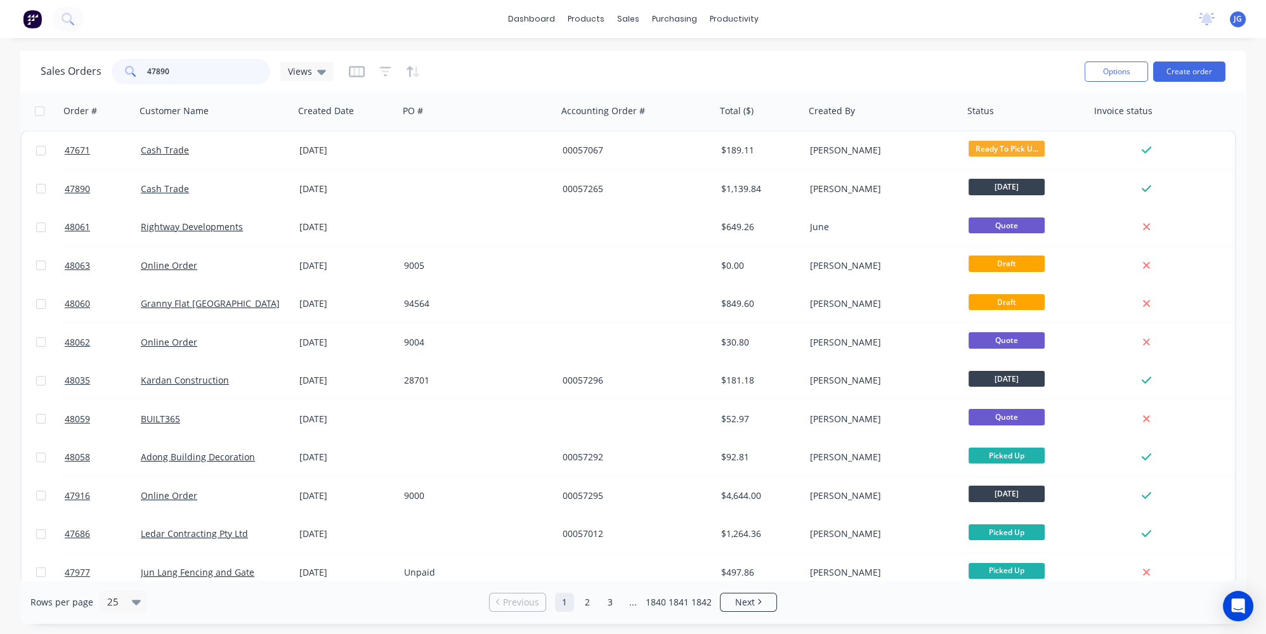
type input "47890"
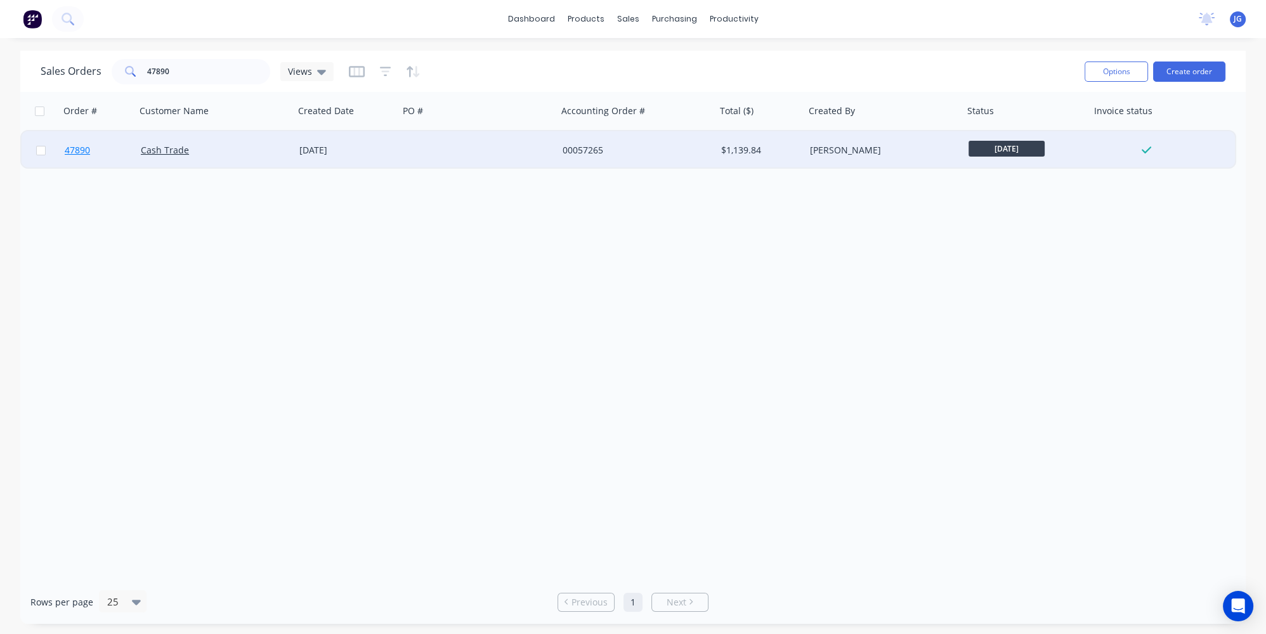
click at [128, 155] on link "47890" at bounding box center [103, 150] width 76 height 38
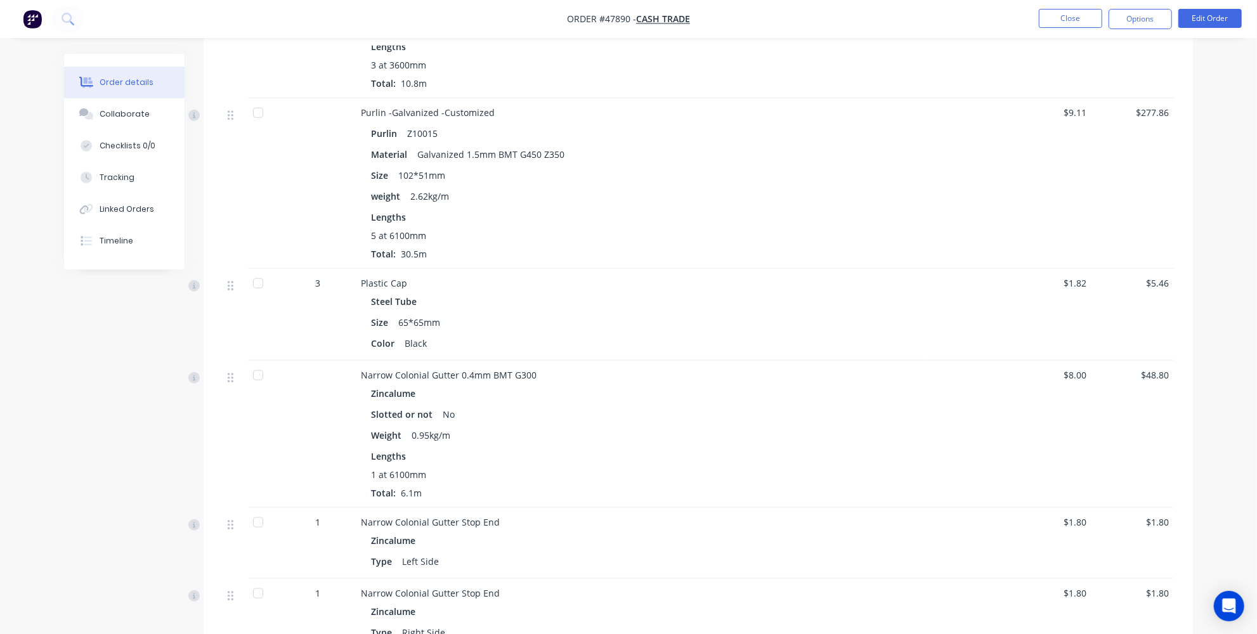
scroll to position [922, 0]
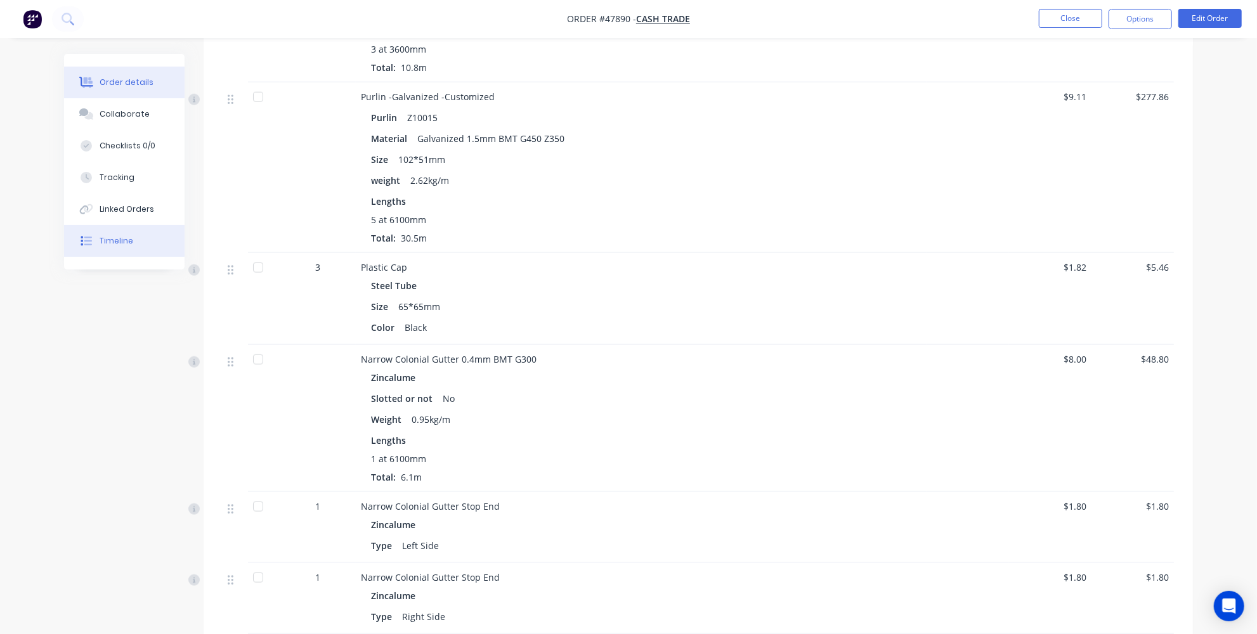
click at [96, 243] on button "Timeline" at bounding box center [124, 241] width 121 height 32
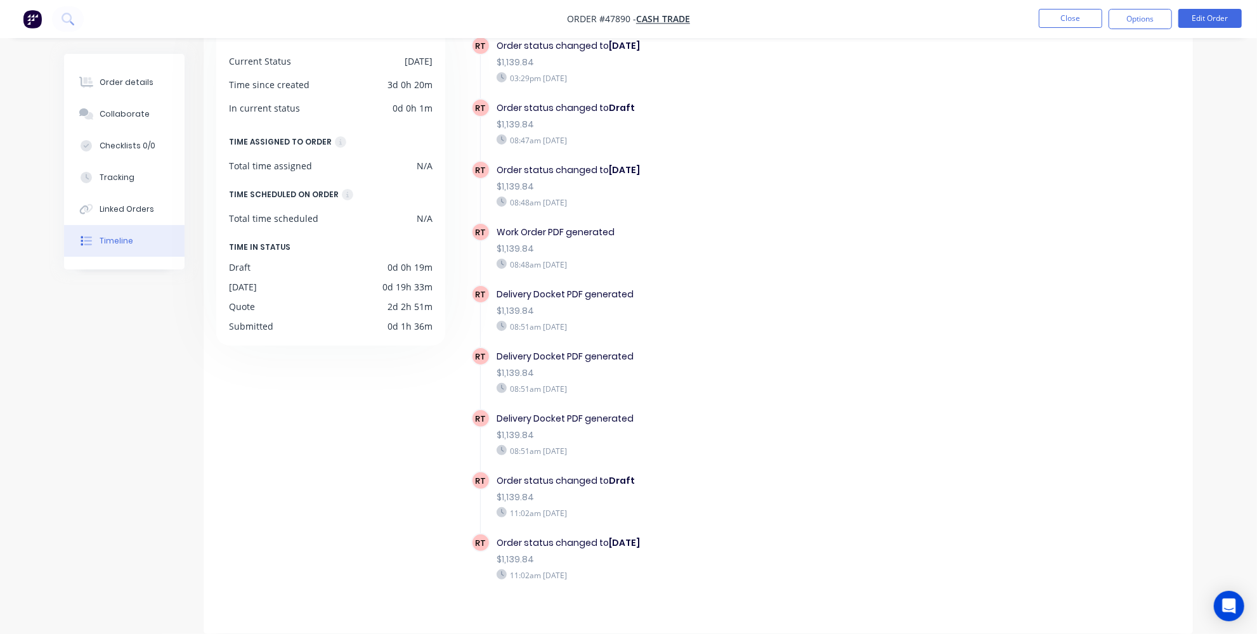
scroll to position [1402, 0]
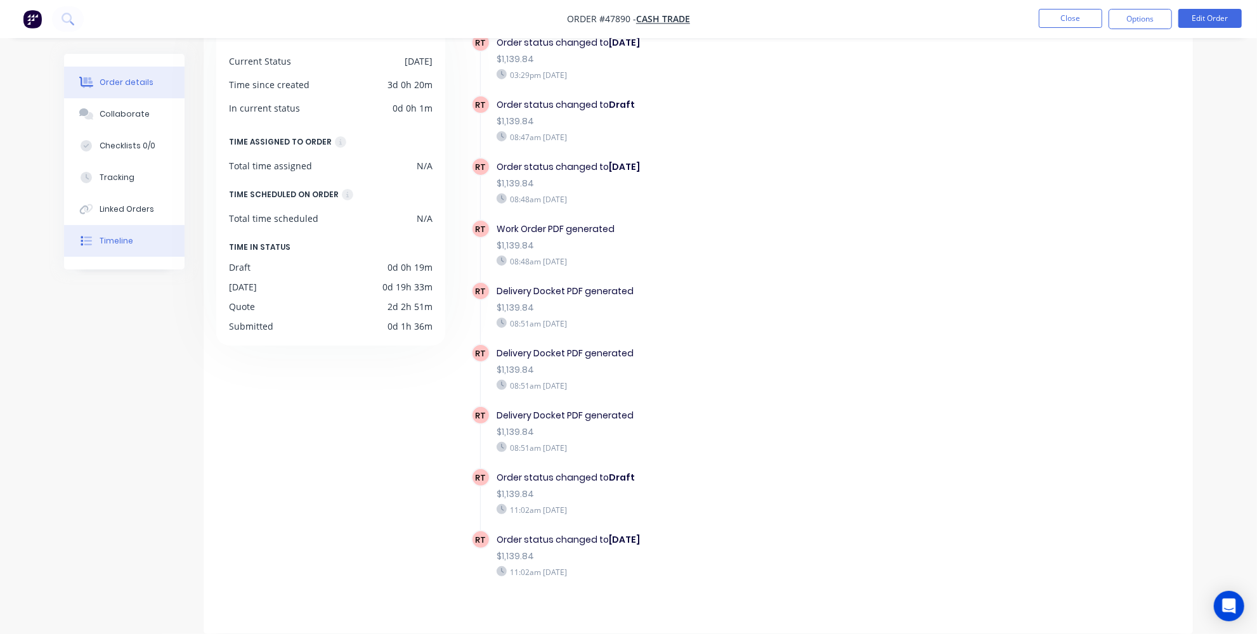
click at [81, 84] on icon at bounding box center [86, 82] width 15 height 10
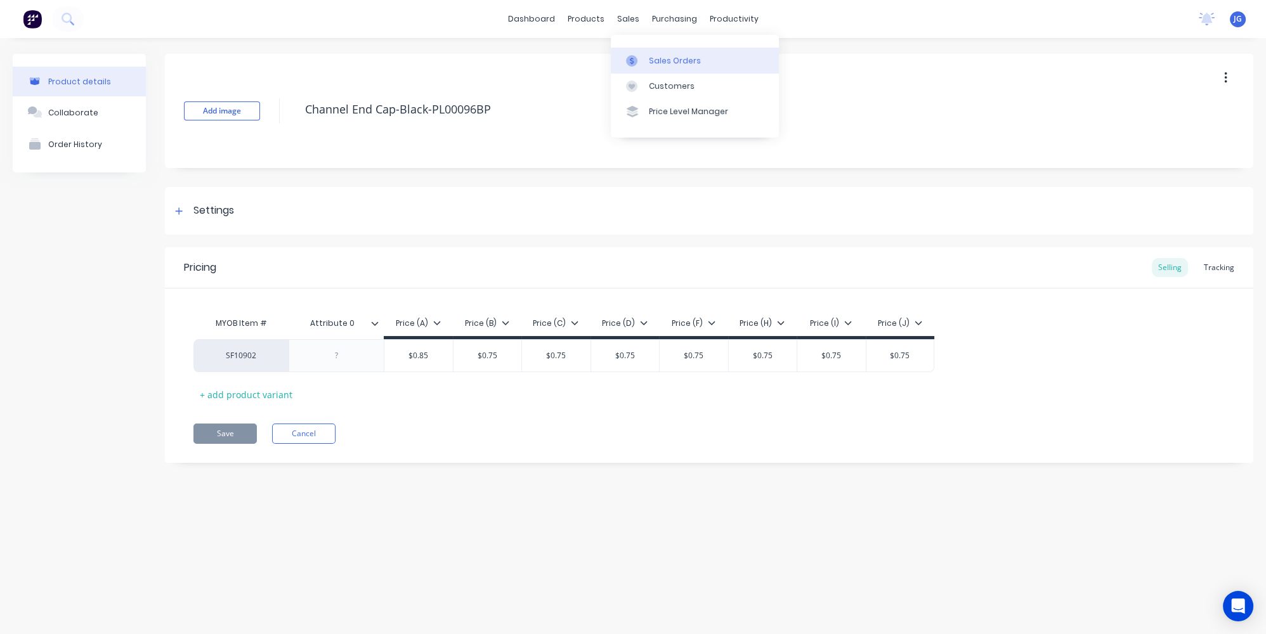
click at [640, 56] on div at bounding box center [635, 60] width 19 height 11
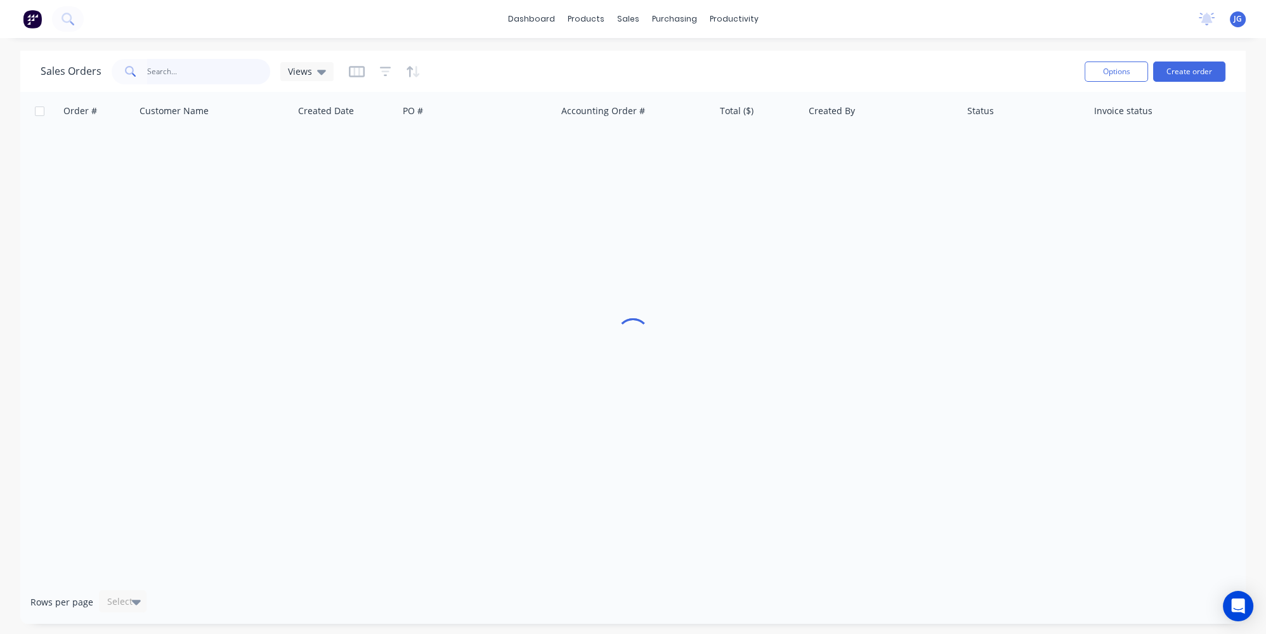
click at [174, 75] on input "text" at bounding box center [209, 71] width 124 height 25
paste input "42988"
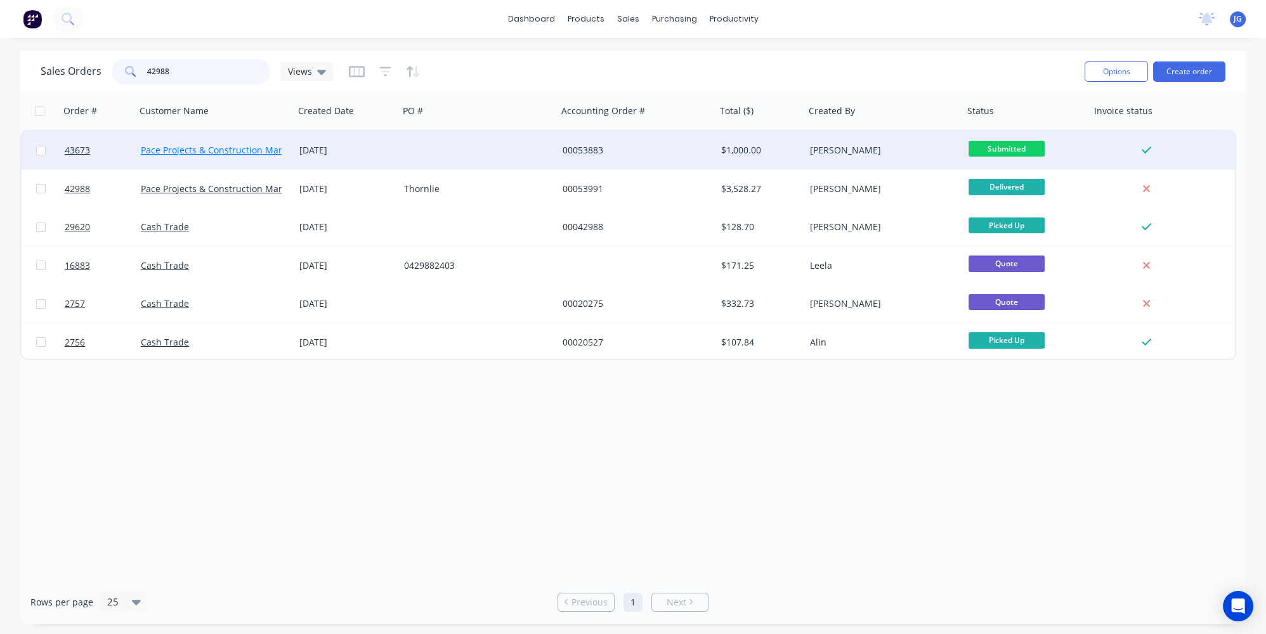
type input "42988"
click at [176, 152] on link "Pace Projects & Construction Management" at bounding box center [231, 150] width 181 height 12
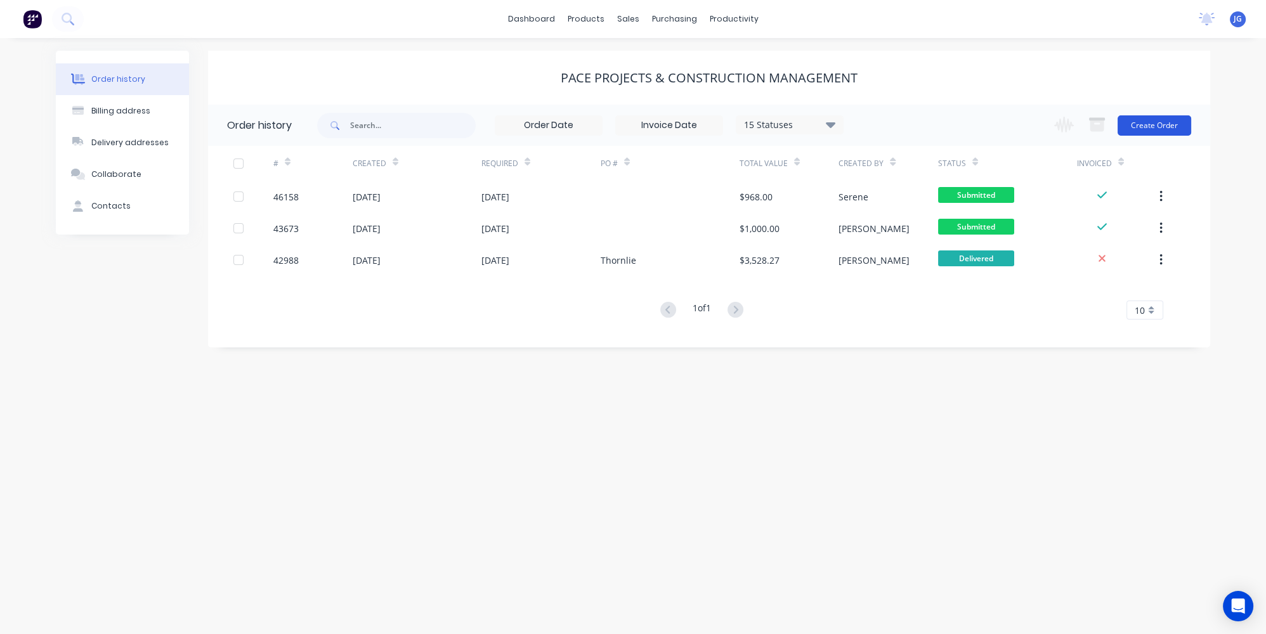
click at [1147, 129] on button "Create Order" at bounding box center [1155, 125] width 74 height 20
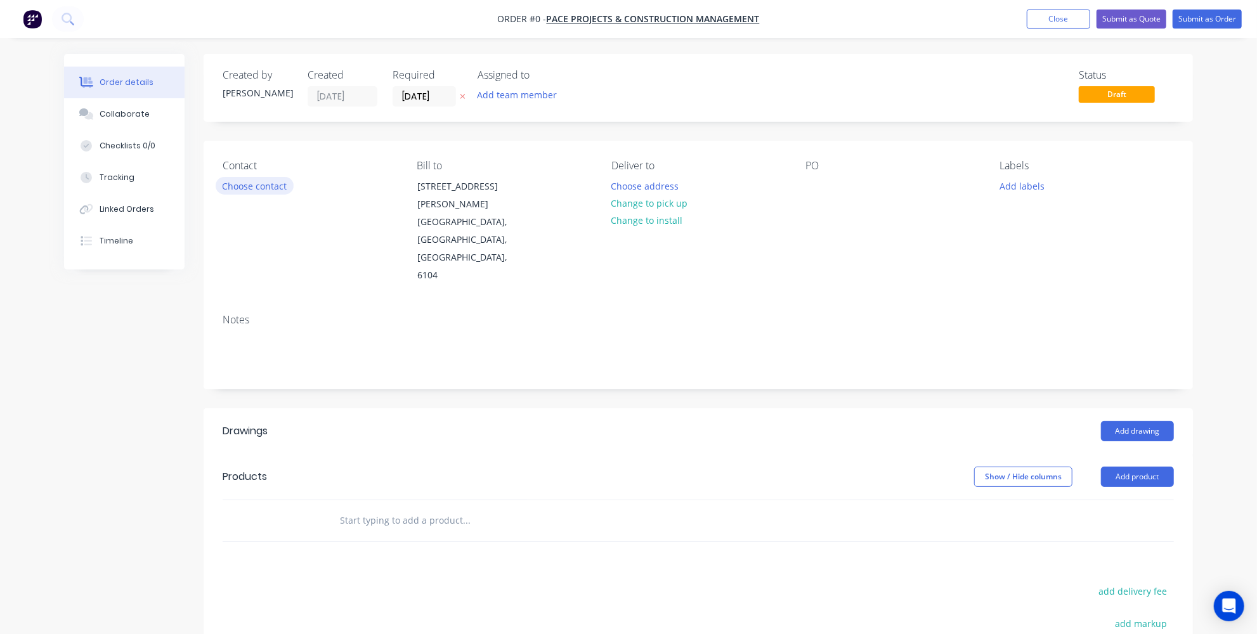
click at [249, 186] on button "Choose contact" at bounding box center [255, 185] width 78 height 17
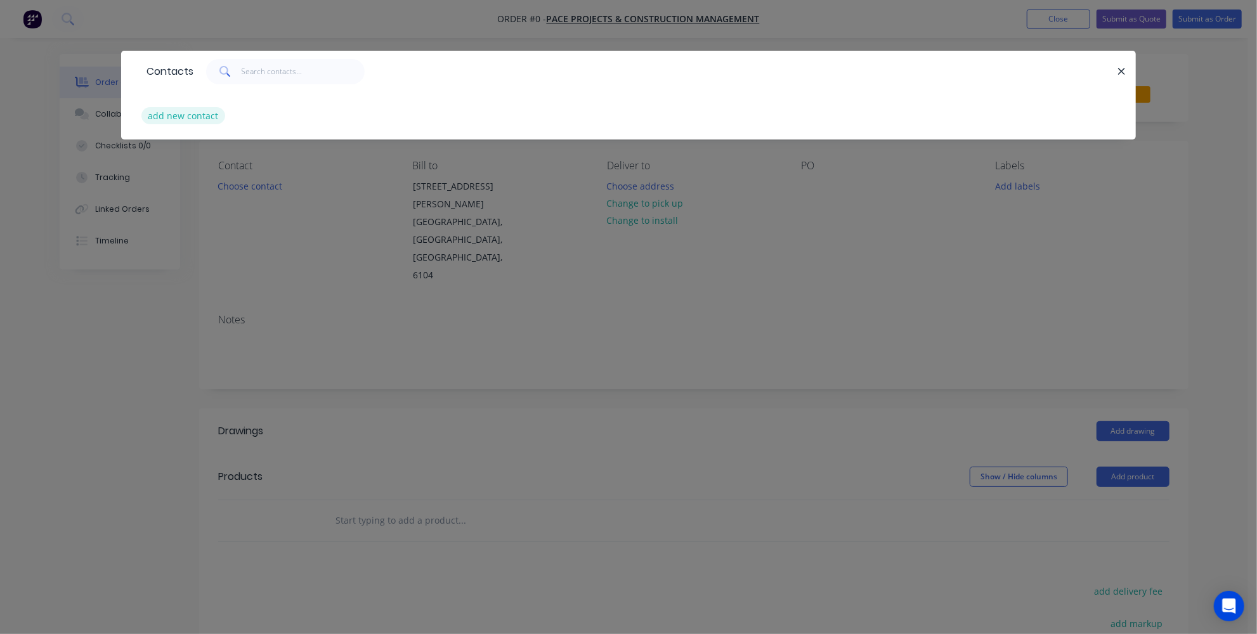
click at [197, 118] on button "add new contact" at bounding box center [183, 115] width 84 height 17
select select "AU"
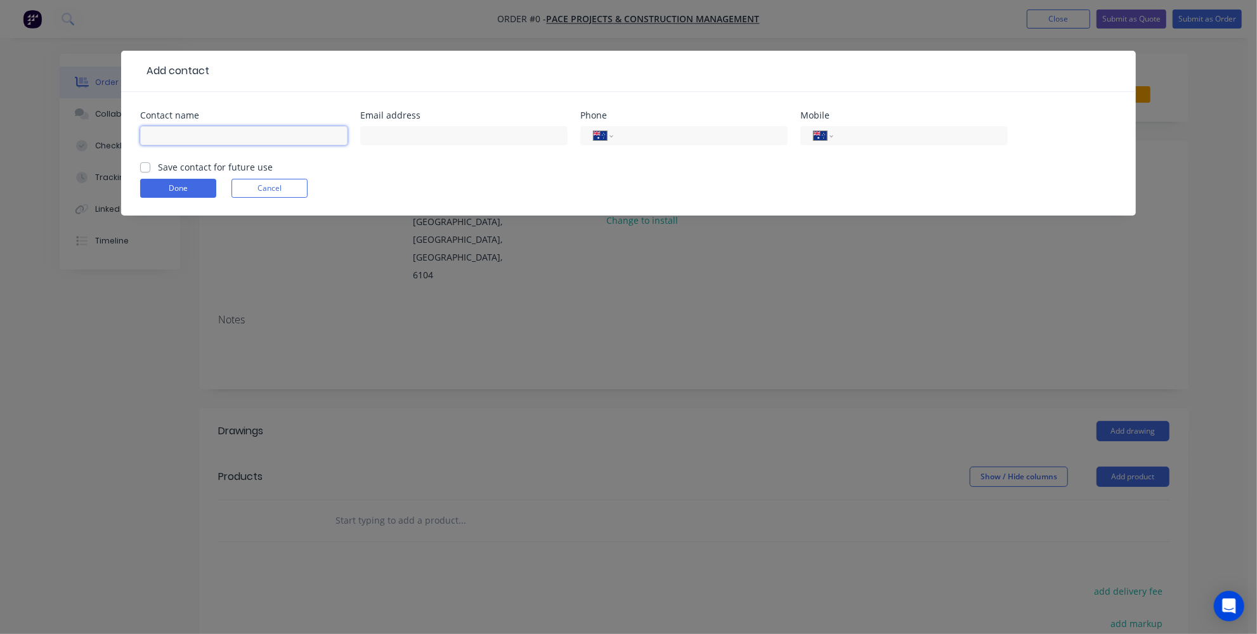
click at [220, 143] on input "text" at bounding box center [243, 135] width 207 height 19
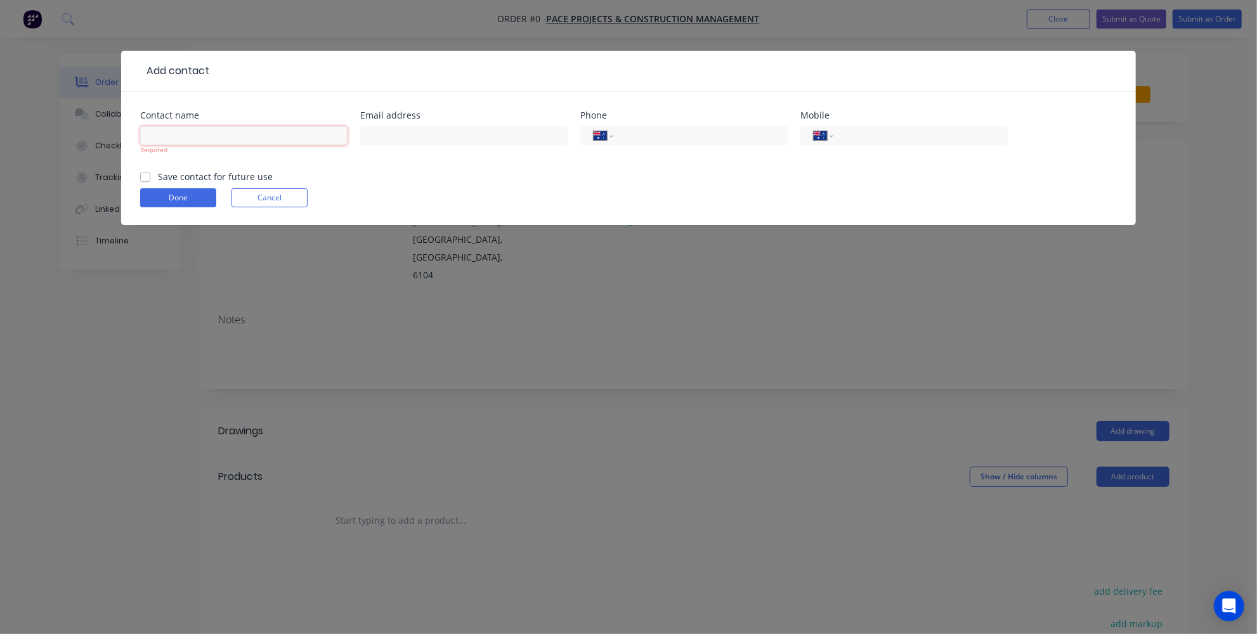
click at [259, 143] on input "text" at bounding box center [243, 135] width 207 height 19
paste input "Samantha"
type input "Samantha"
click at [438, 146] on div at bounding box center [463, 141] width 207 height 37
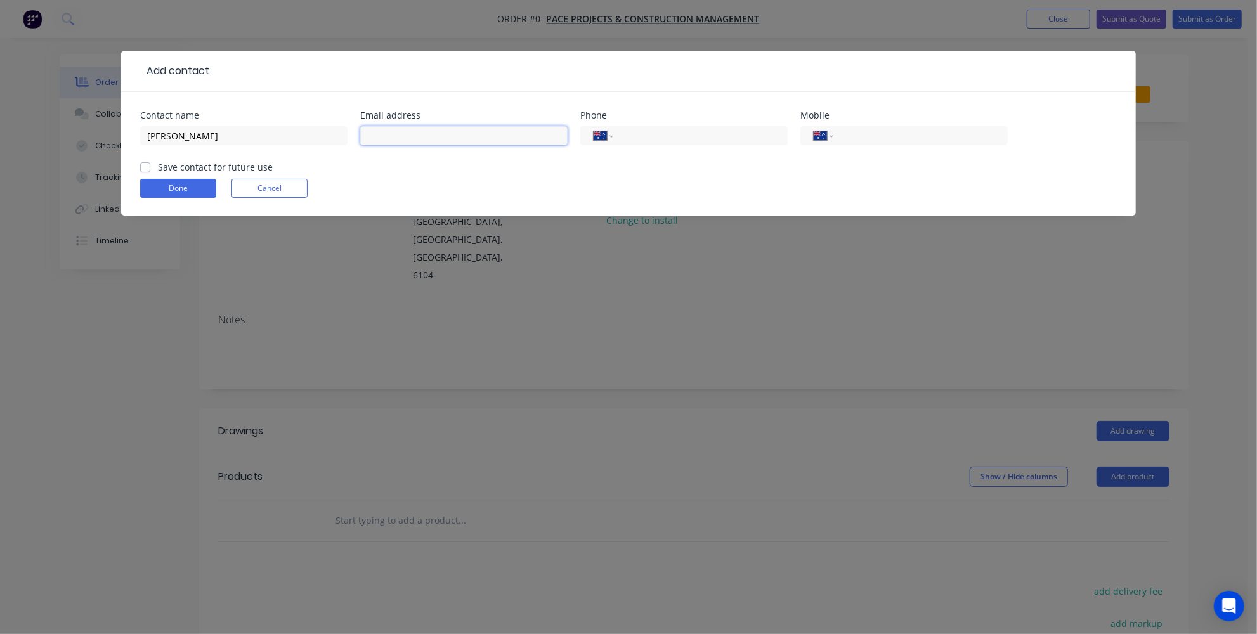
click at [433, 131] on input "text" at bounding box center [463, 135] width 207 height 19
paste input "admin@ppcm.com.au"
type input "admin@ppcm.com.au"
click at [647, 143] on div "International Afghanistan Åland Islands Albania Algeria American Samoa Andorra …" at bounding box center [683, 135] width 207 height 19
click at [655, 124] on div "International Afghanistan Åland Islands Albania Algeria American Samoa Andorra …" at bounding box center [683, 141] width 207 height 37
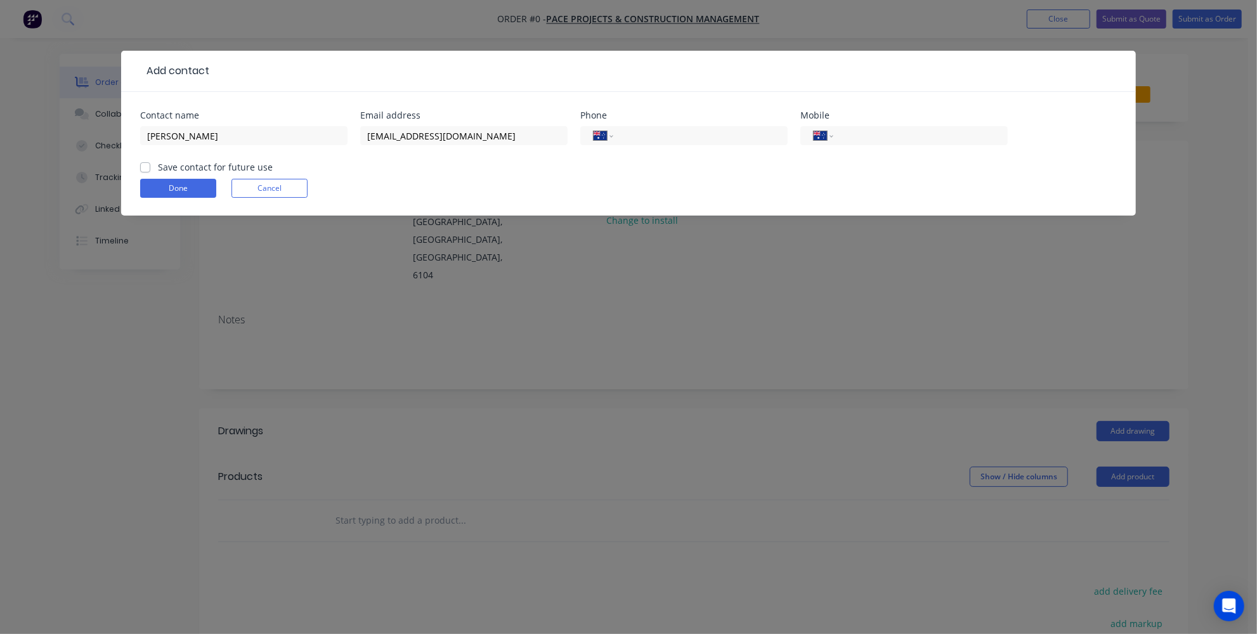
drag, startPoint x: 624, startPoint y: 136, endPoint x: 591, endPoint y: 118, distance: 37.8
click at [624, 136] on input "tel" at bounding box center [698, 136] width 152 height 15
click at [158, 168] on label "Save contact for future use" at bounding box center [215, 167] width 115 height 13
click at [145, 168] on input "Save contact for future use" at bounding box center [145, 167] width 10 height 12
checkbox input "true"
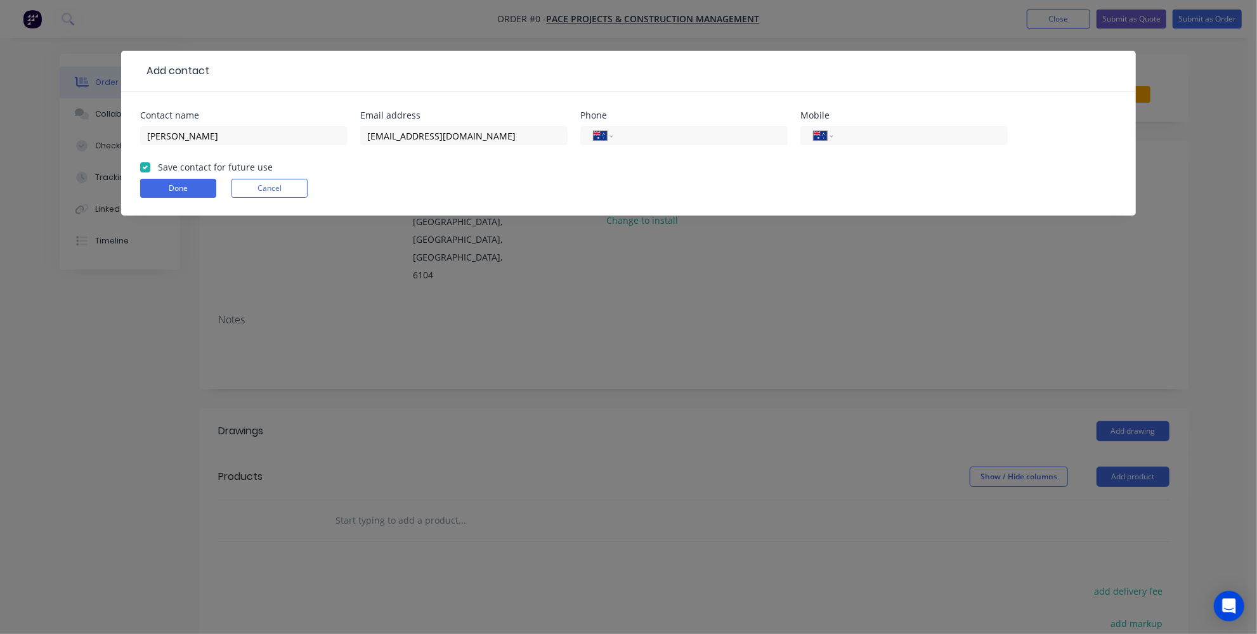
drag, startPoint x: 660, startPoint y: 128, endPoint x: 655, endPoint y: 122, distance: 6.7
click at [660, 129] on input "tel" at bounding box center [698, 136] width 152 height 15
